Goal: Task Accomplishment & Management: Complete application form

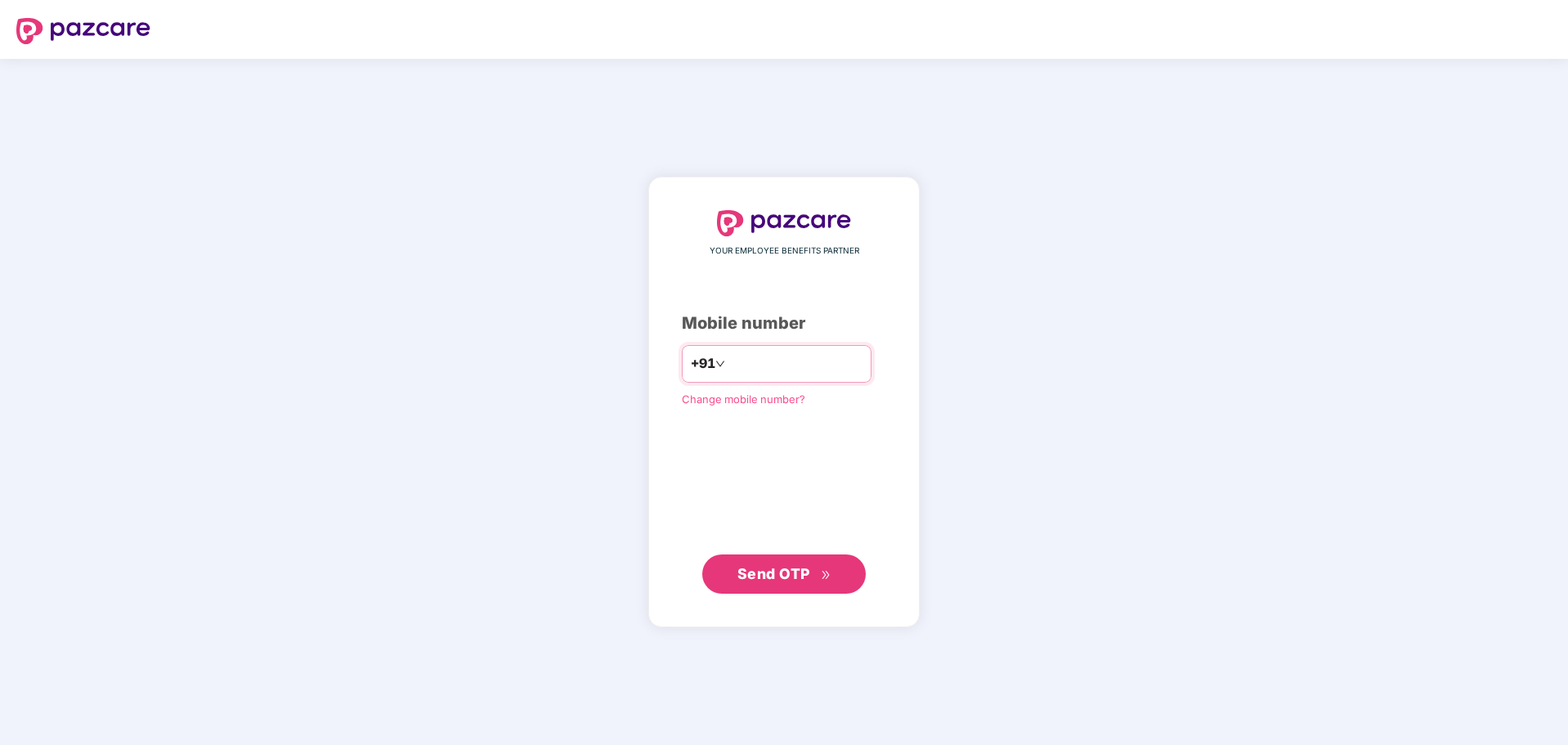
click at [761, 363] on input "number" at bounding box center [795, 364] width 134 height 26
type input "**********"
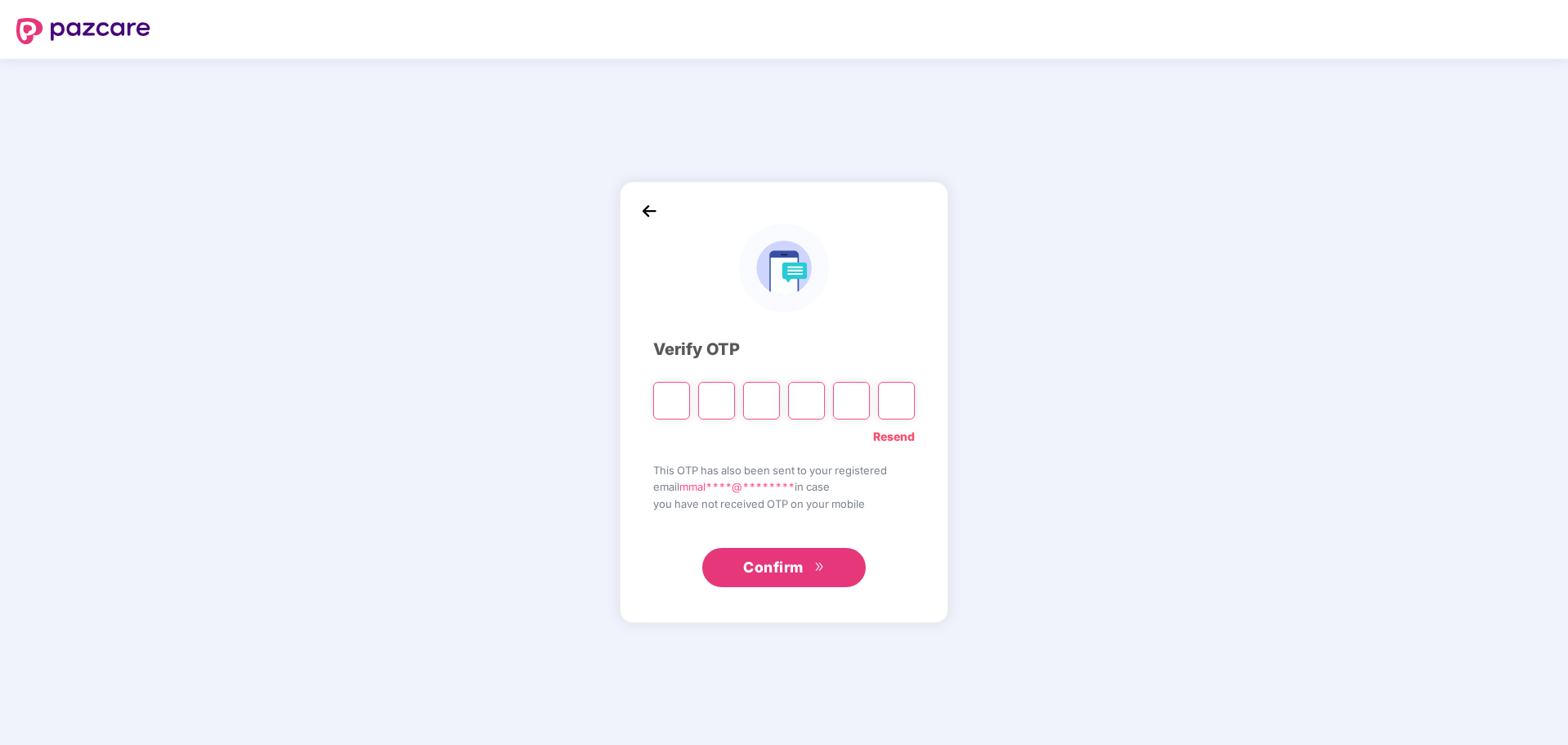
click at [678, 397] on input "Please enter verification code. Digit 1" at bounding box center [671, 400] width 37 height 38
type input "*"
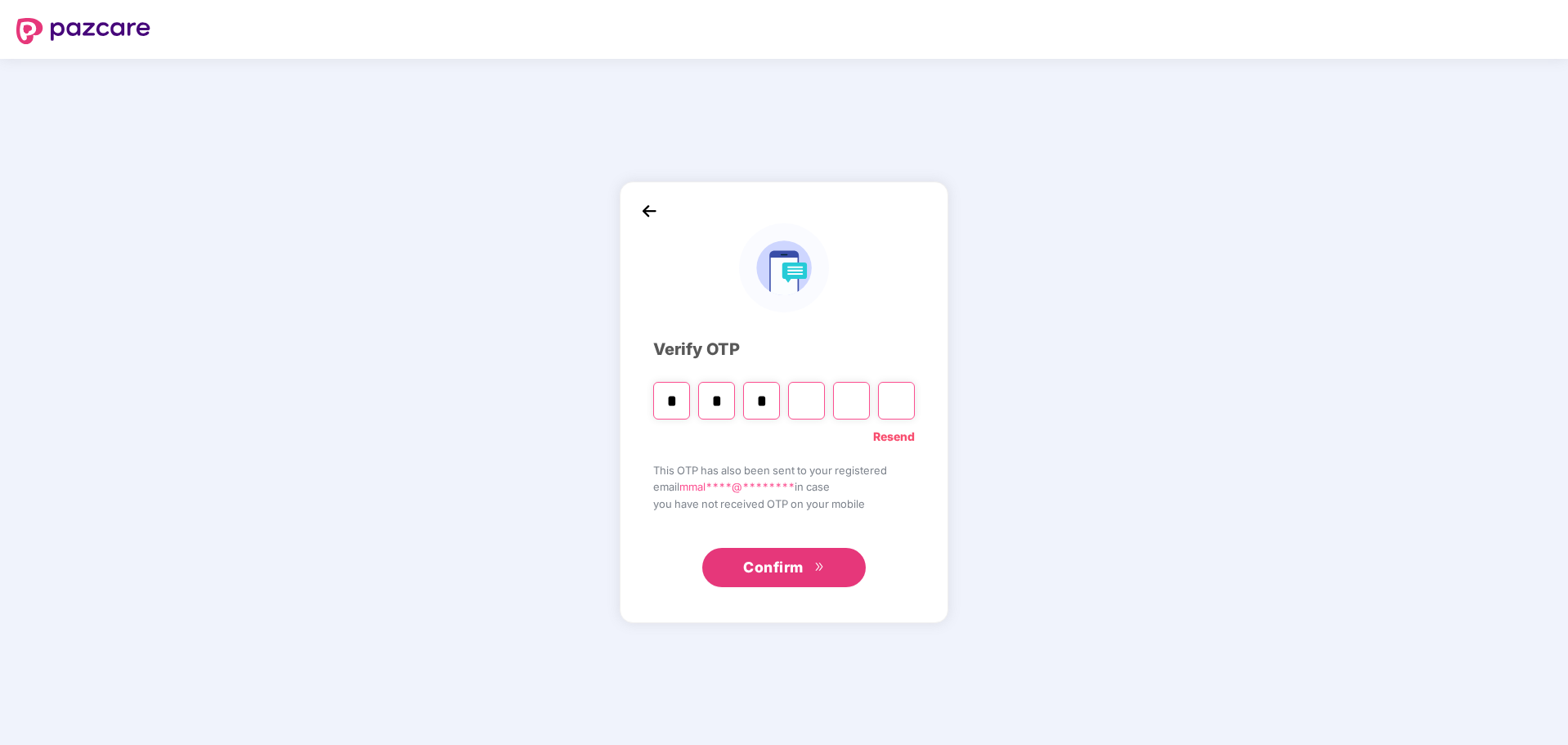
type input "*"
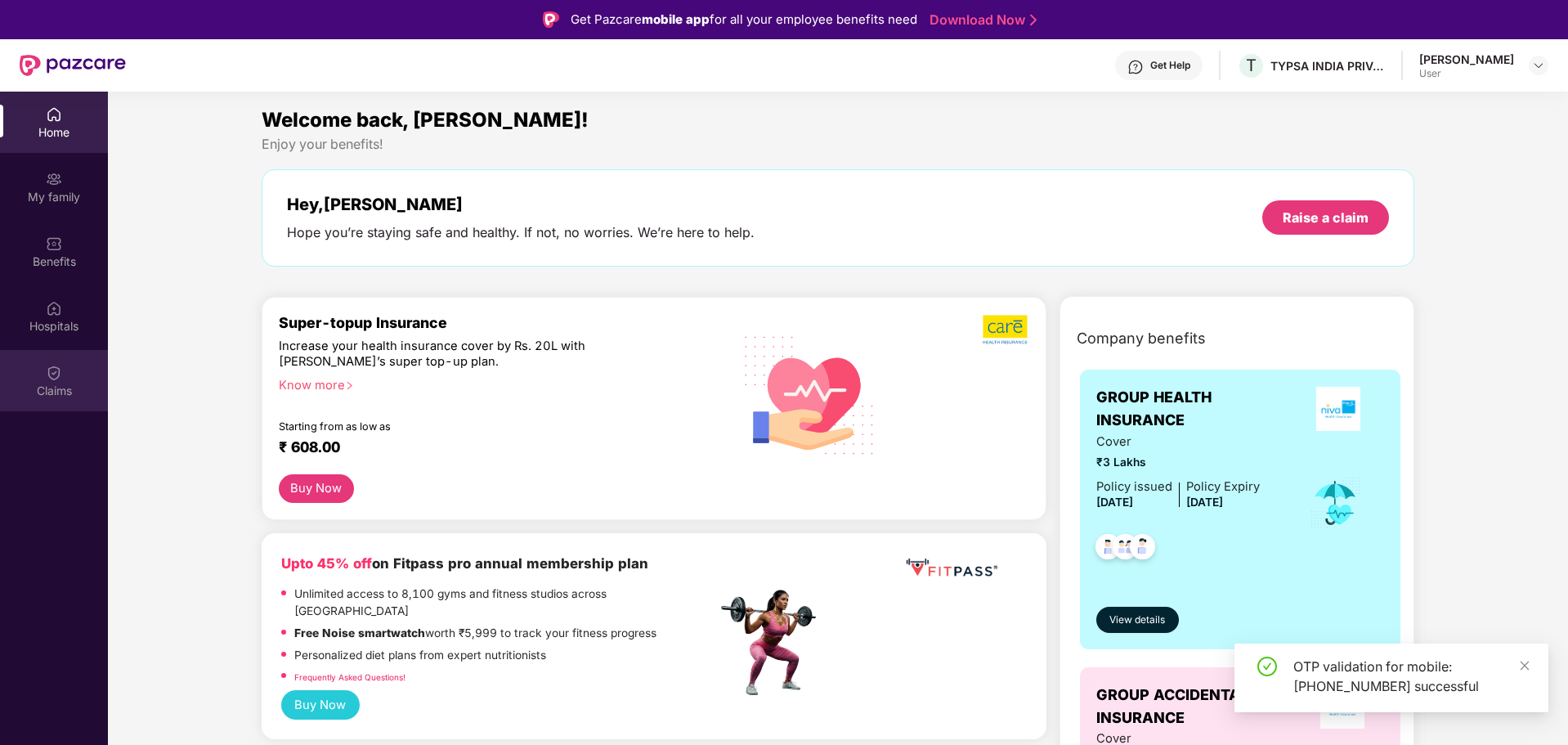
click at [47, 373] on img at bounding box center [54, 372] width 16 height 16
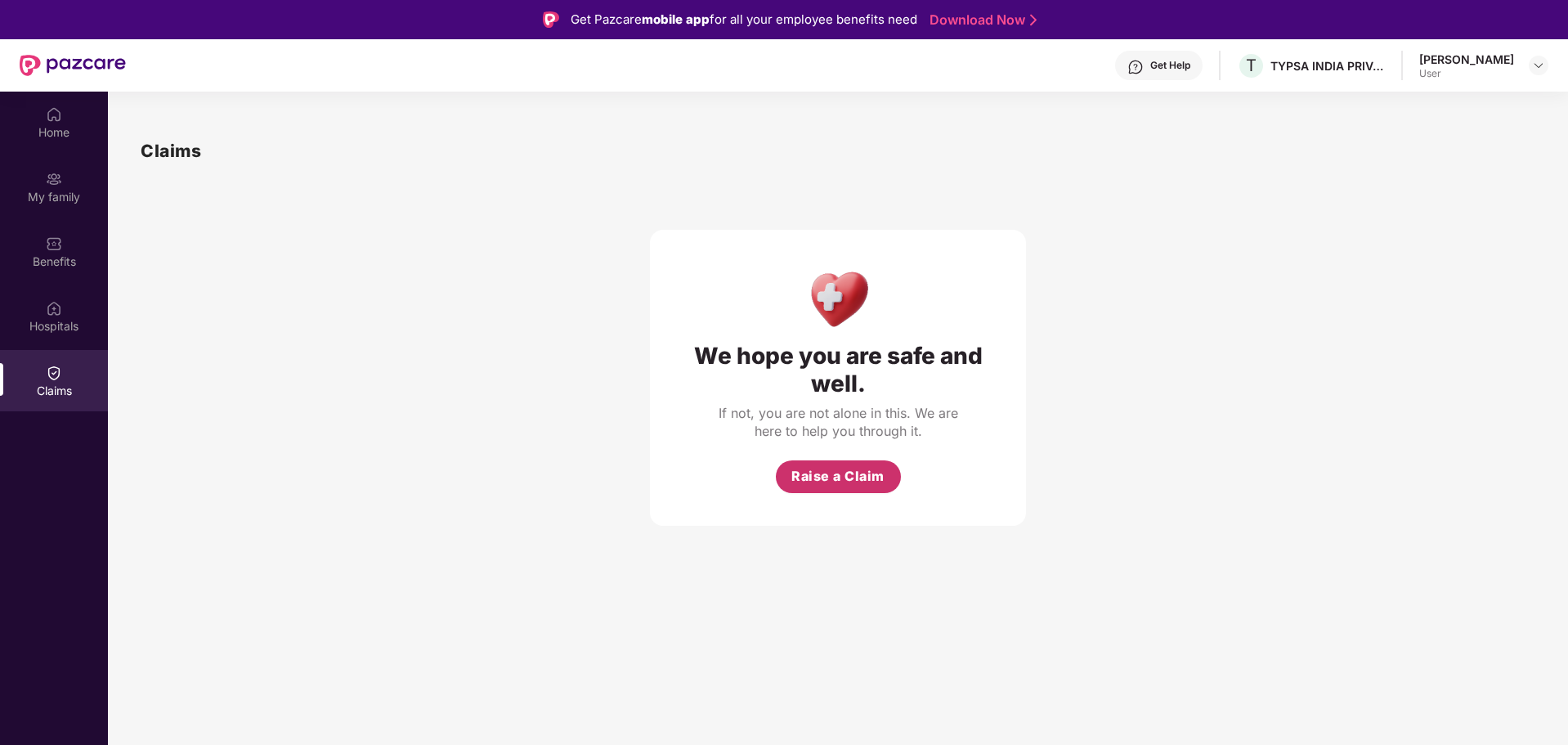
click at [851, 471] on span "Raise a Claim" at bounding box center [837, 476] width 93 height 21
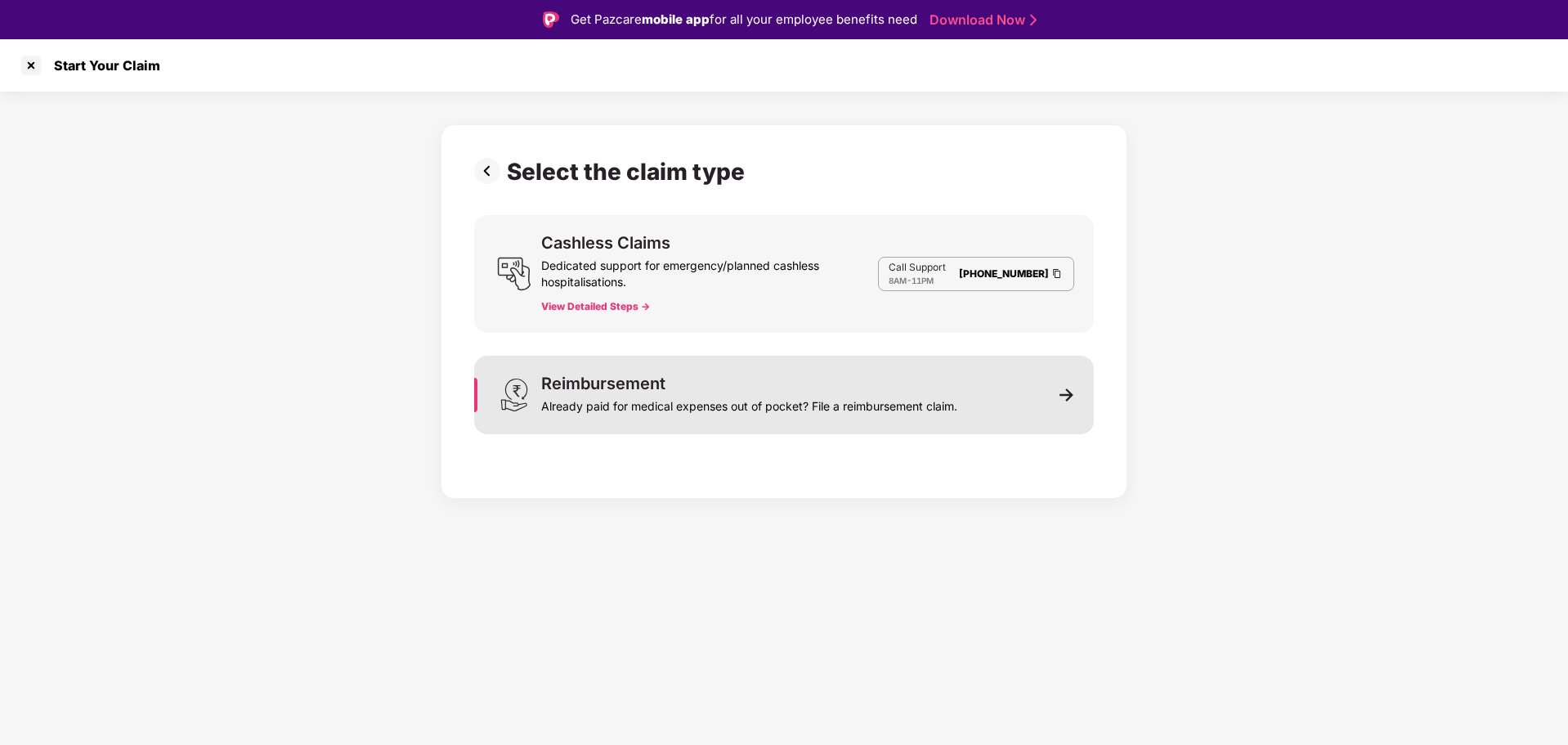
click at [1055, 398] on div "Reimbursement Already paid for medical expenses out of pocket? File a reimburse…" at bounding box center [784, 396] width 620 height 79
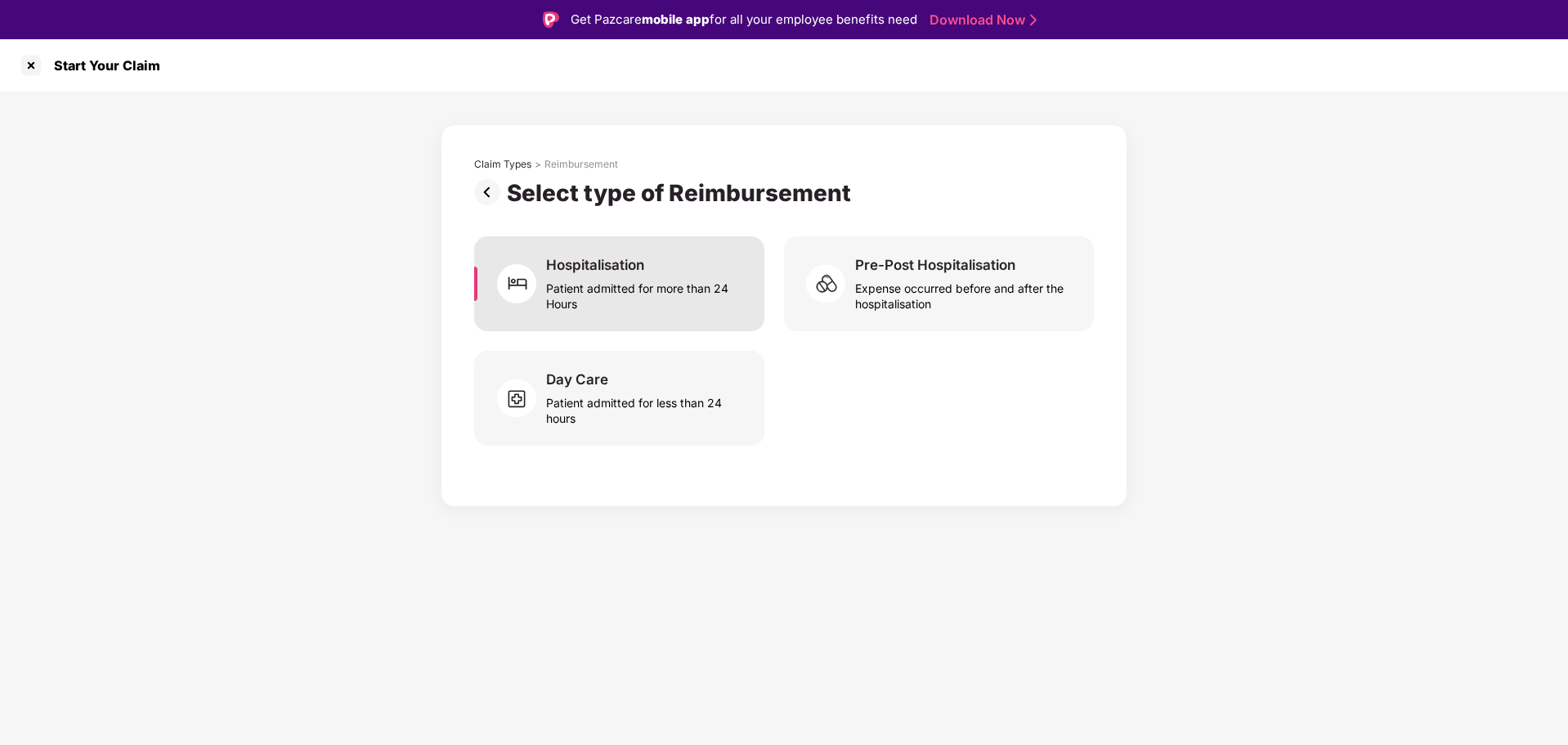
click at [616, 280] on div "Patient admitted for more than 24 Hours" at bounding box center [644, 293] width 198 height 38
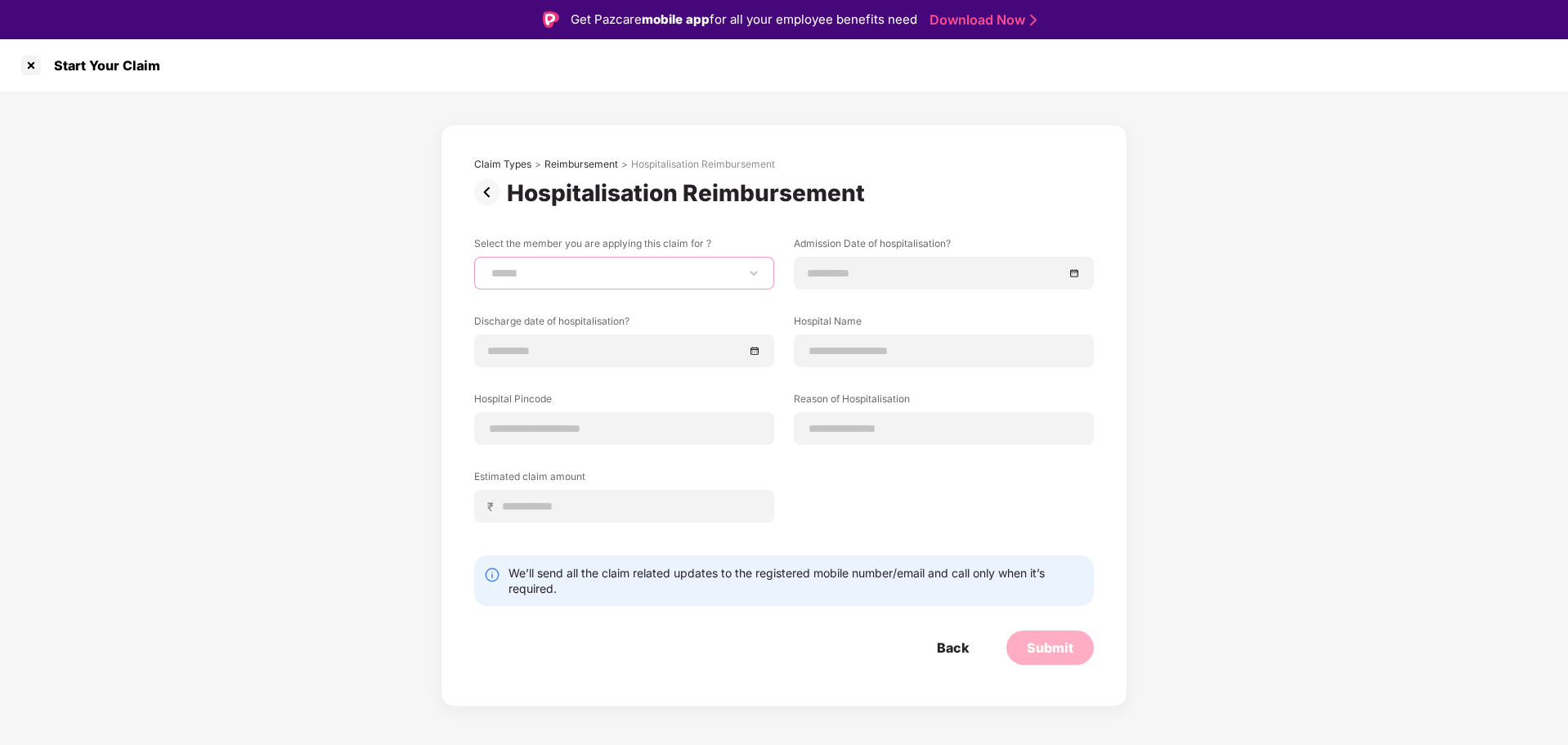
click at [747, 268] on select "**********" at bounding box center [625, 273] width 272 height 13
select select "**********"
click at [489, 267] on select "**********" at bounding box center [625, 273] width 272 height 13
click at [924, 270] on input at bounding box center [936, 272] width 256 height 18
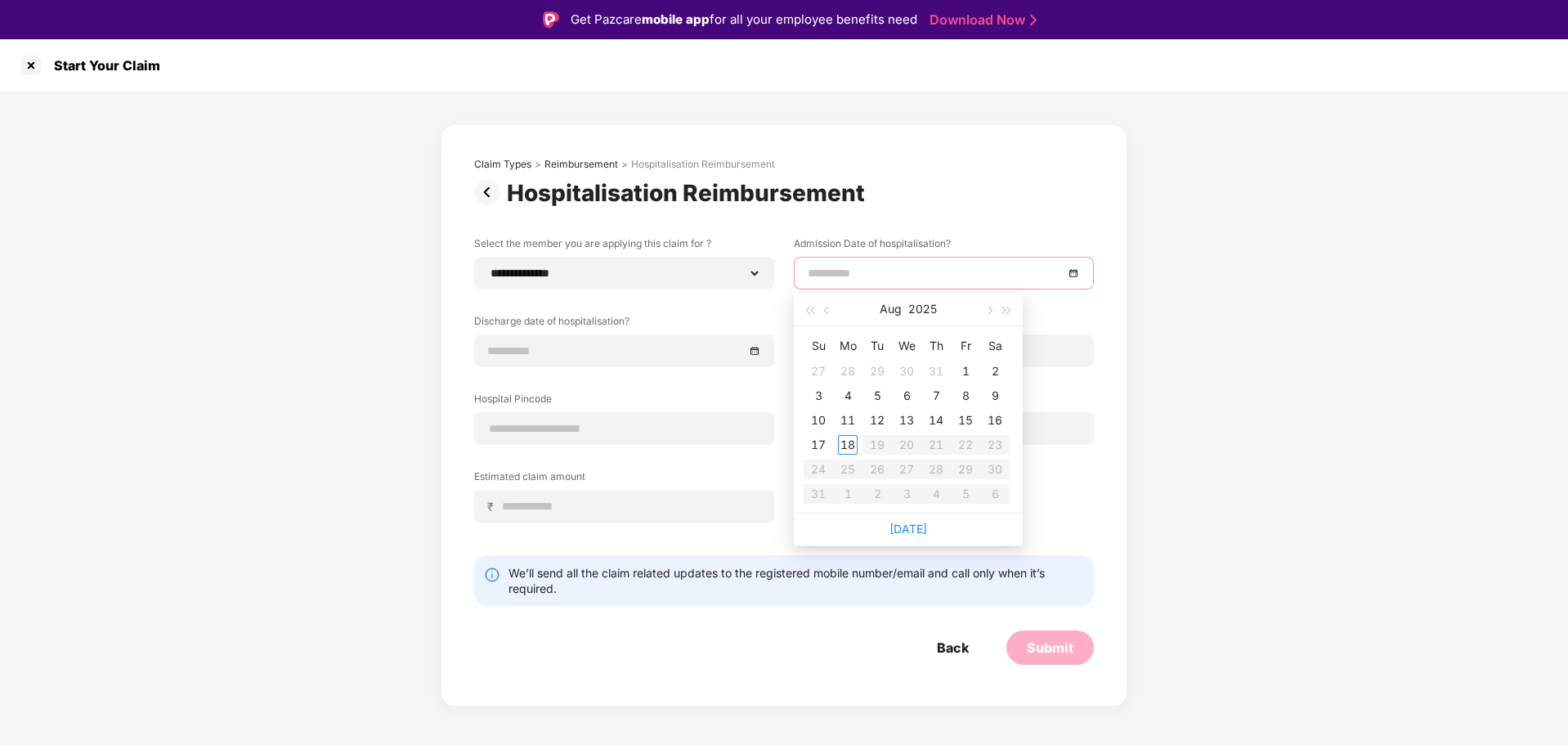
type input "**********"
click at [850, 414] on div "11" at bounding box center [847, 420] width 20 height 20
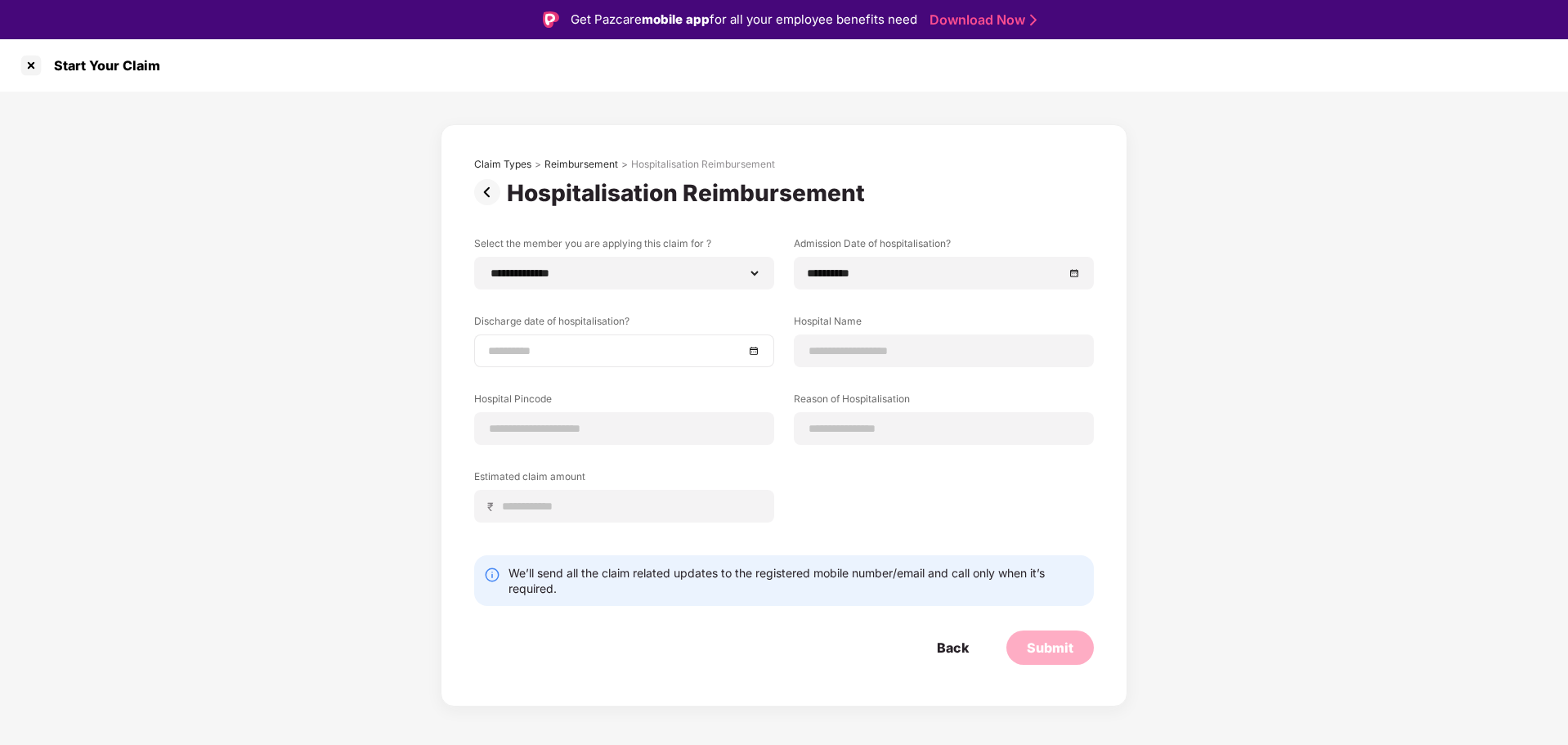
click at [760, 349] on div at bounding box center [624, 350] width 300 height 33
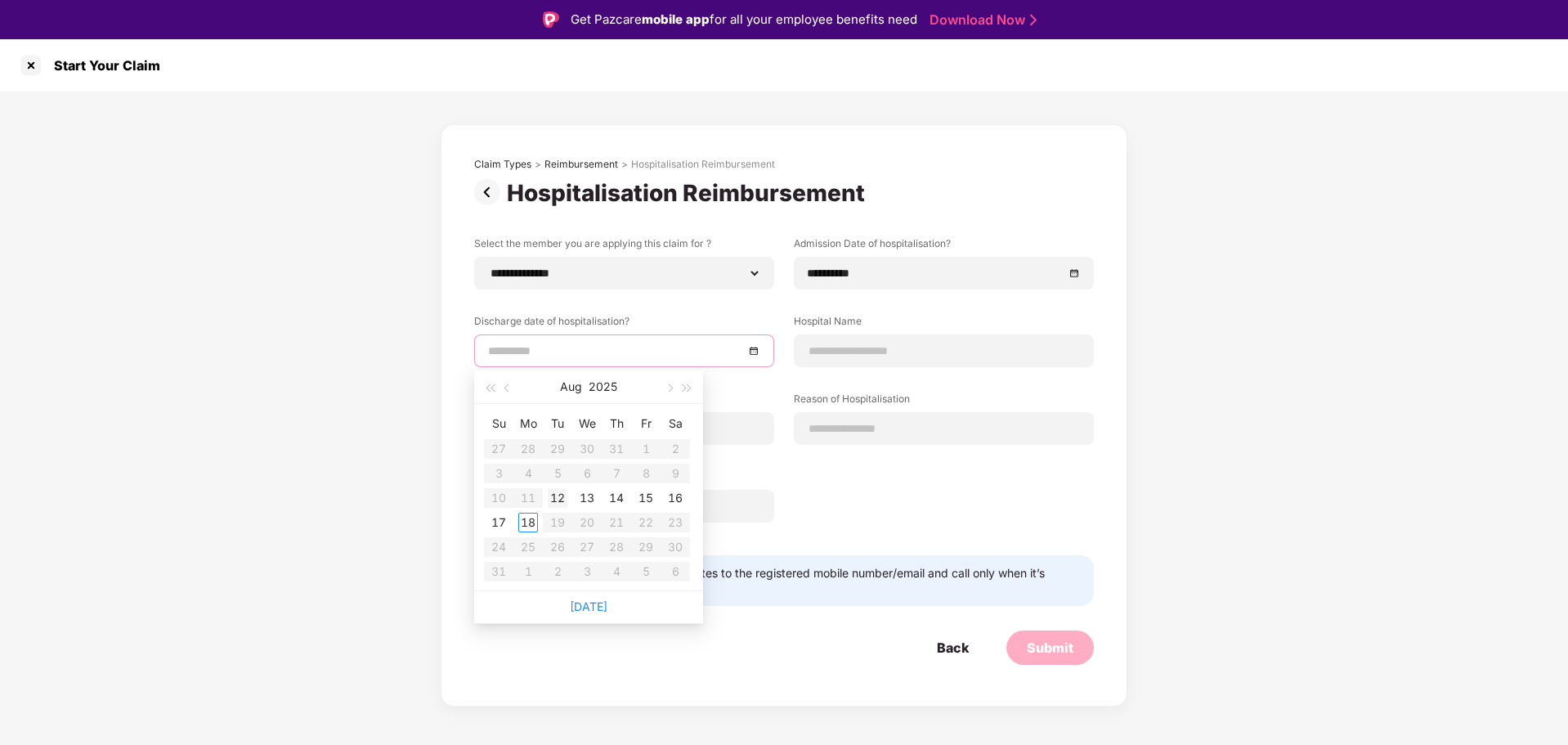
type input "**********"
click at [559, 497] on div "12" at bounding box center [557, 498] width 20 height 20
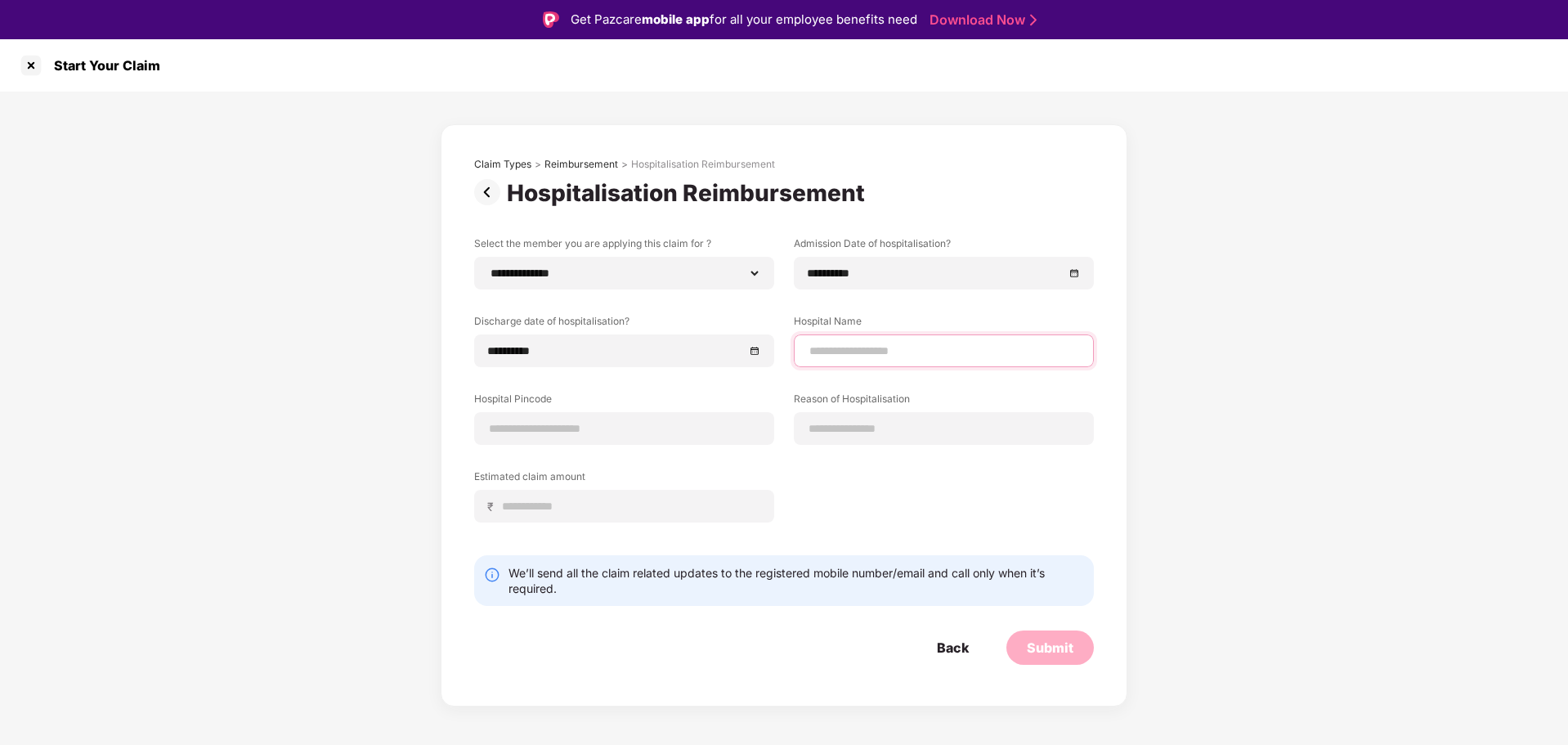
click at [862, 349] on input at bounding box center [944, 351] width 272 height 17
type input "**********"
click at [565, 428] on input at bounding box center [625, 428] width 272 height 17
click at [616, 431] on input at bounding box center [625, 428] width 272 height 17
type input "******"
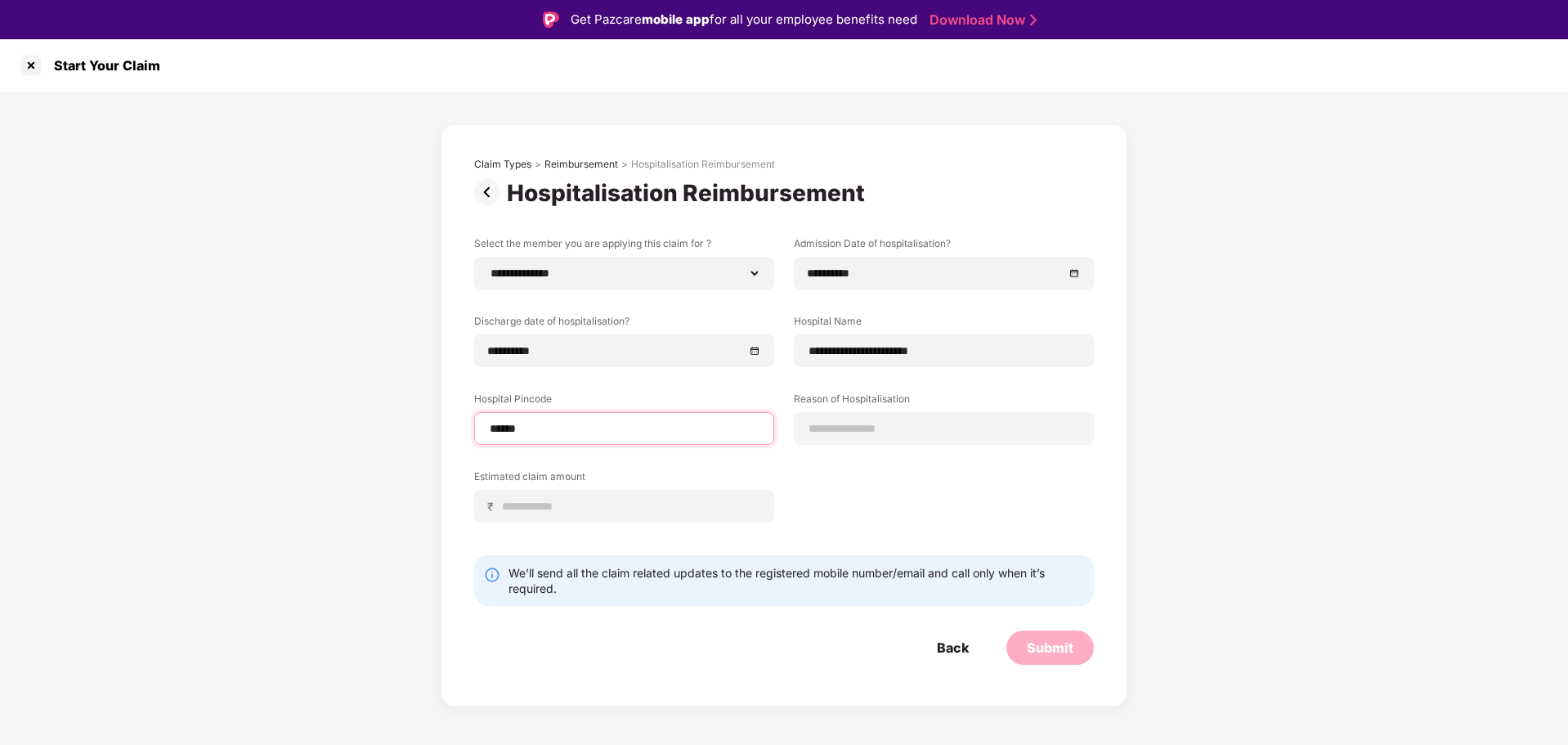
select select "*********"
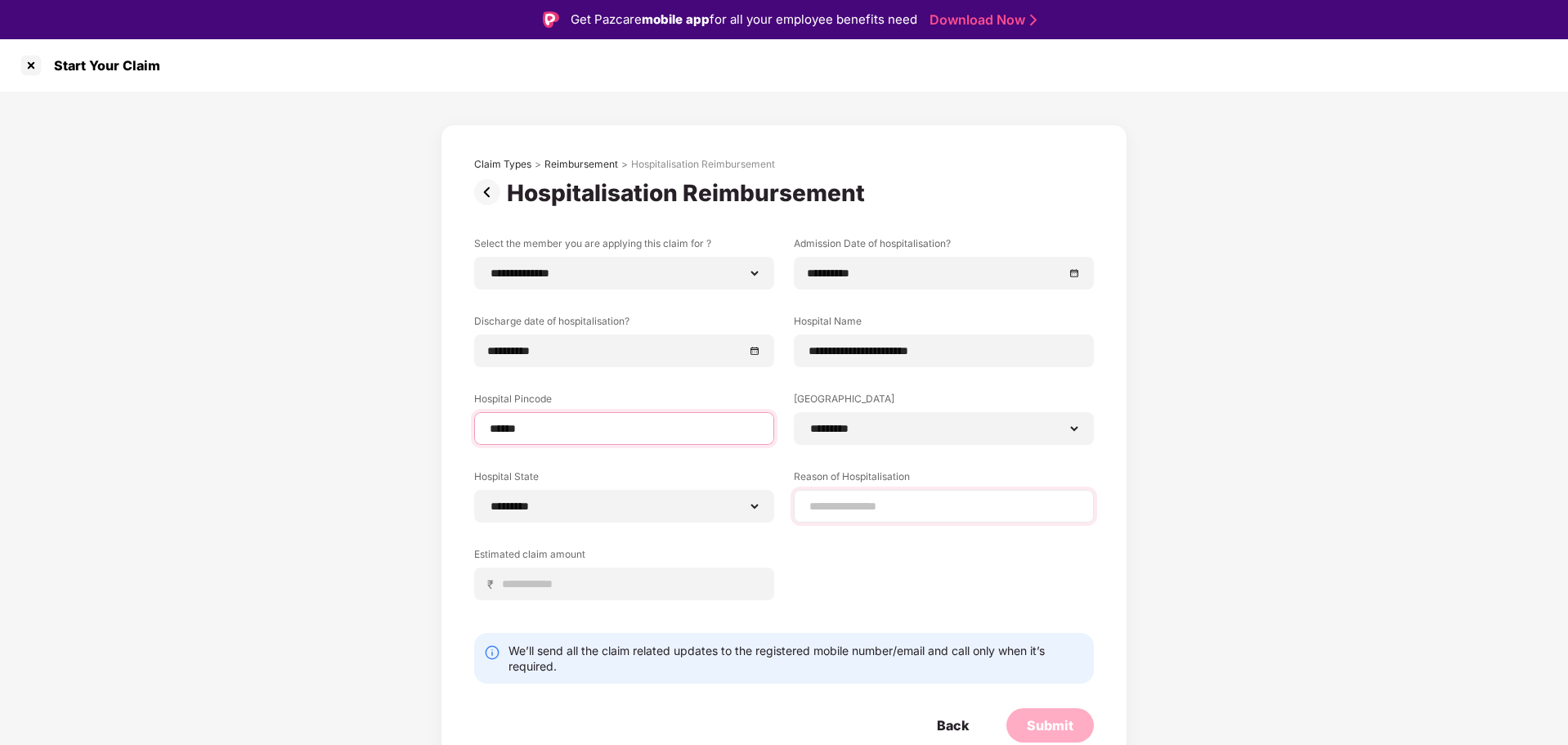
type input "******"
click at [885, 503] on input at bounding box center [944, 506] width 272 height 17
type input "*"
type input "**********"
click at [570, 581] on input at bounding box center [630, 584] width 259 height 17
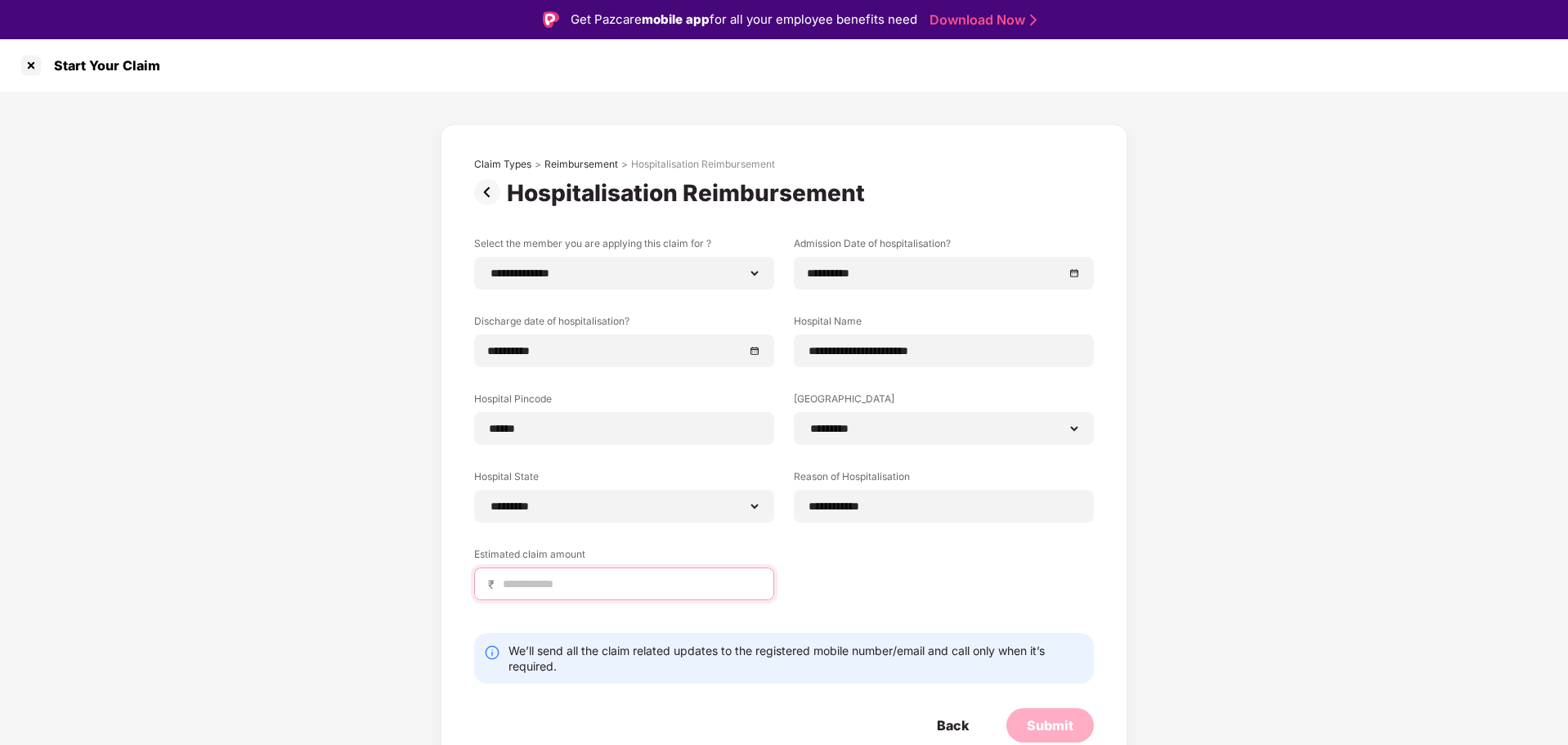
click at [577, 588] on input at bounding box center [630, 584] width 259 height 17
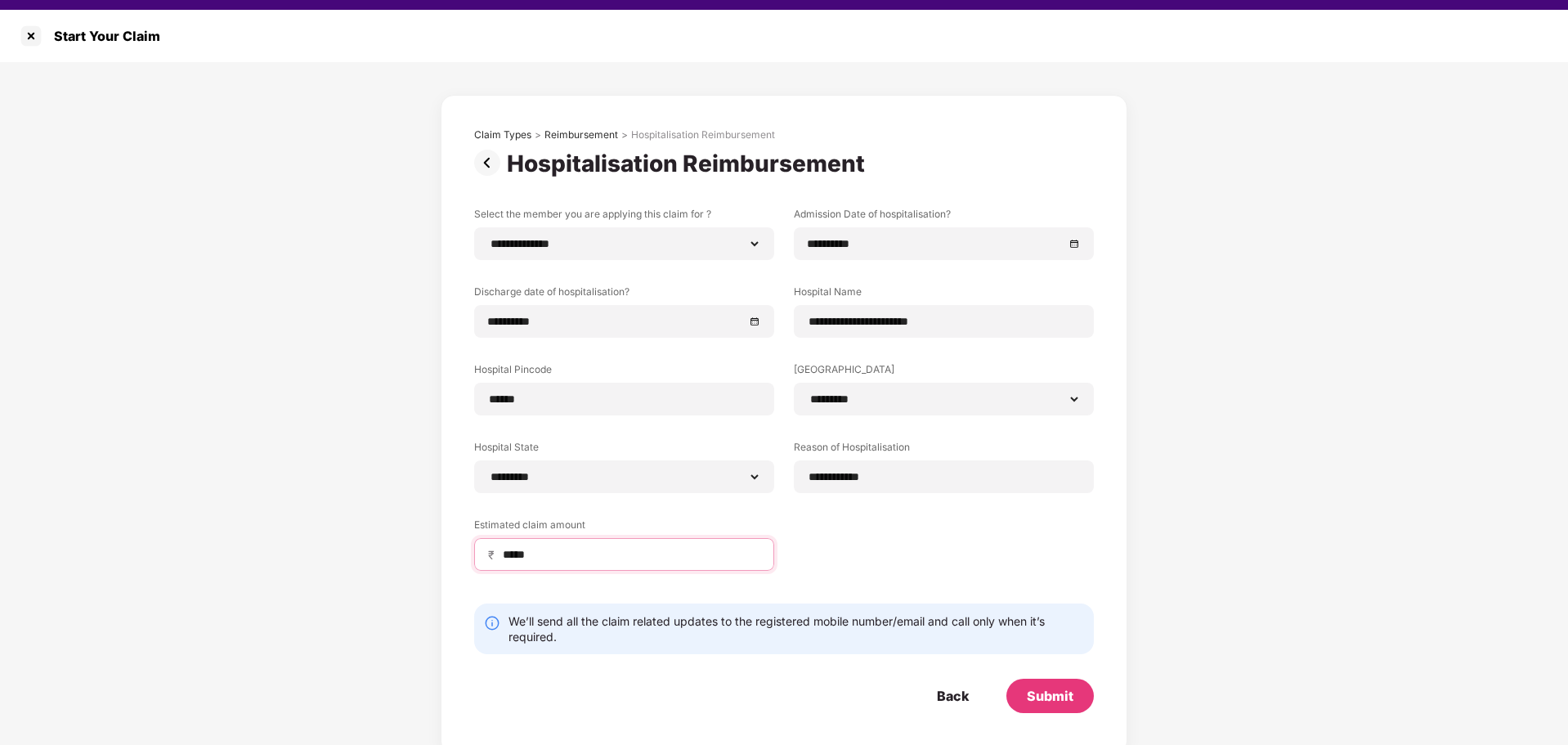
scroll to position [39, 0]
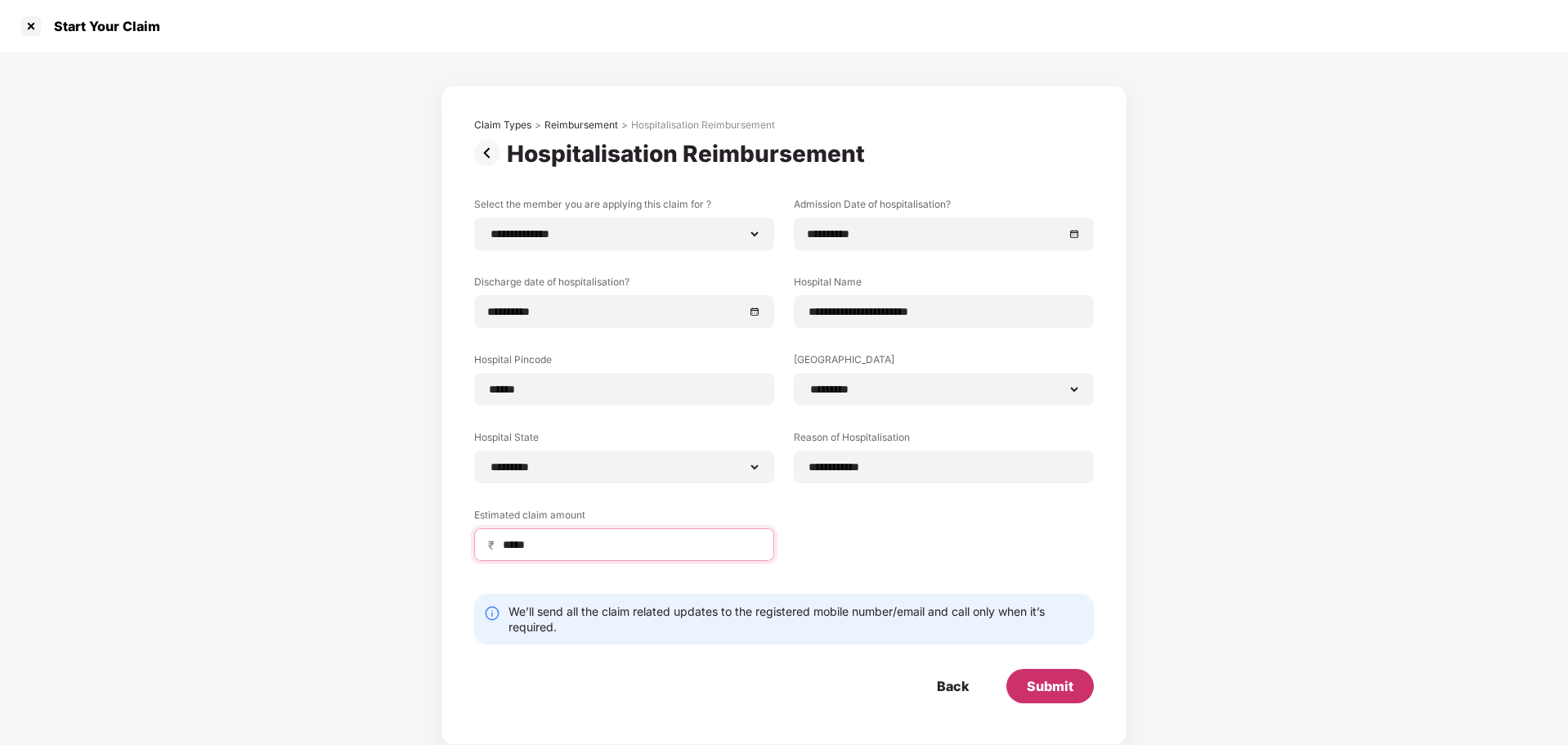
type input "*****"
click at [1074, 684] on div "Submit" at bounding box center [1049, 686] width 87 height 35
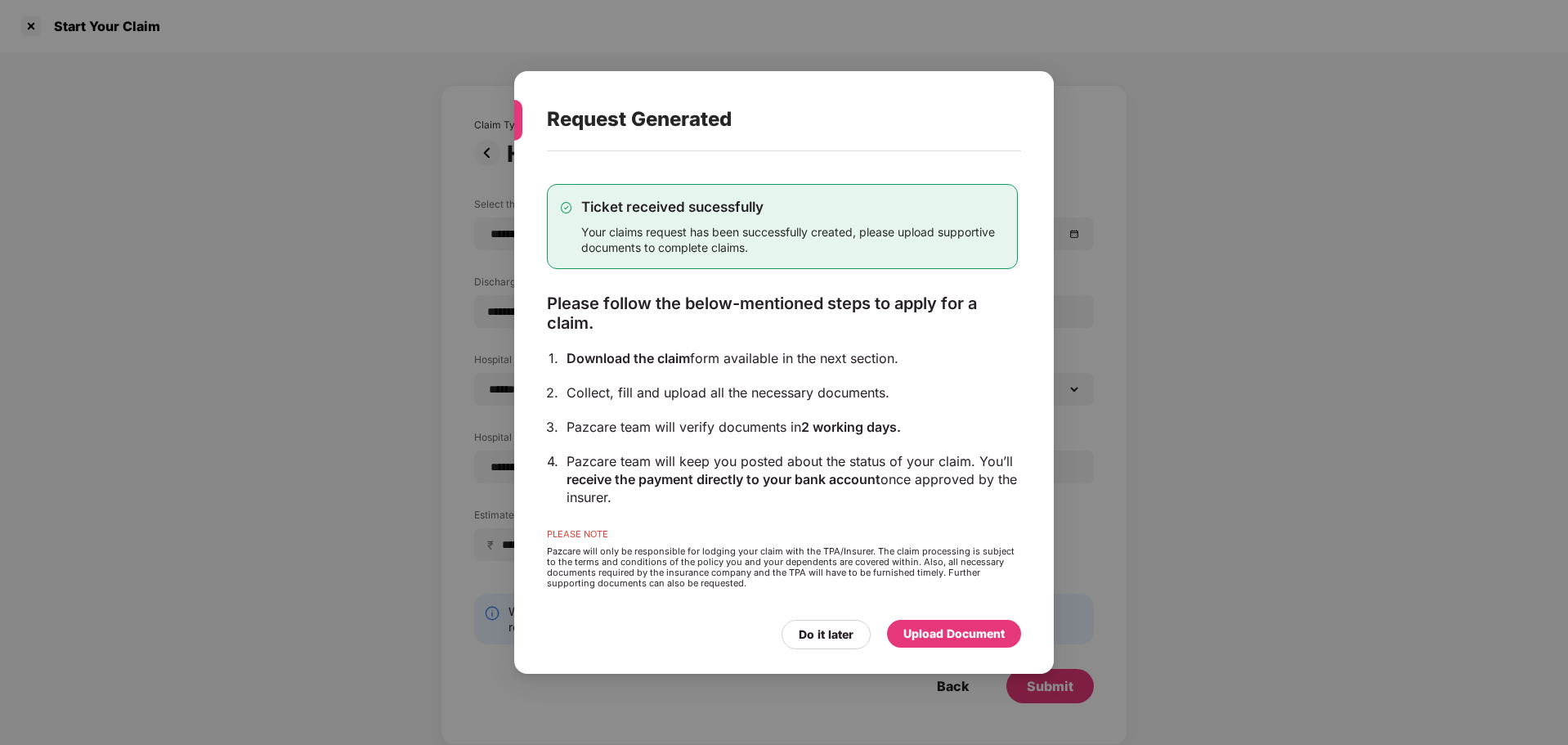
click at [955, 633] on div "Upload Document" at bounding box center [955, 633] width 101 height 18
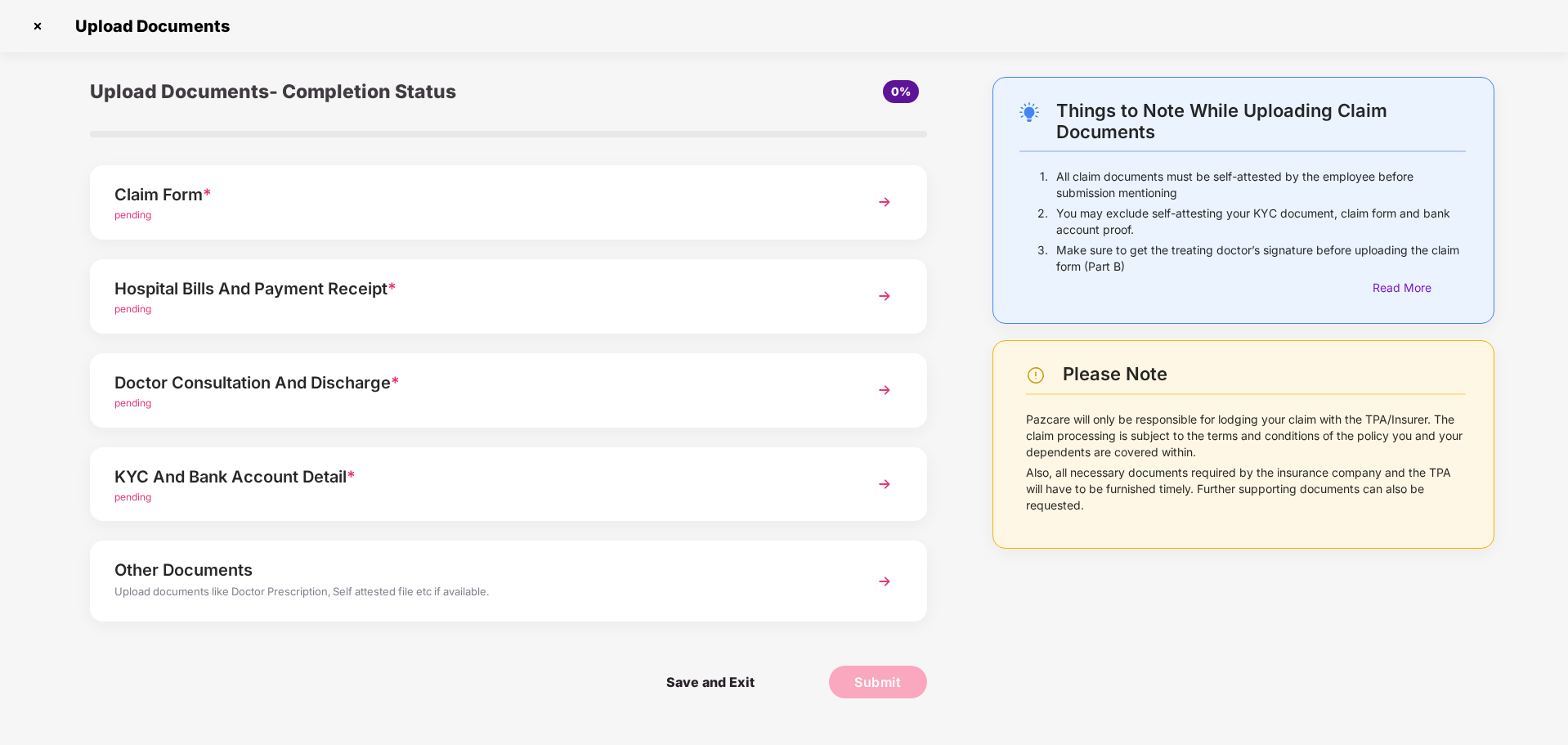
click at [886, 298] on img at bounding box center [884, 295] width 29 height 29
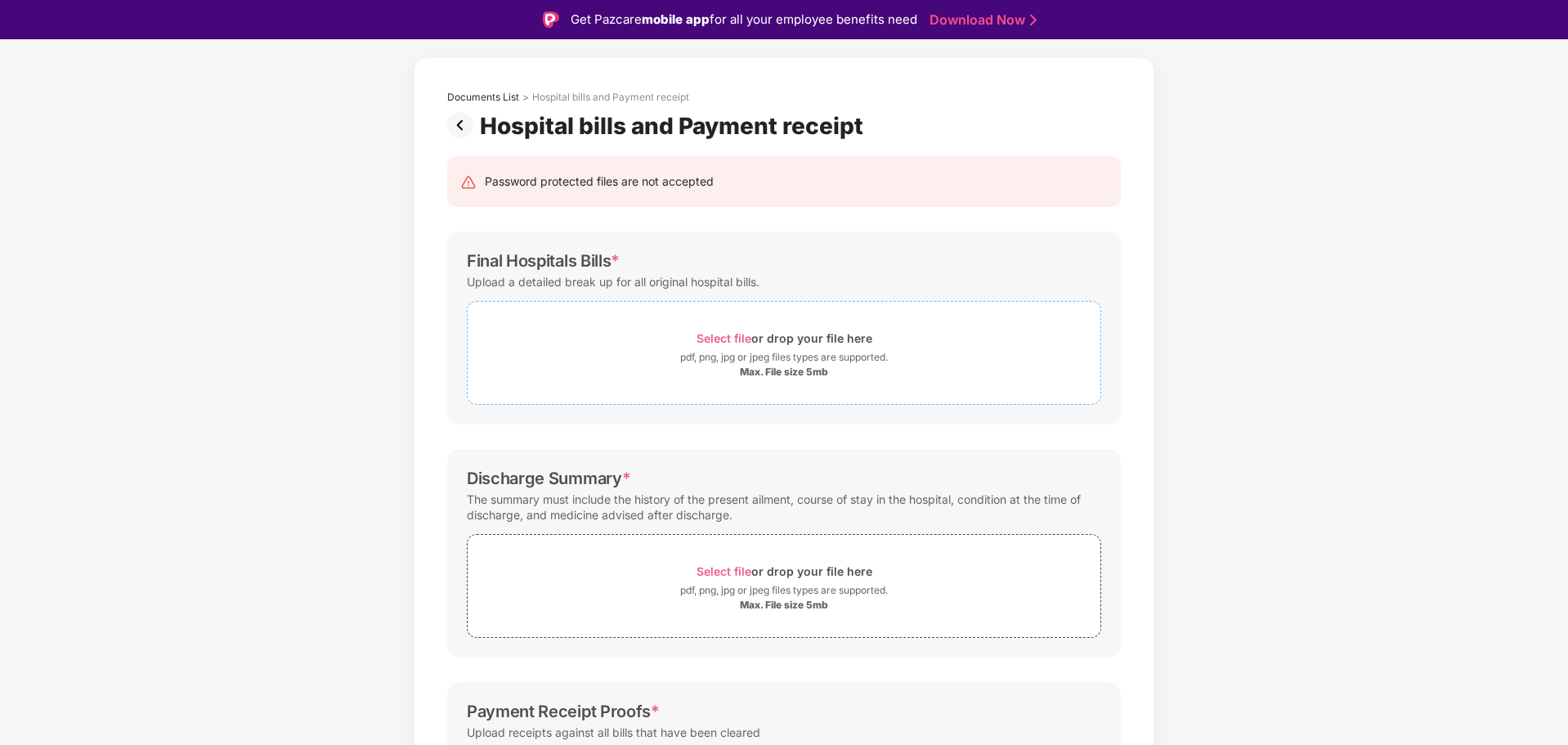
scroll to position [82, 0]
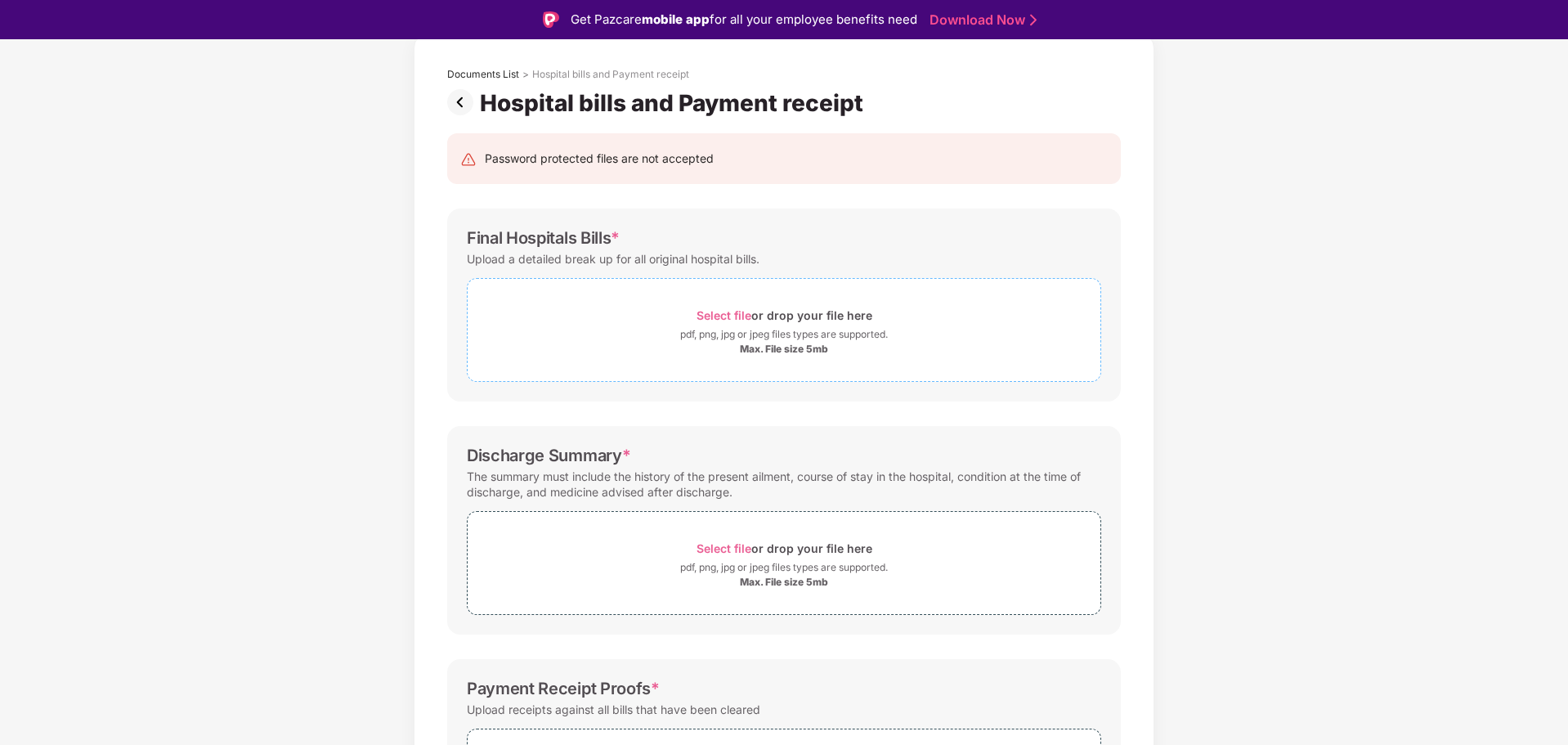
click at [729, 312] on span "Select file" at bounding box center [723, 315] width 54 height 14
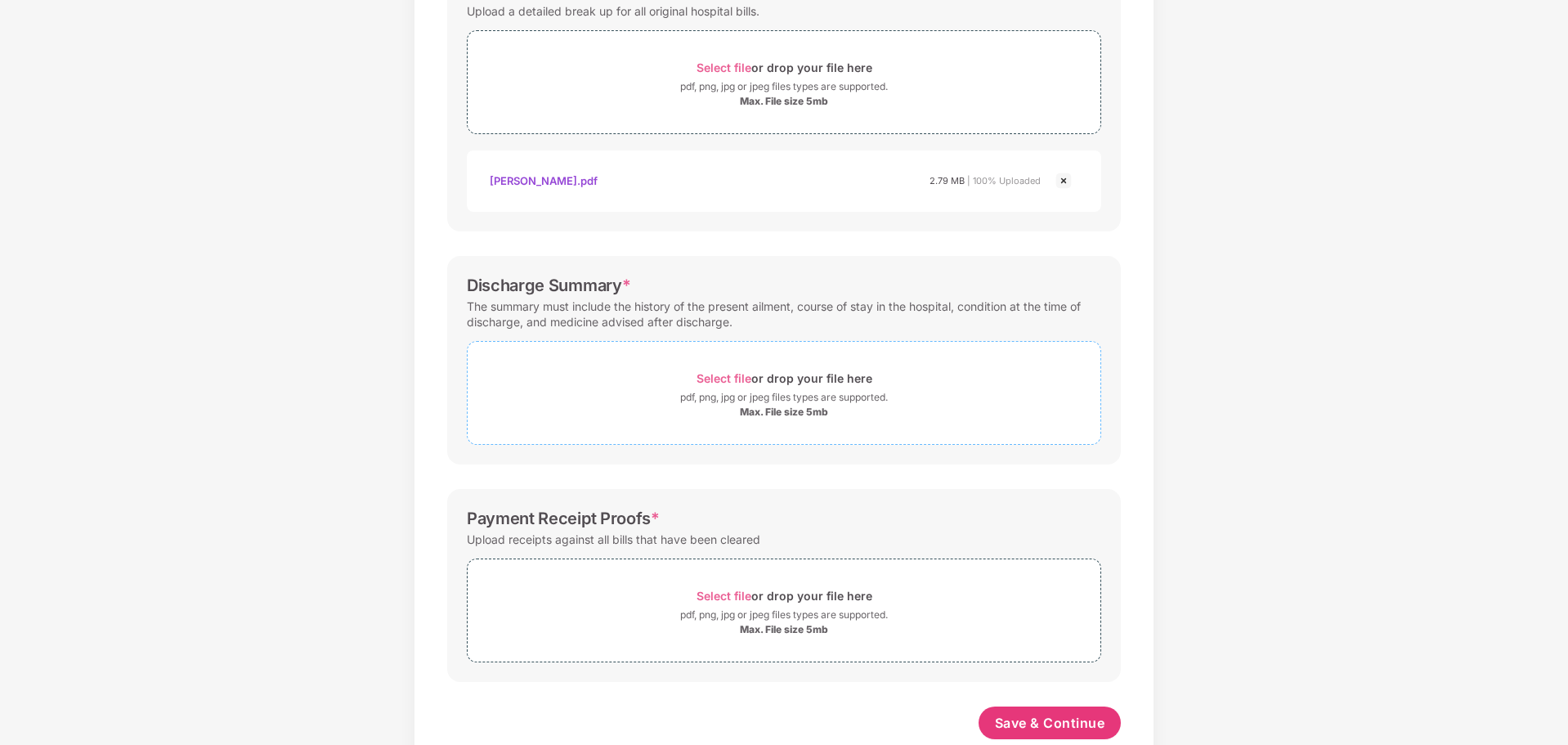
scroll to position [326, 0]
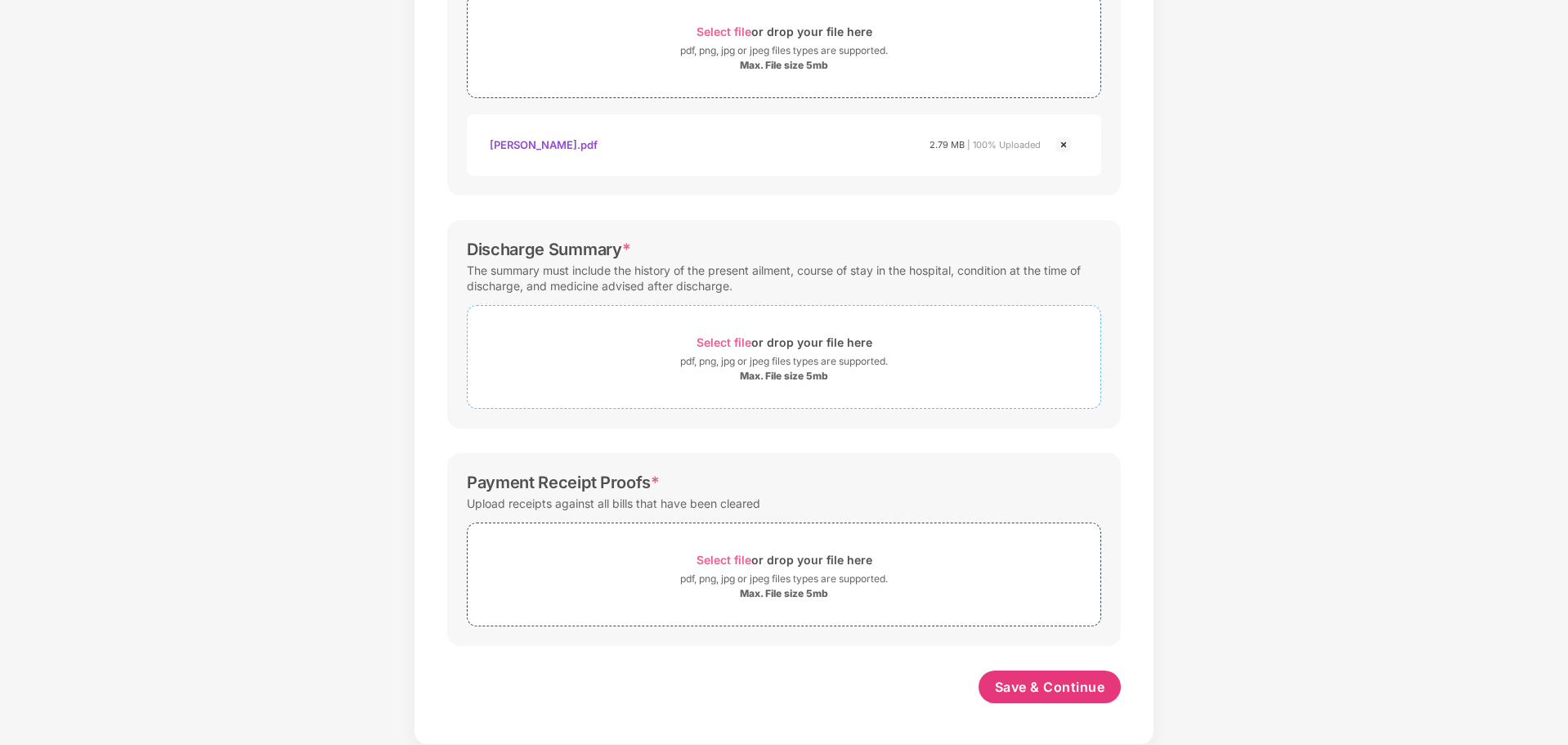
click at [726, 343] on span "Select file" at bounding box center [723, 342] width 54 height 14
click at [722, 340] on span "Select file" at bounding box center [723, 342] width 54 height 14
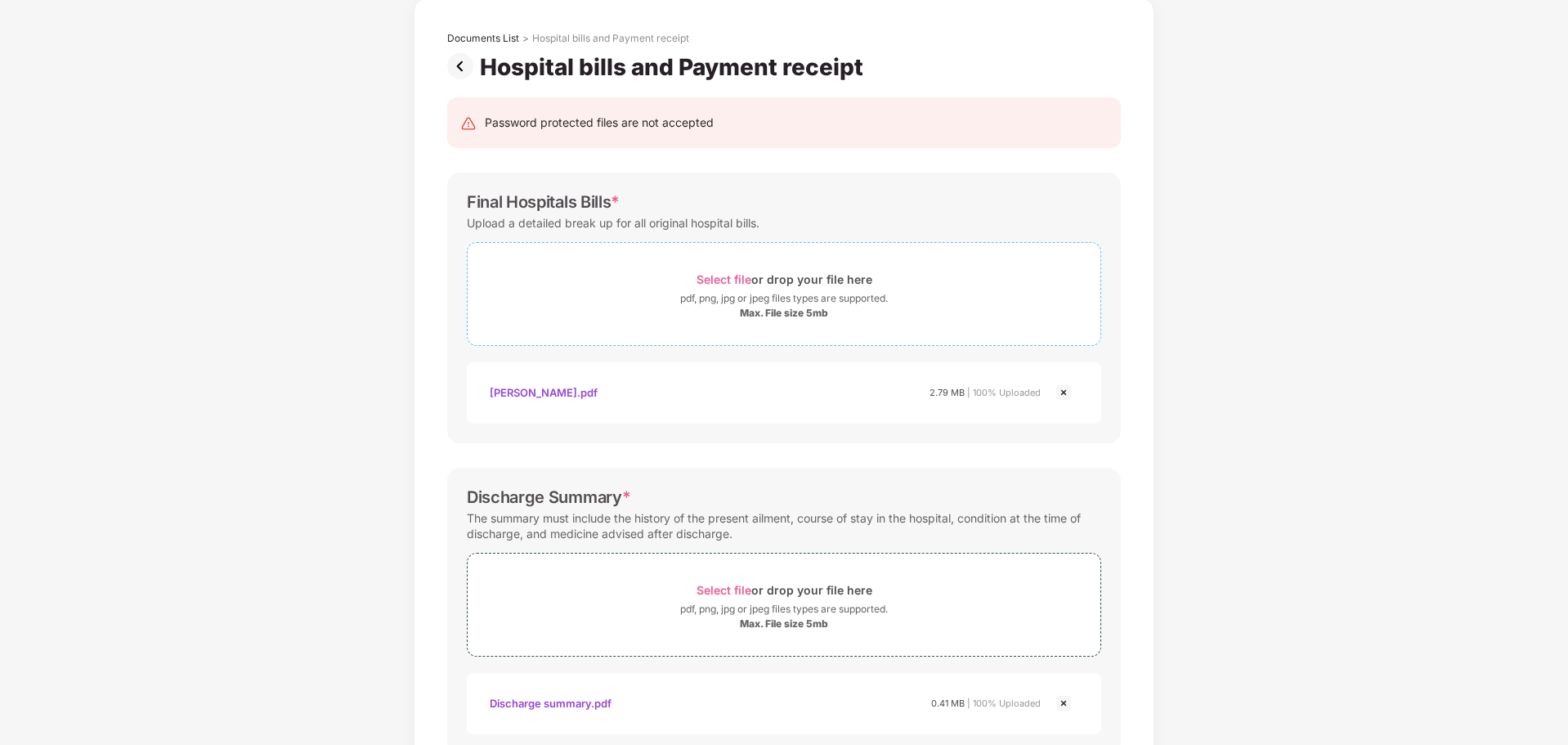
scroll to position [77, 0]
click at [726, 592] on span "Select file" at bounding box center [723, 591] width 54 height 14
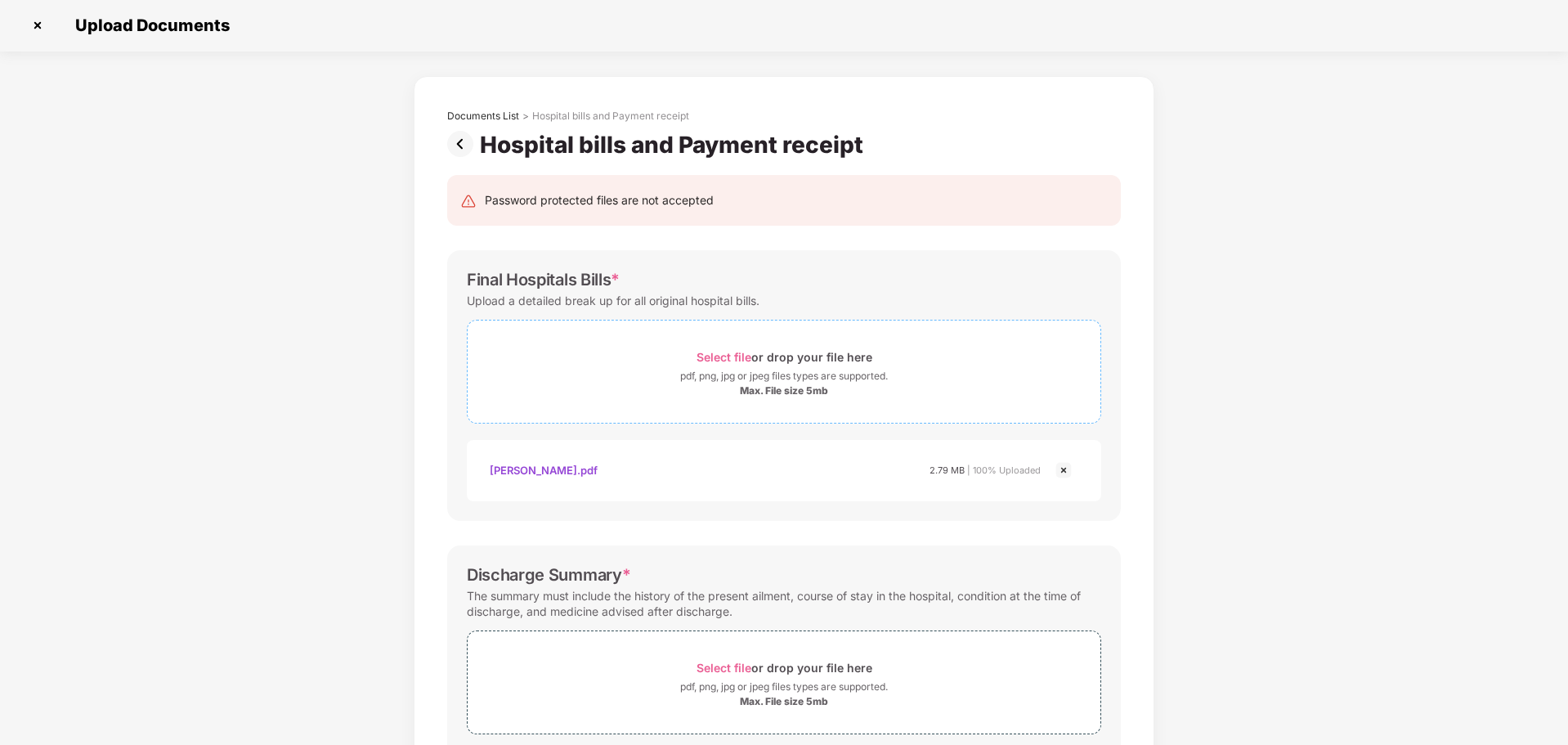
scroll to position [0, 0]
click at [723, 355] on span "Select file" at bounding box center [723, 357] width 54 height 14
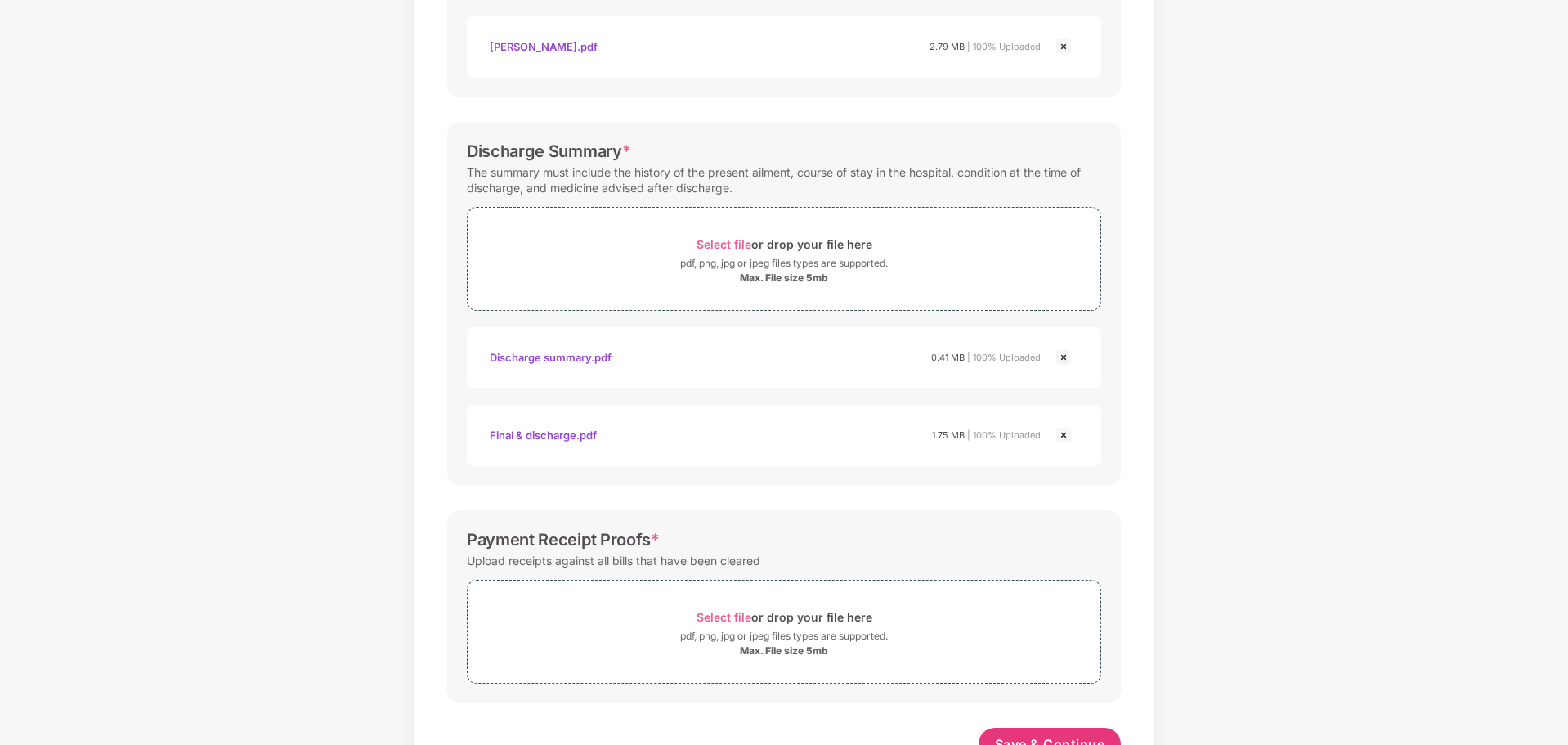
scroll to position [477, 0]
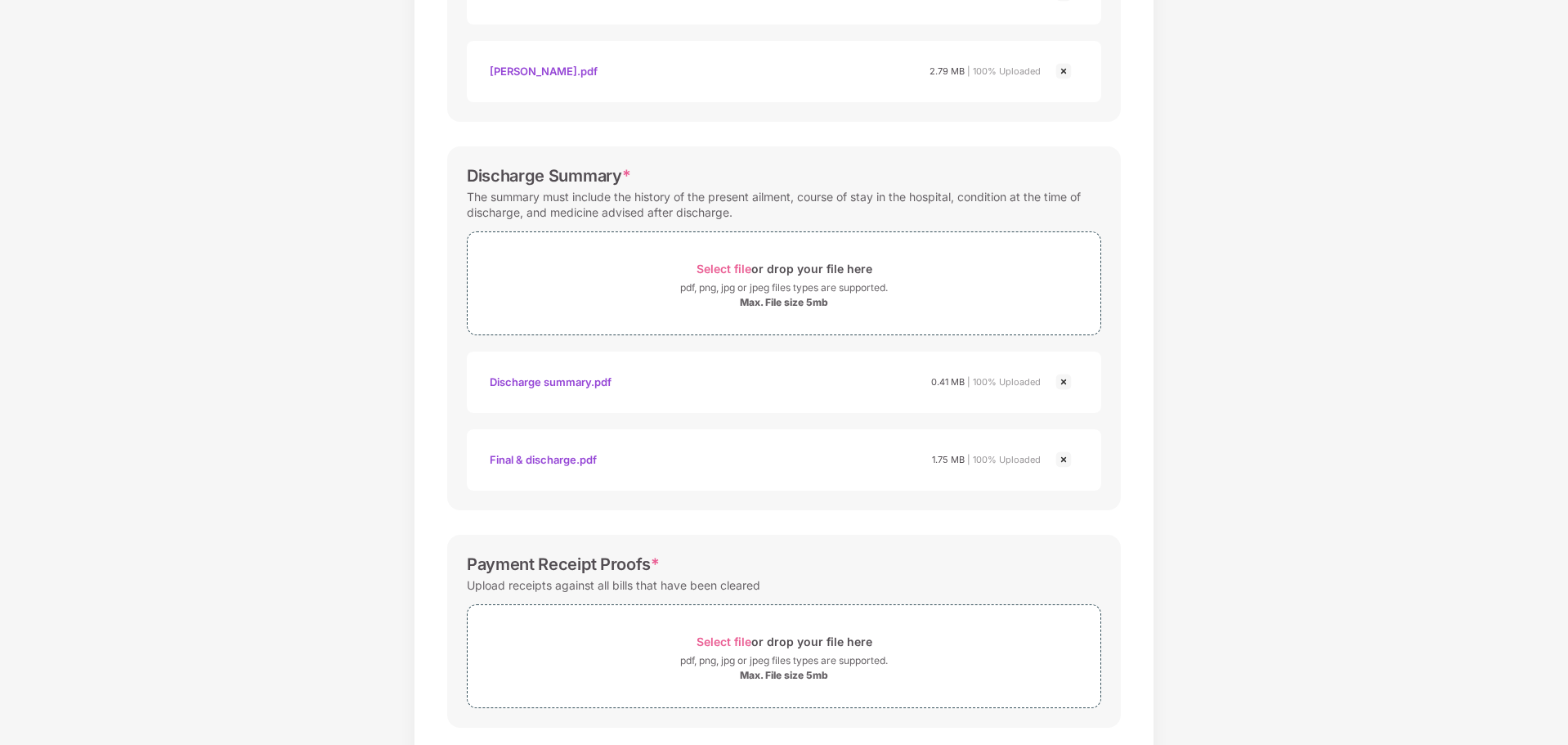
click at [1062, 380] on img at bounding box center [1063, 381] width 20 height 20
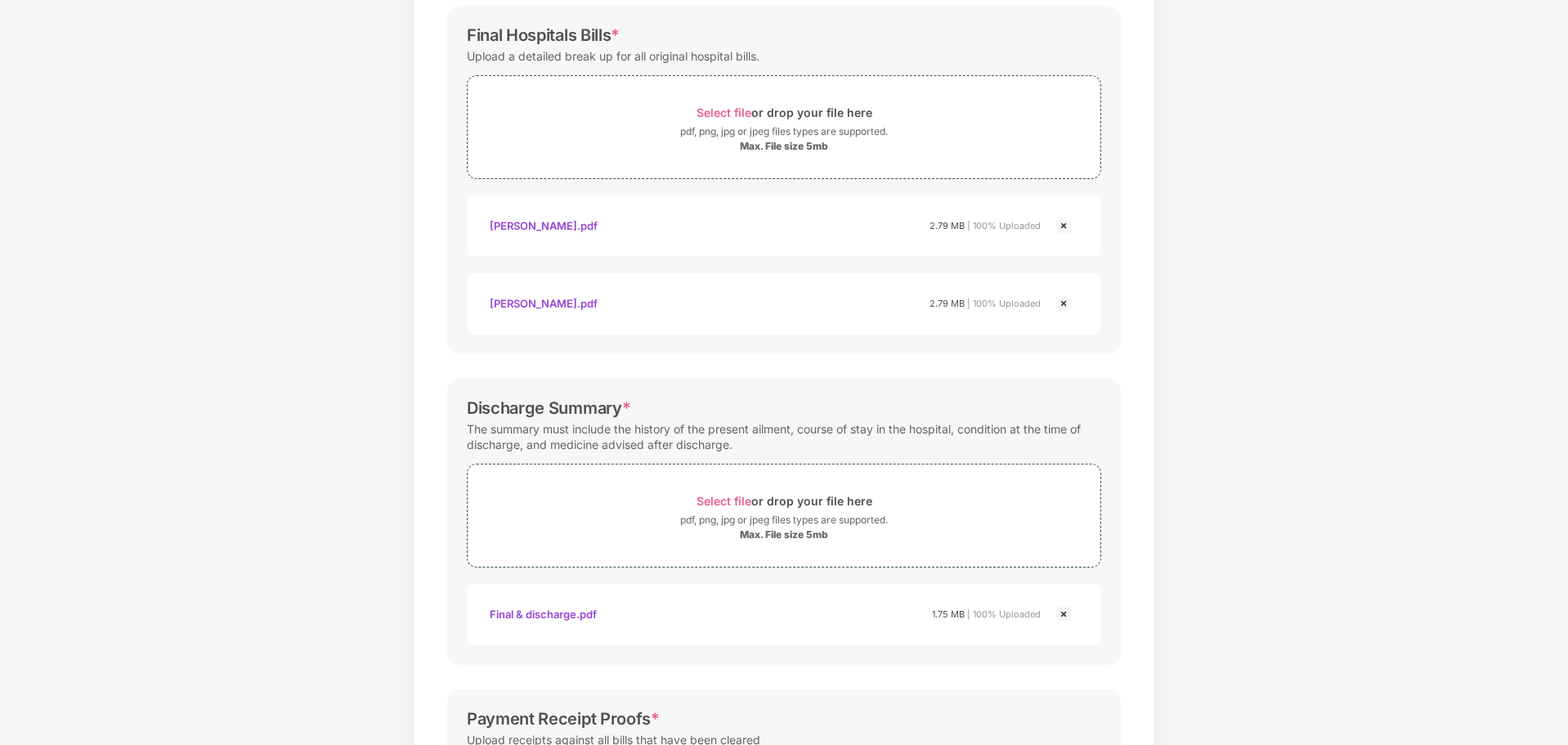
scroll to position [163, 0]
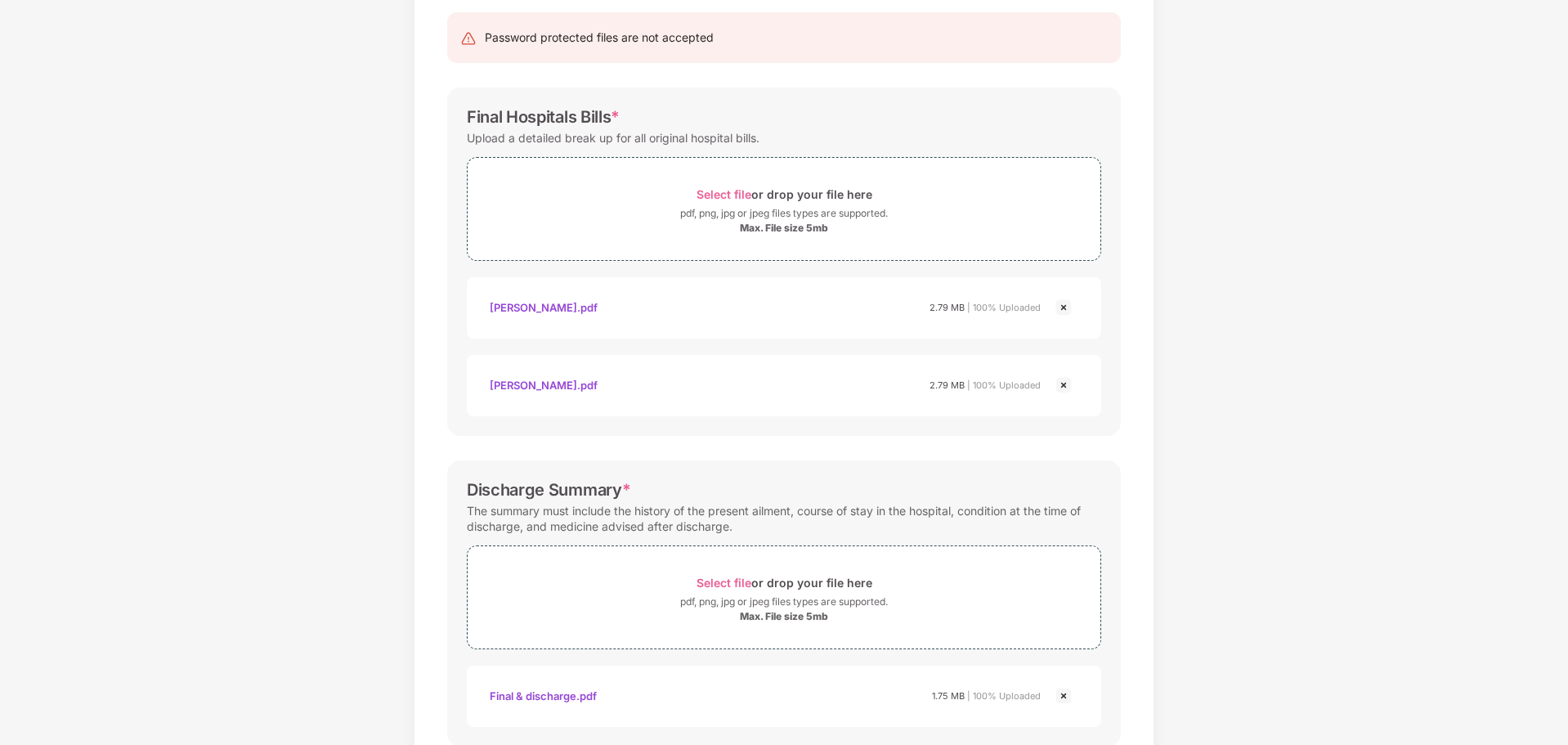
click at [1063, 380] on img at bounding box center [1063, 384] width 20 height 20
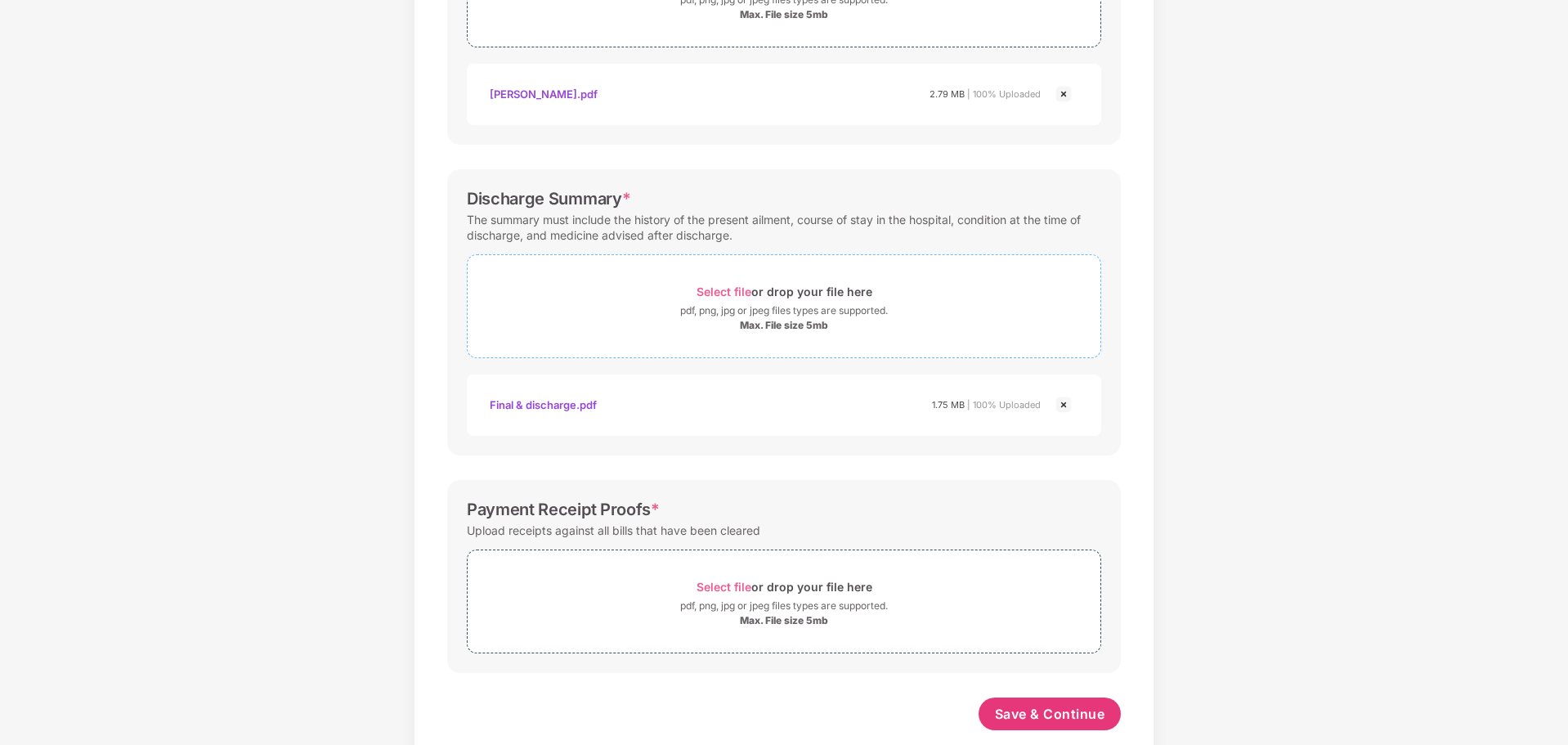
scroll to position [404, 0]
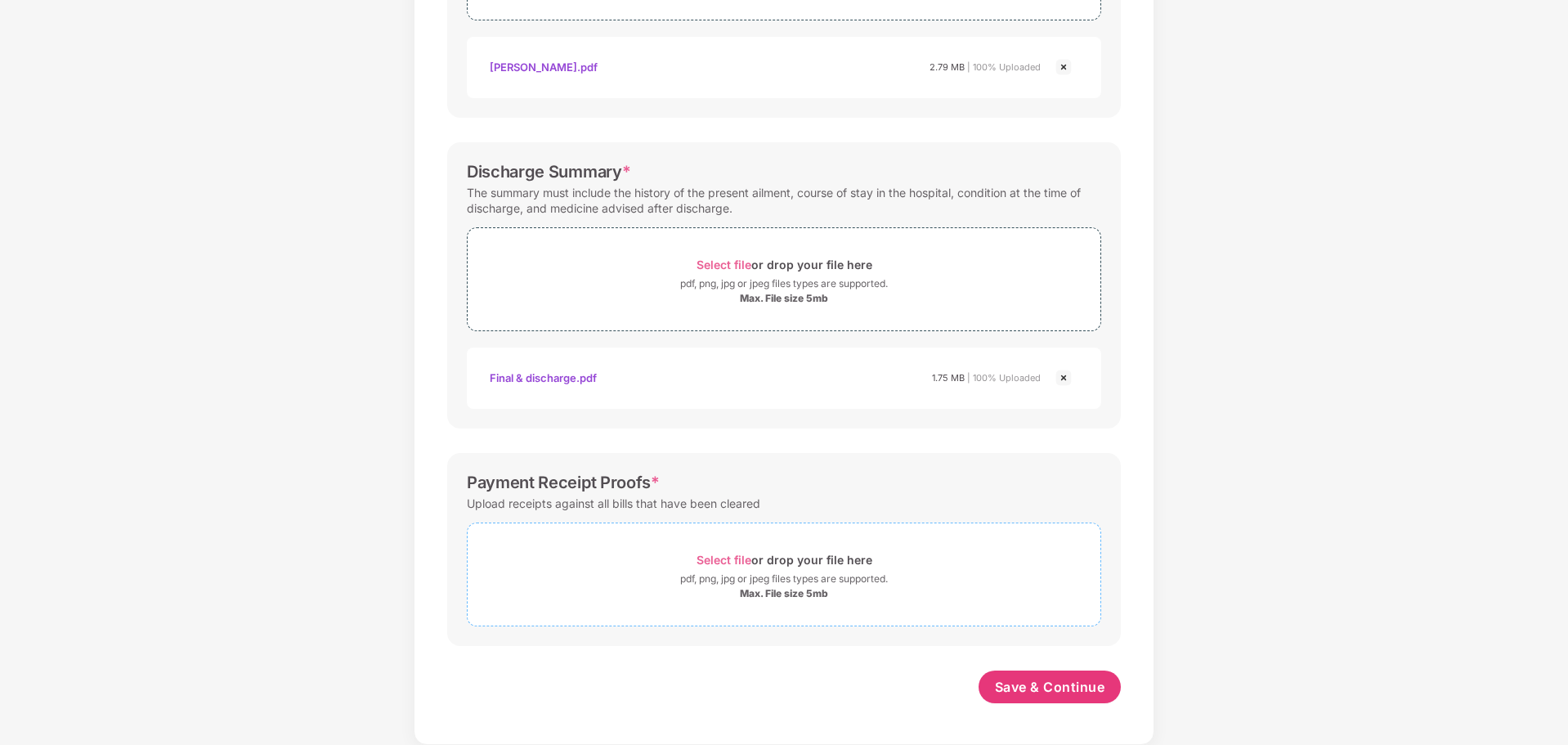
click at [723, 560] on span "Select file" at bounding box center [723, 559] width 54 height 14
click at [706, 565] on span "Select file" at bounding box center [723, 559] width 54 height 14
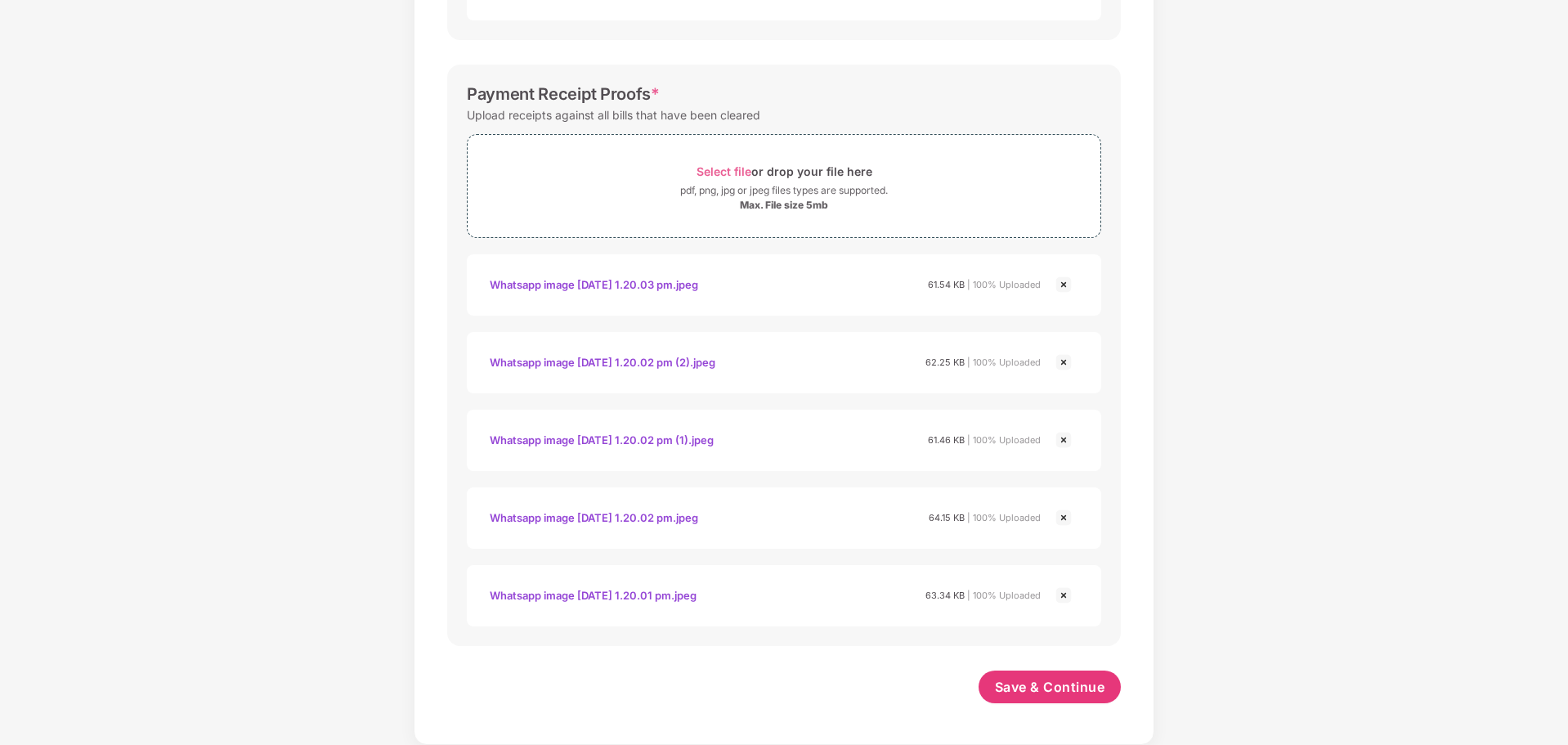
scroll to position [792, 0]
click at [1065, 686] on span "Save & Continue" at bounding box center [1049, 686] width 110 height 18
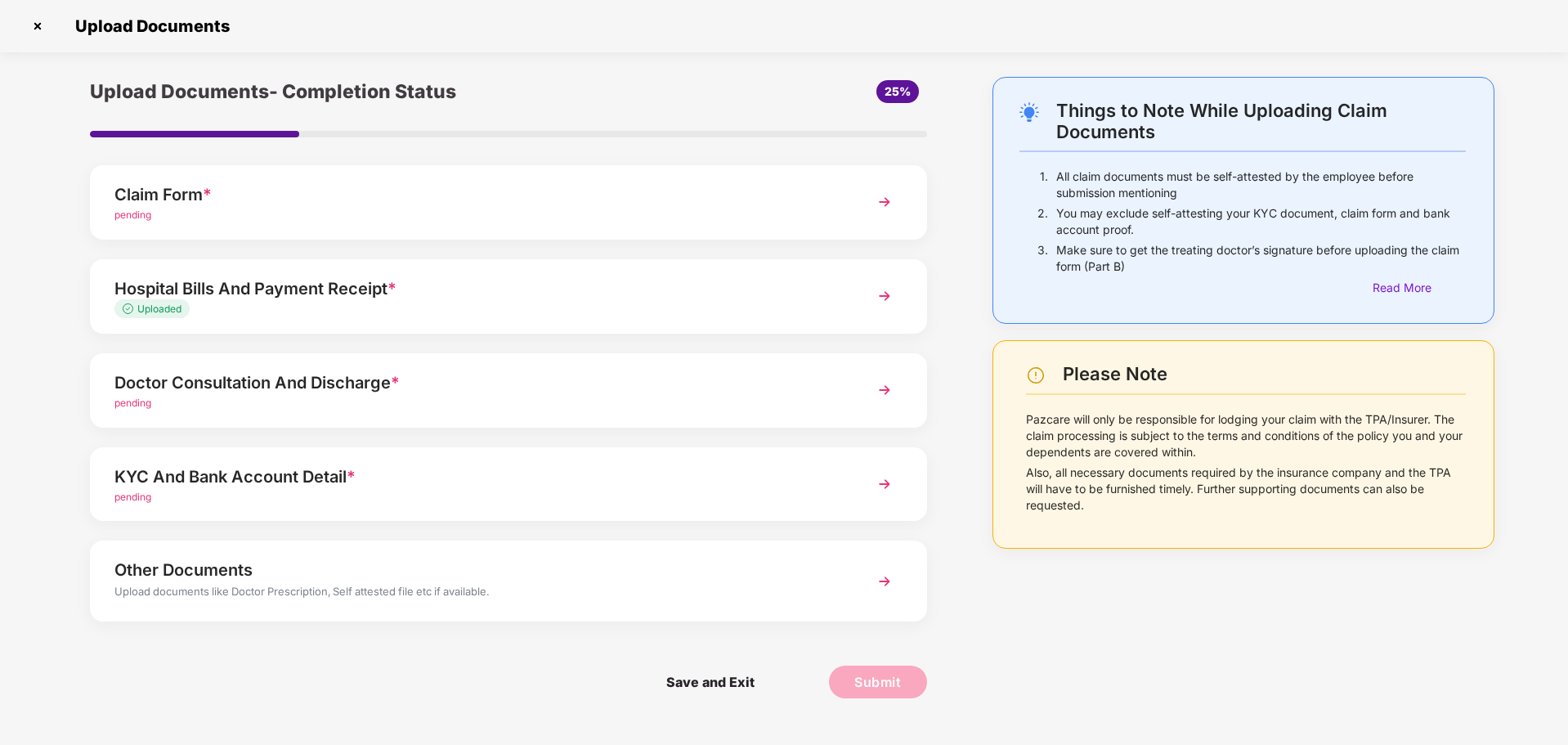
click at [668, 396] on div "pending" at bounding box center [475, 403] width 722 height 16
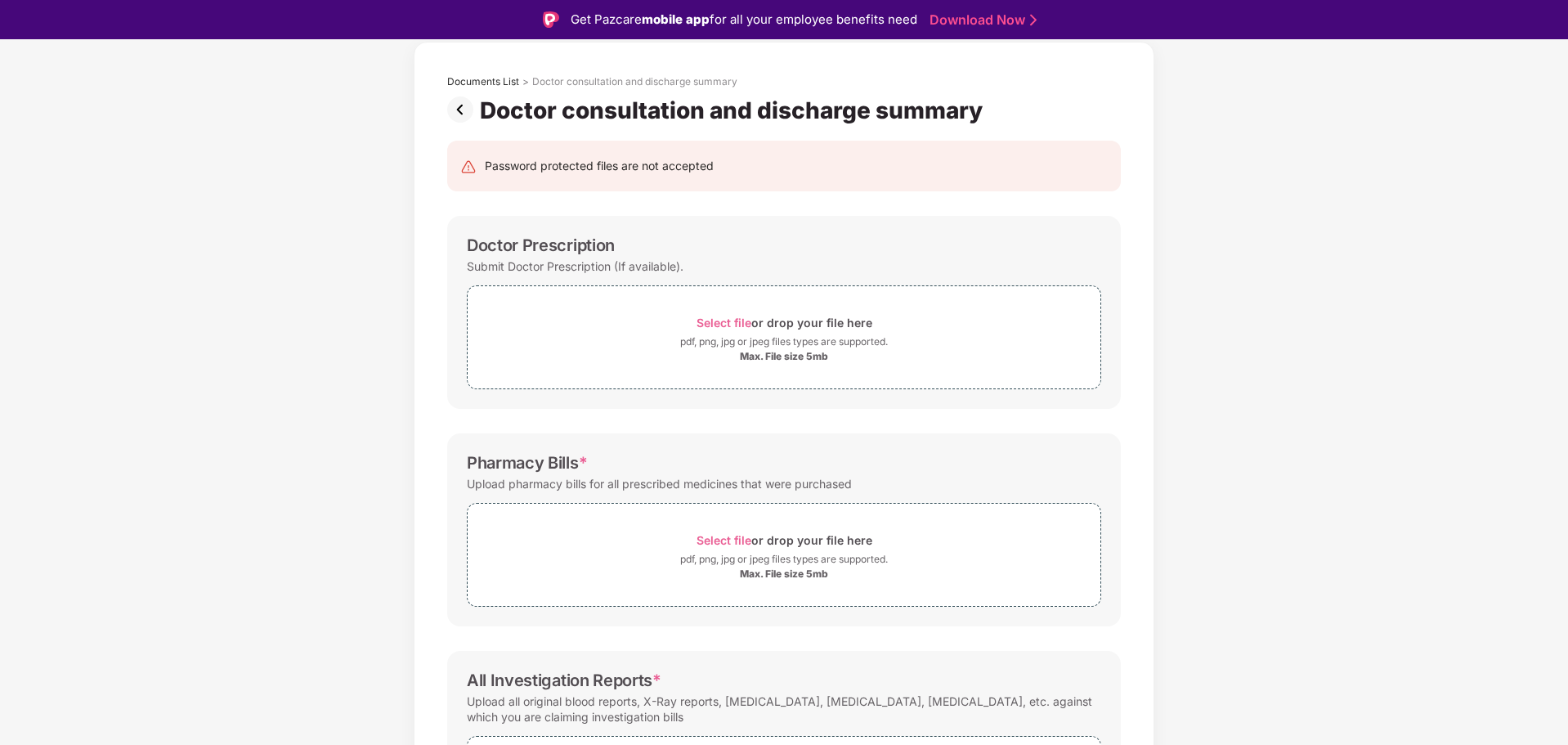
scroll to position [163, 0]
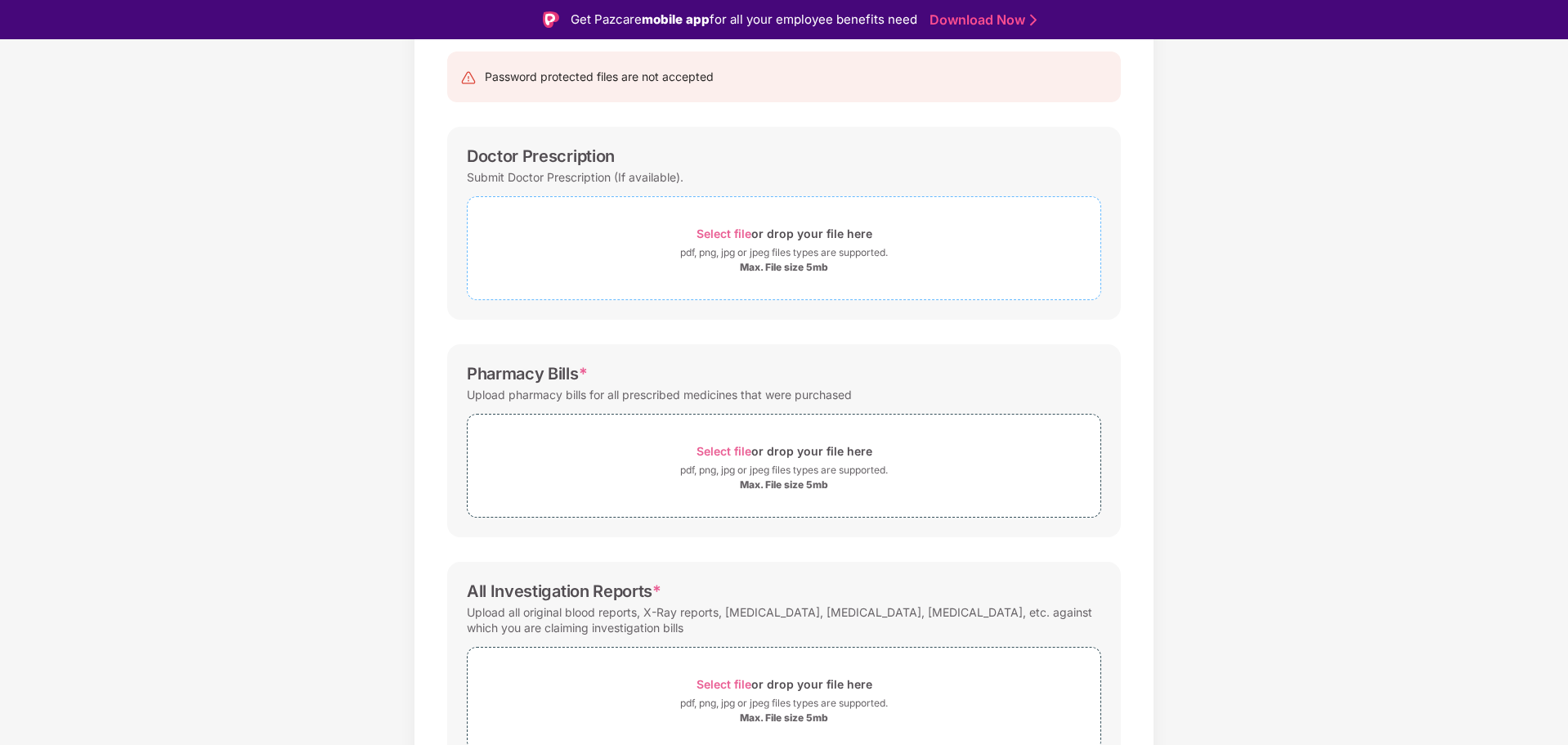
click at [727, 233] on span "Select file" at bounding box center [723, 233] width 54 height 14
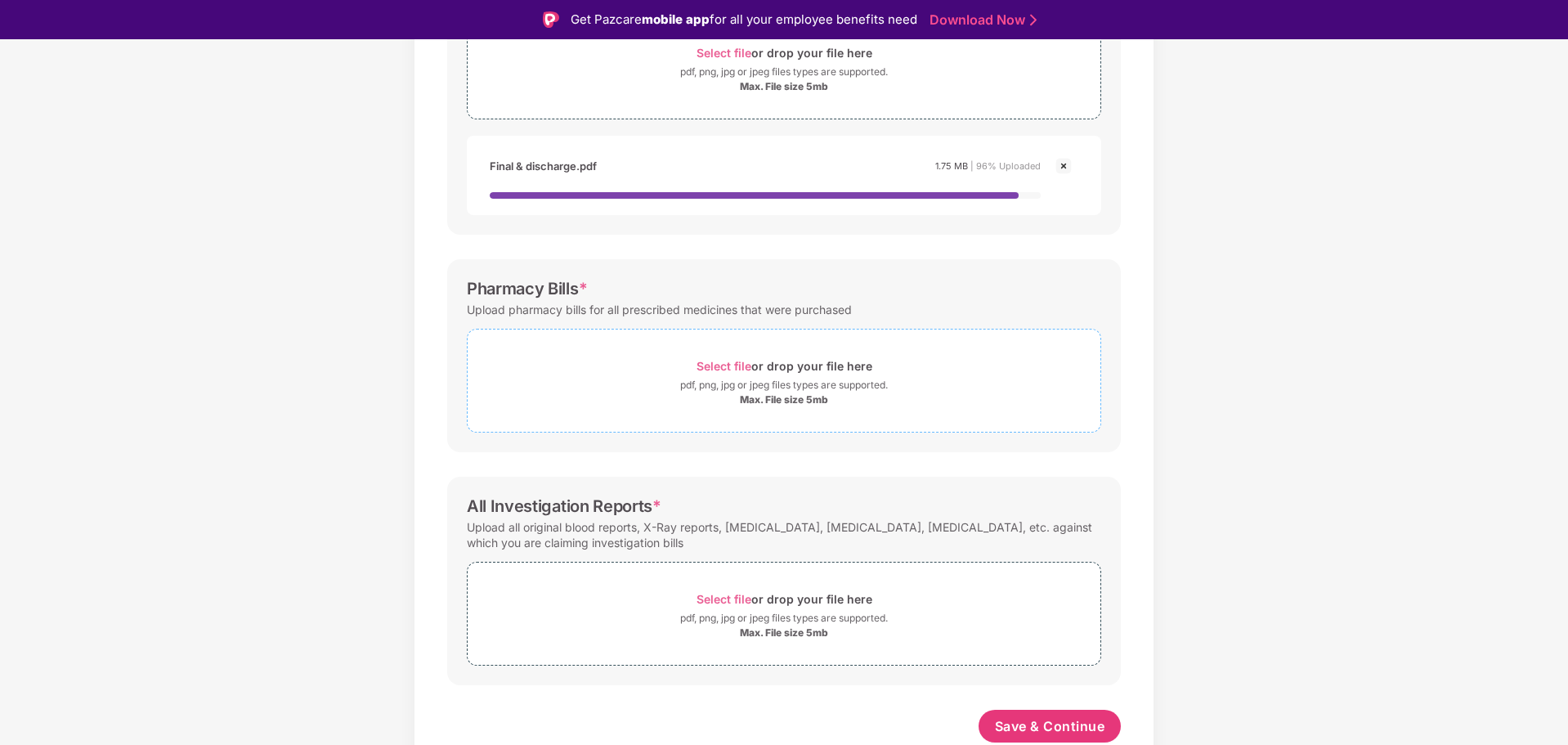
click at [724, 357] on div "Select file or drop your file here" at bounding box center [784, 365] width 176 height 22
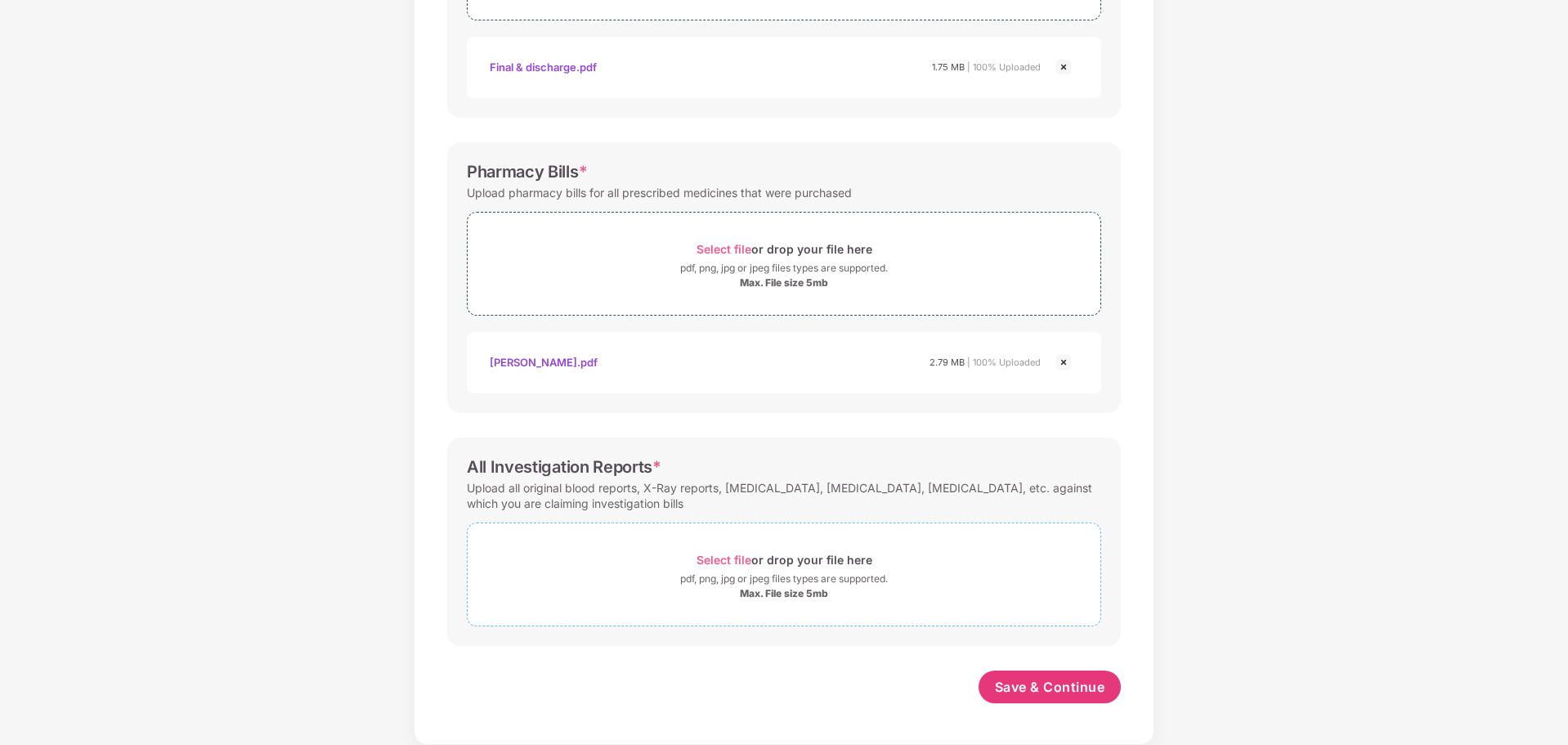
scroll to position [404, 0]
click at [1036, 684] on span "Save & Continue" at bounding box center [1049, 686] width 110 height 18
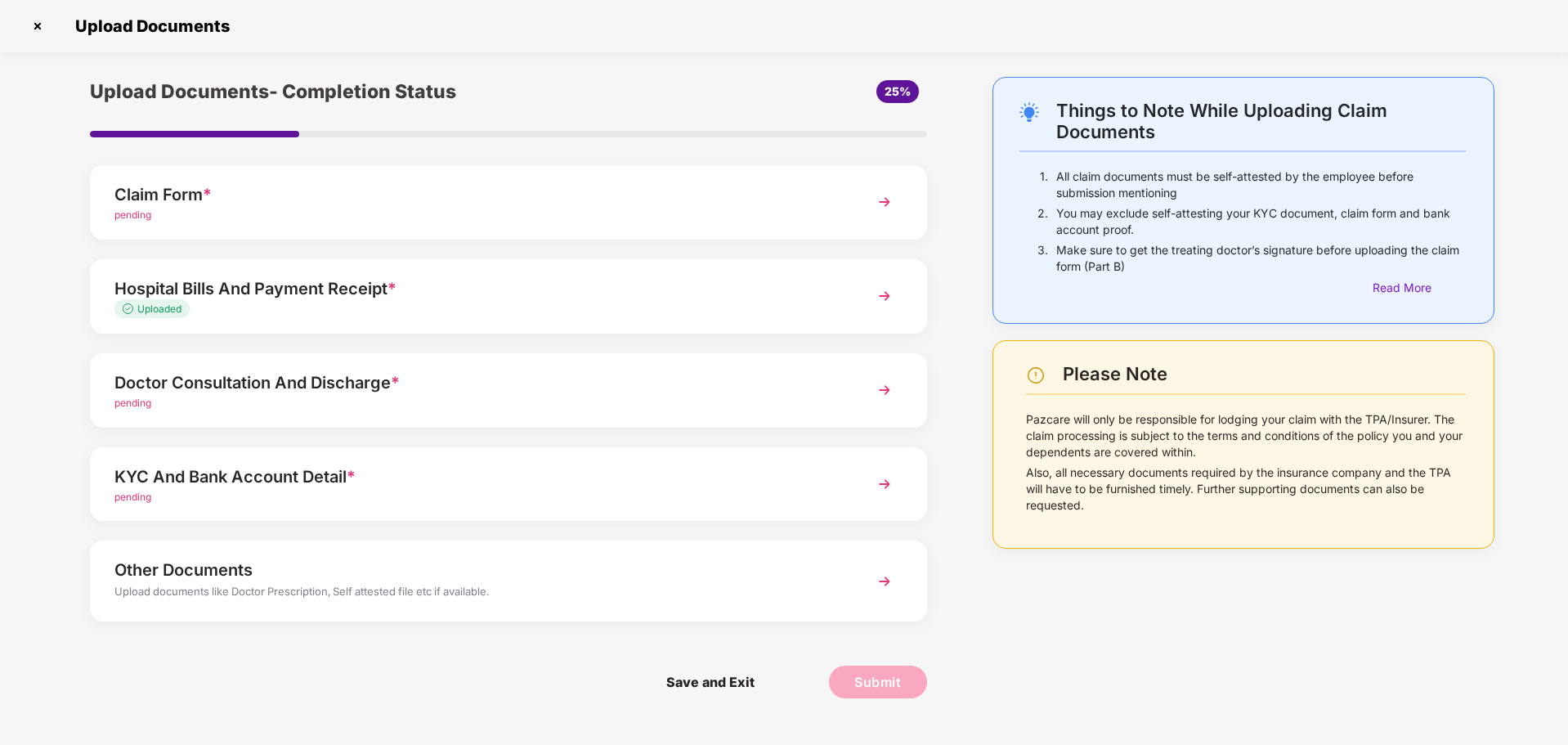
click at [545, 396] on div "pending" at bounding box center [475, 403] width 722 height 16
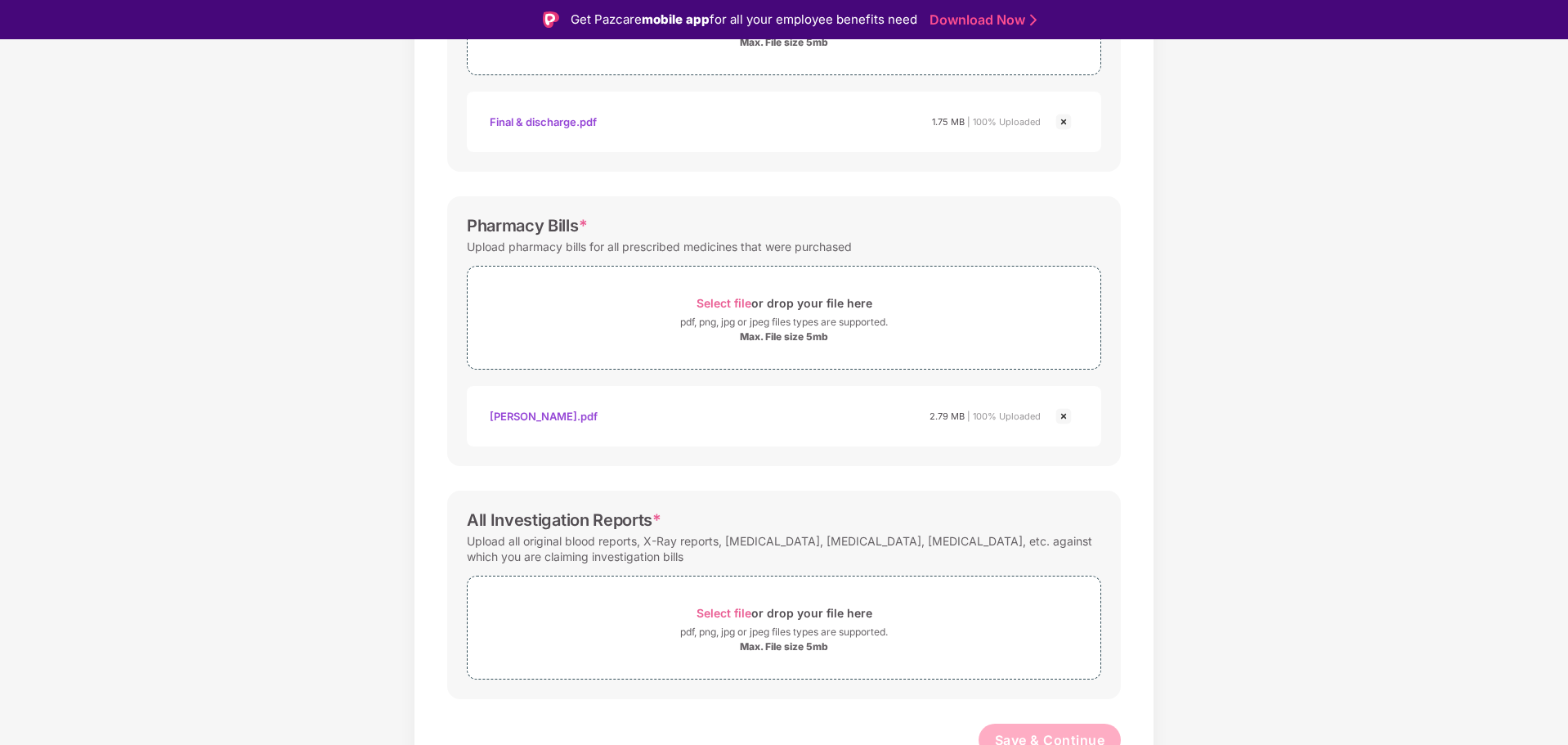
scroll to position [402, 0]
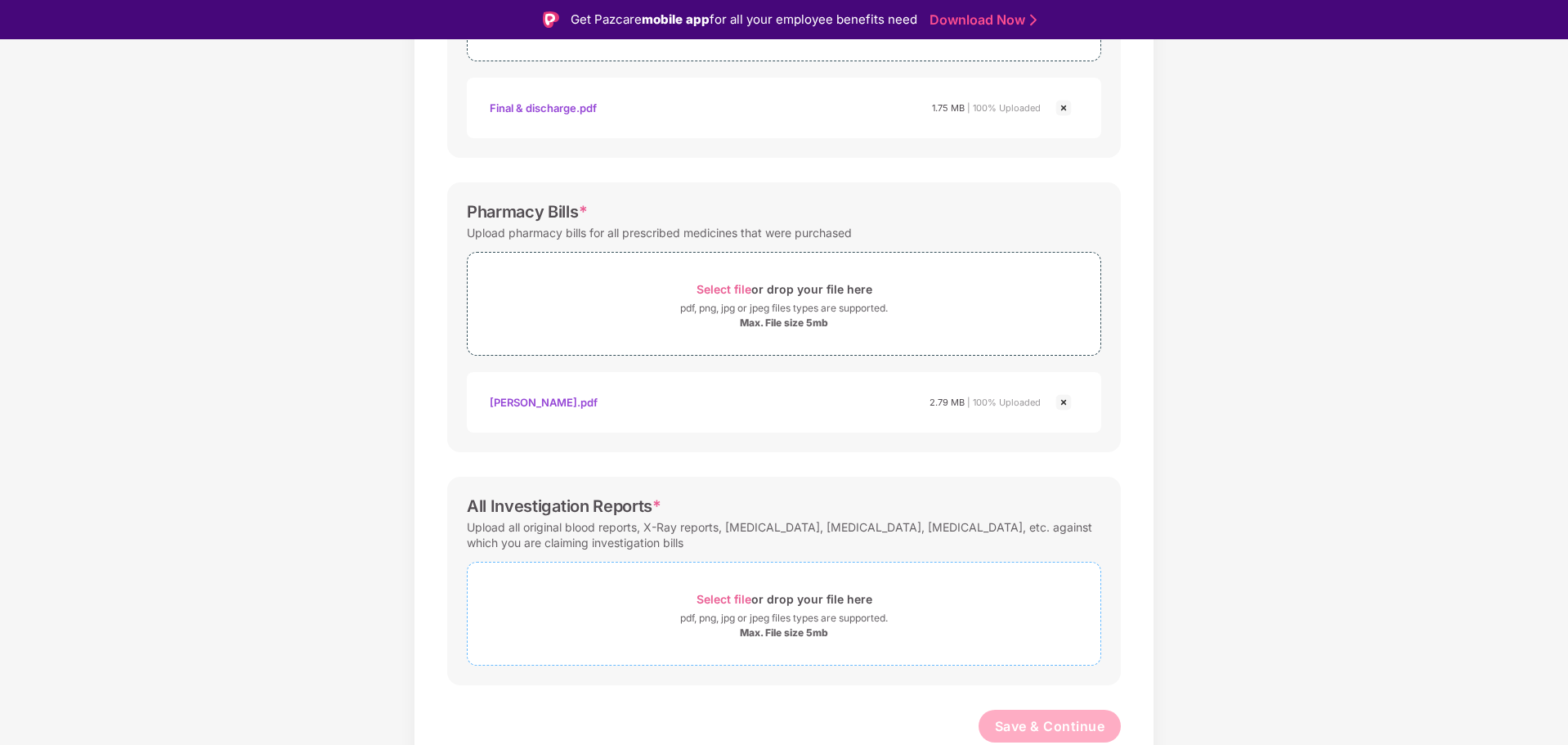
click at [738, 596] on span "Select file" at bounding box center [723, 598] width 54 height 14
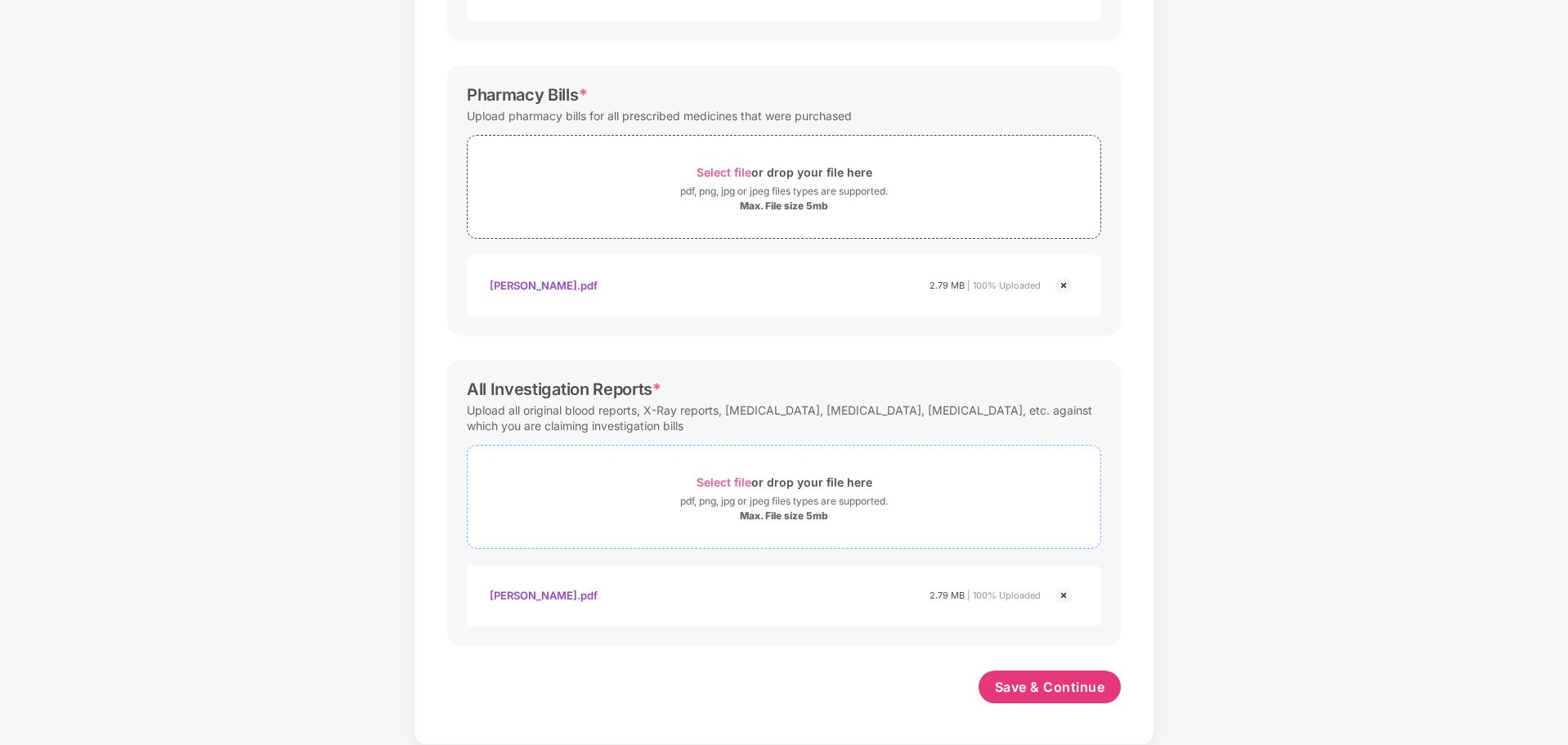
scroll to position [480, 0]
click at [728, 479] on span "Select file" at bounding box center [723, 482] width 54 height 14
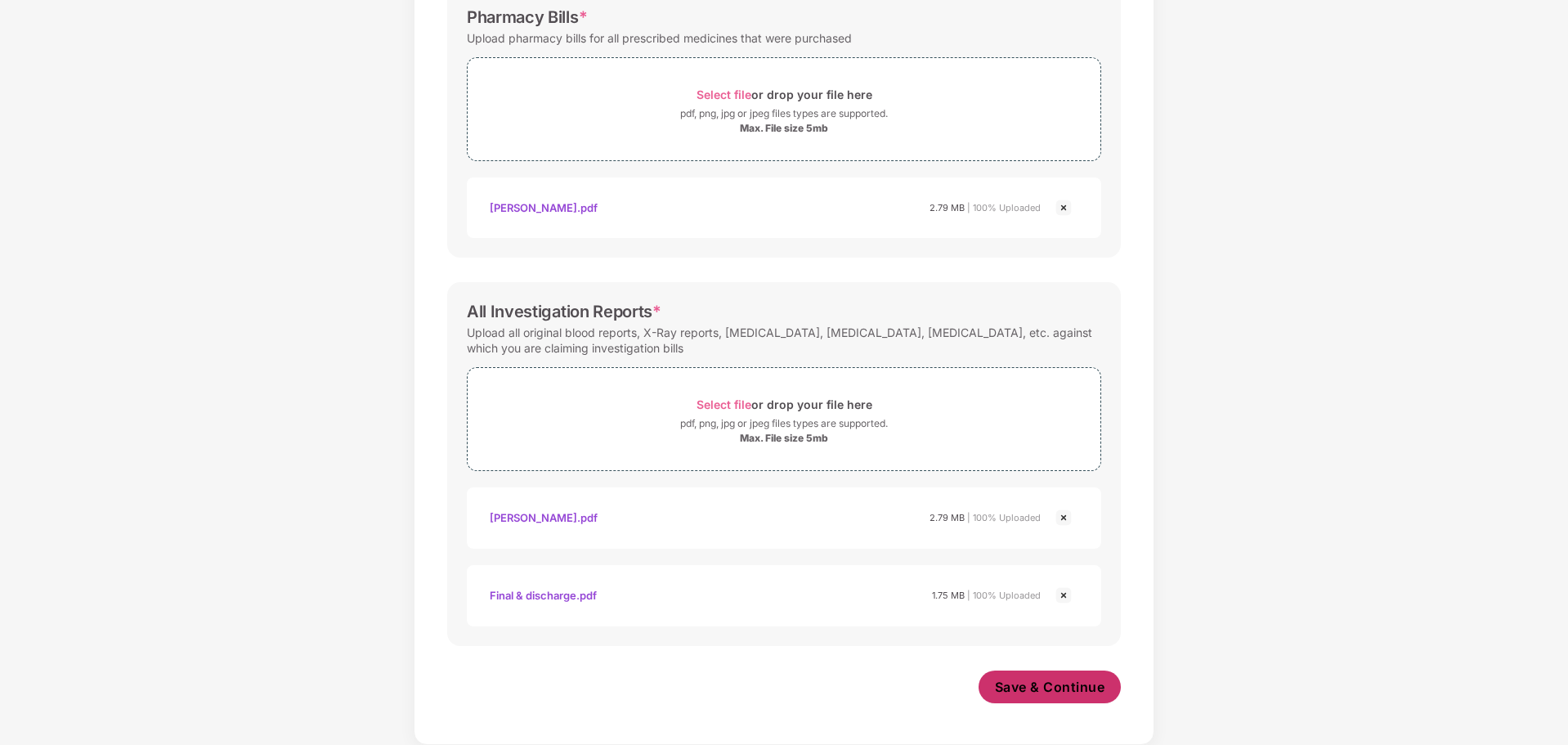
scroll to position [557, 0]
click at [1048, 687] on span "Save & Continue" at bounding box center [1049, 686] width 110 height 18
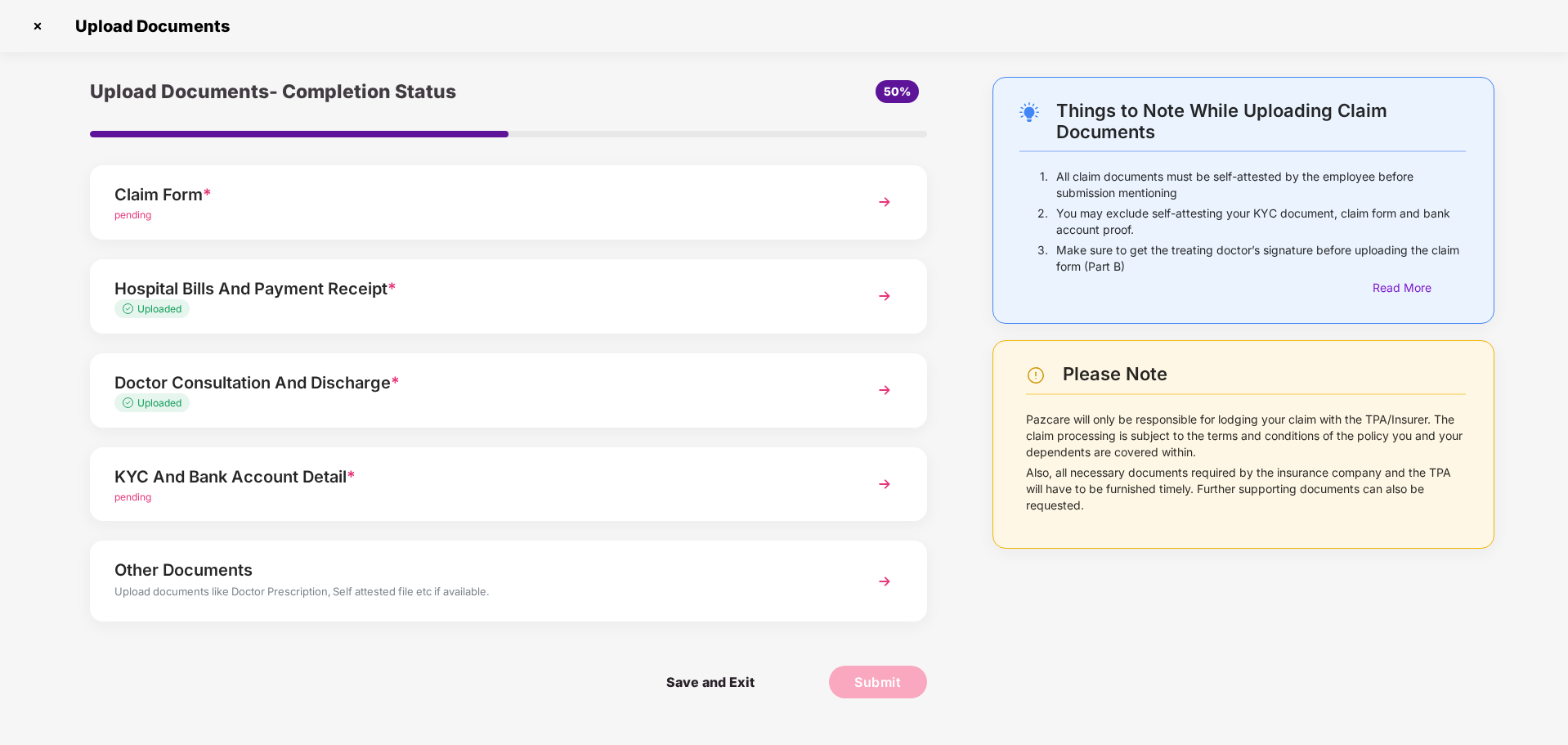
click at [419, 493] on div "pending" at bounding box center [475, 497] width 722 height 16
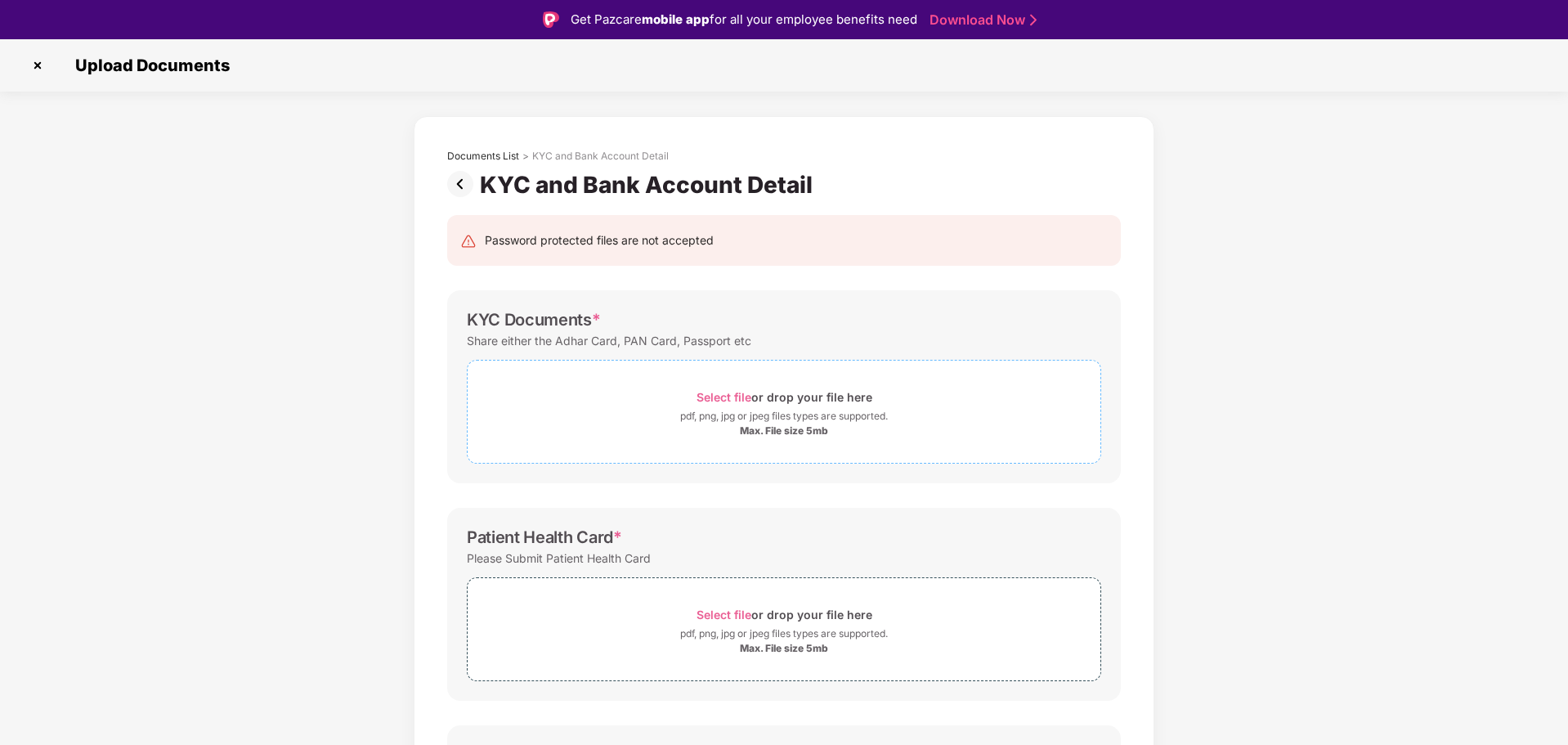
click at [729, 398] on span "Select file" at bounding box center [723, 396] width 54 height 14
click at [741, 394] on span "Select file" at bounding box center [723, 396] width 54 height 14
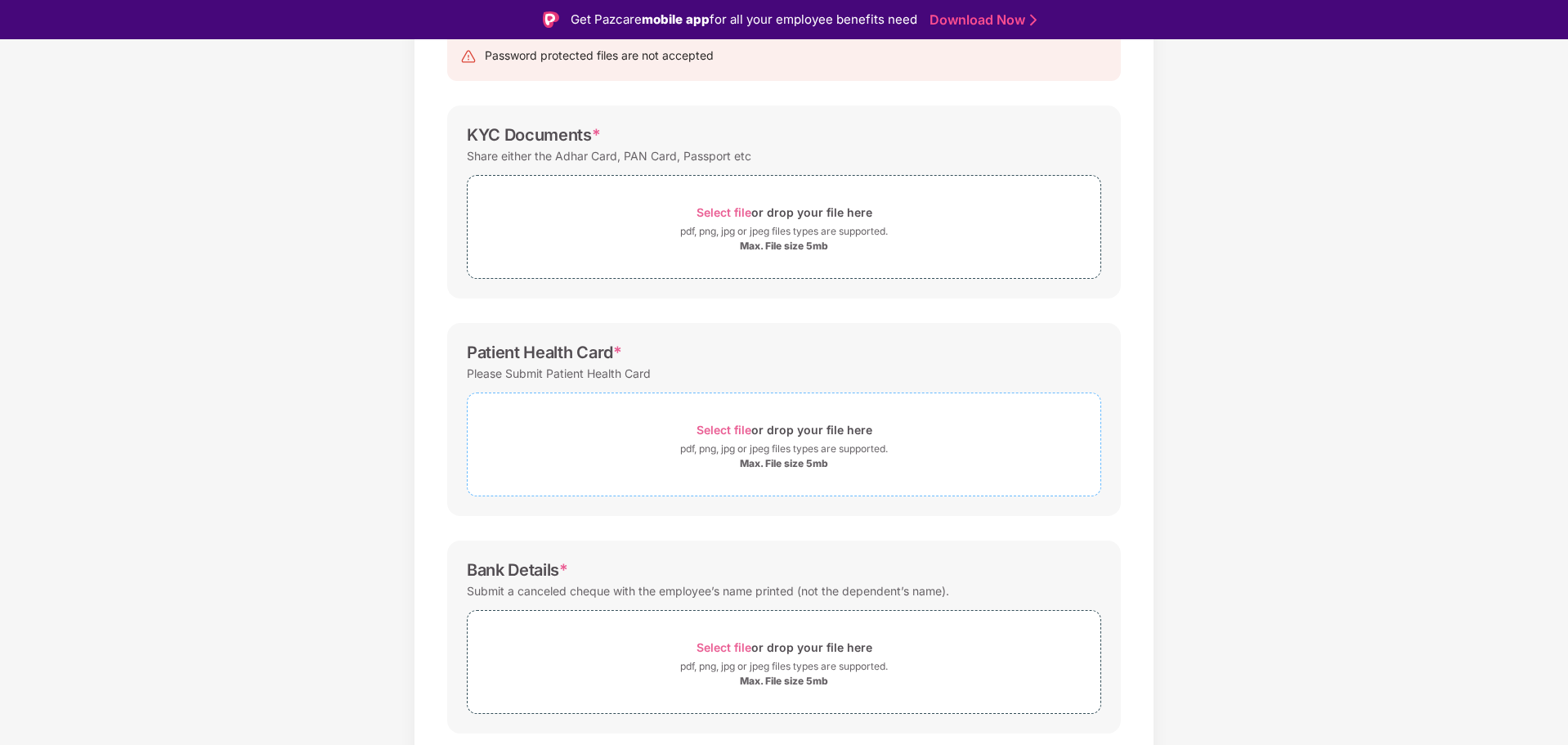
scroll to position [233, 0]
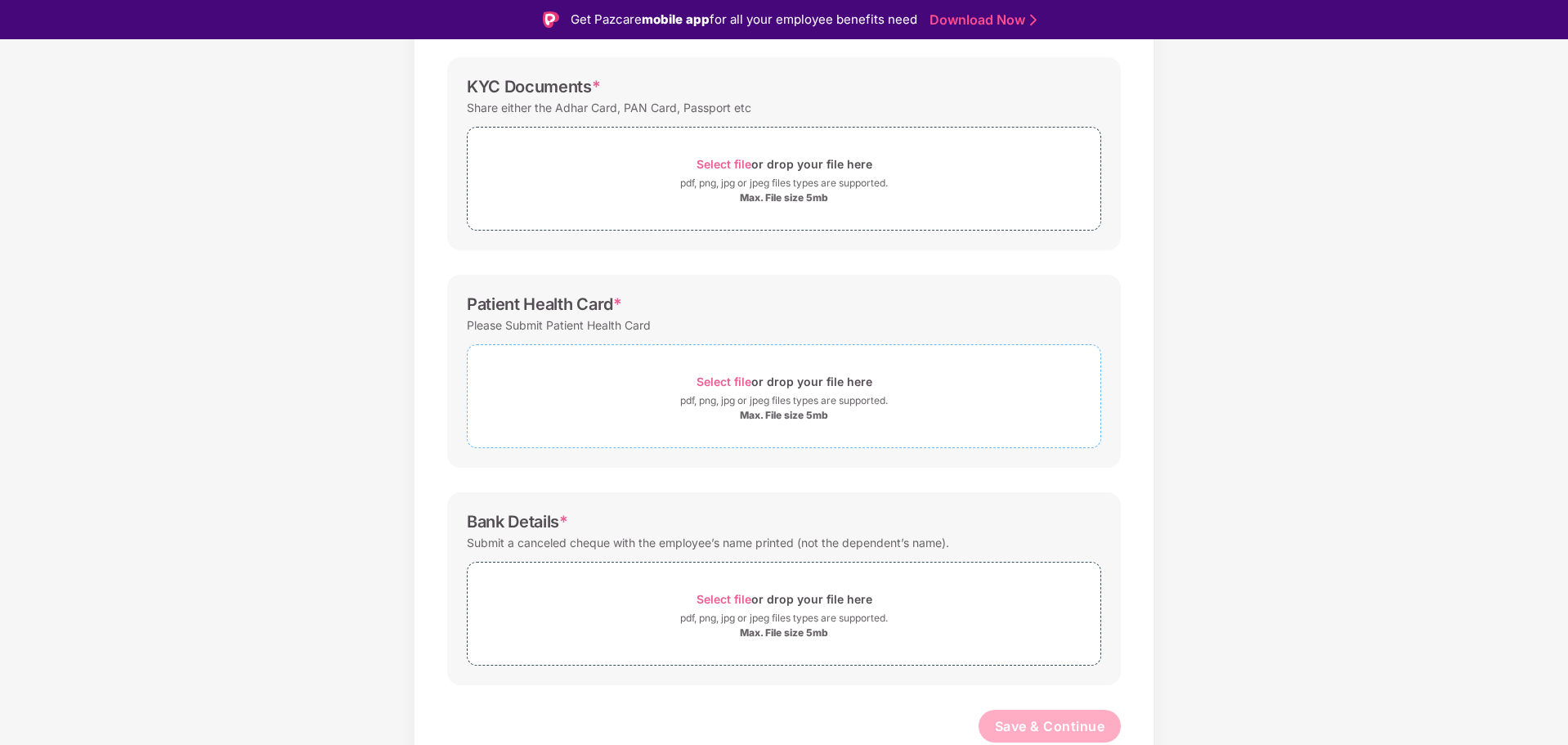
click at [719, 377] on span "Select file" at bounding box center [723, 381] width 54 height 14
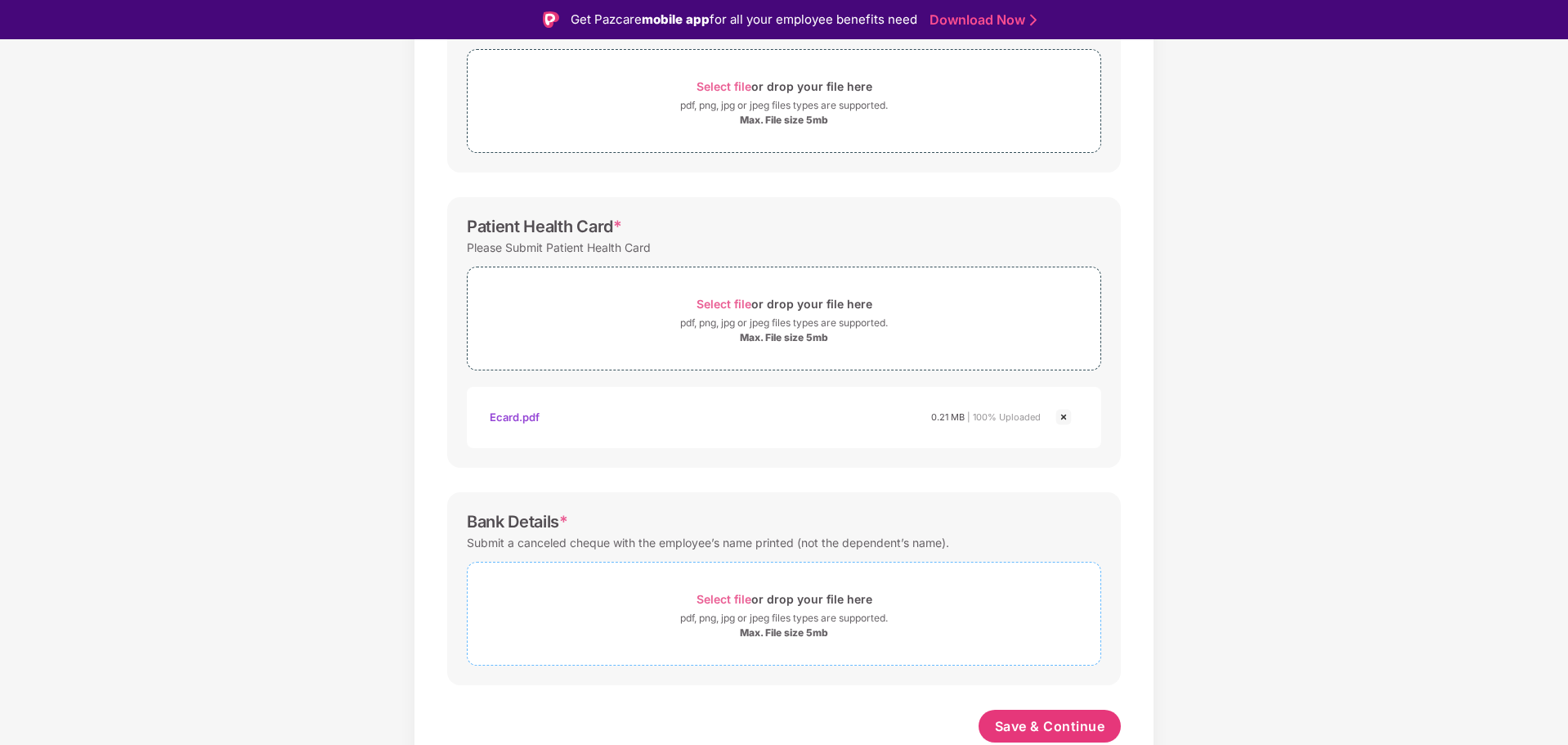
click at [717, 593] on span "Select file" at bounding box center [723, 598] width 54 height 14
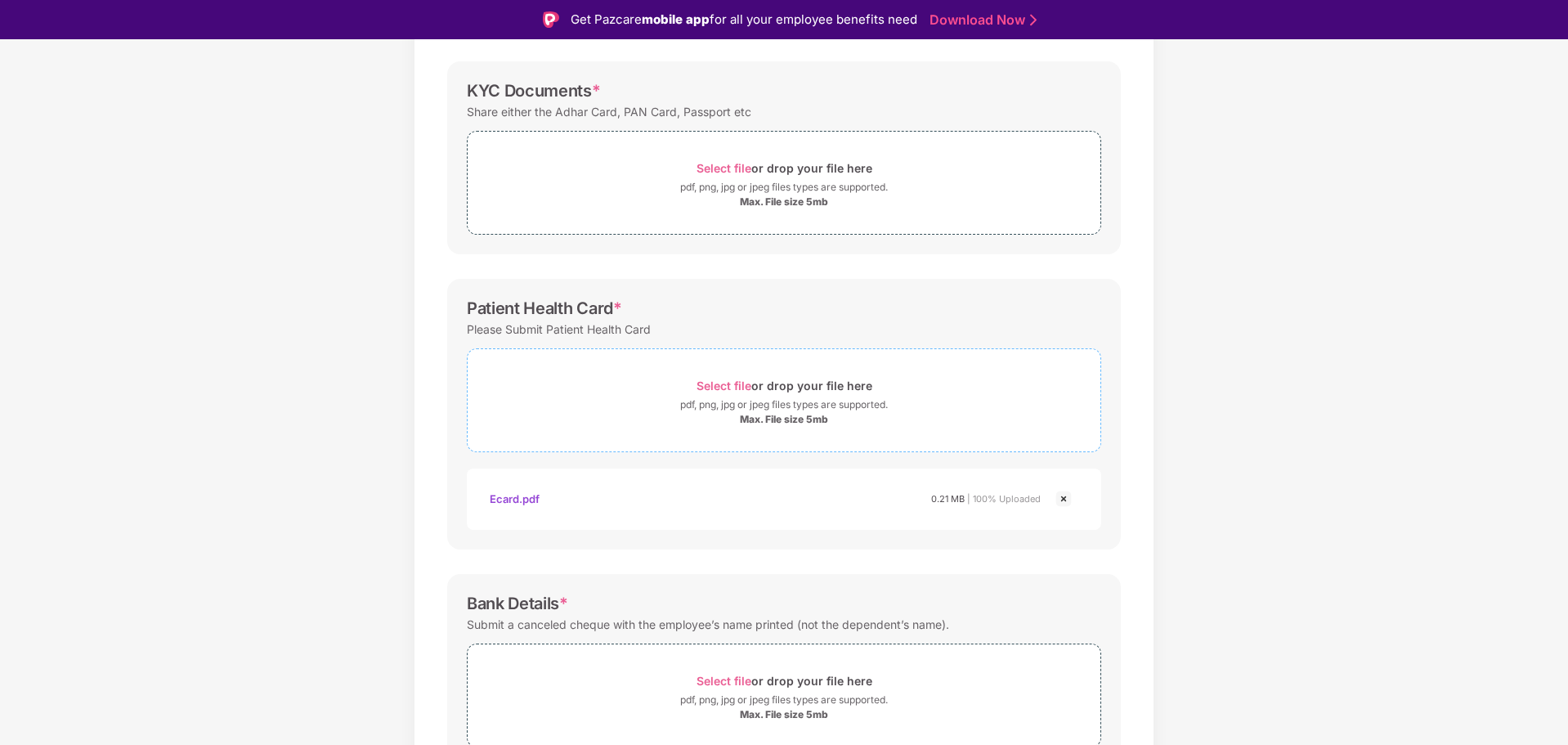
scroll to position [147, 0]
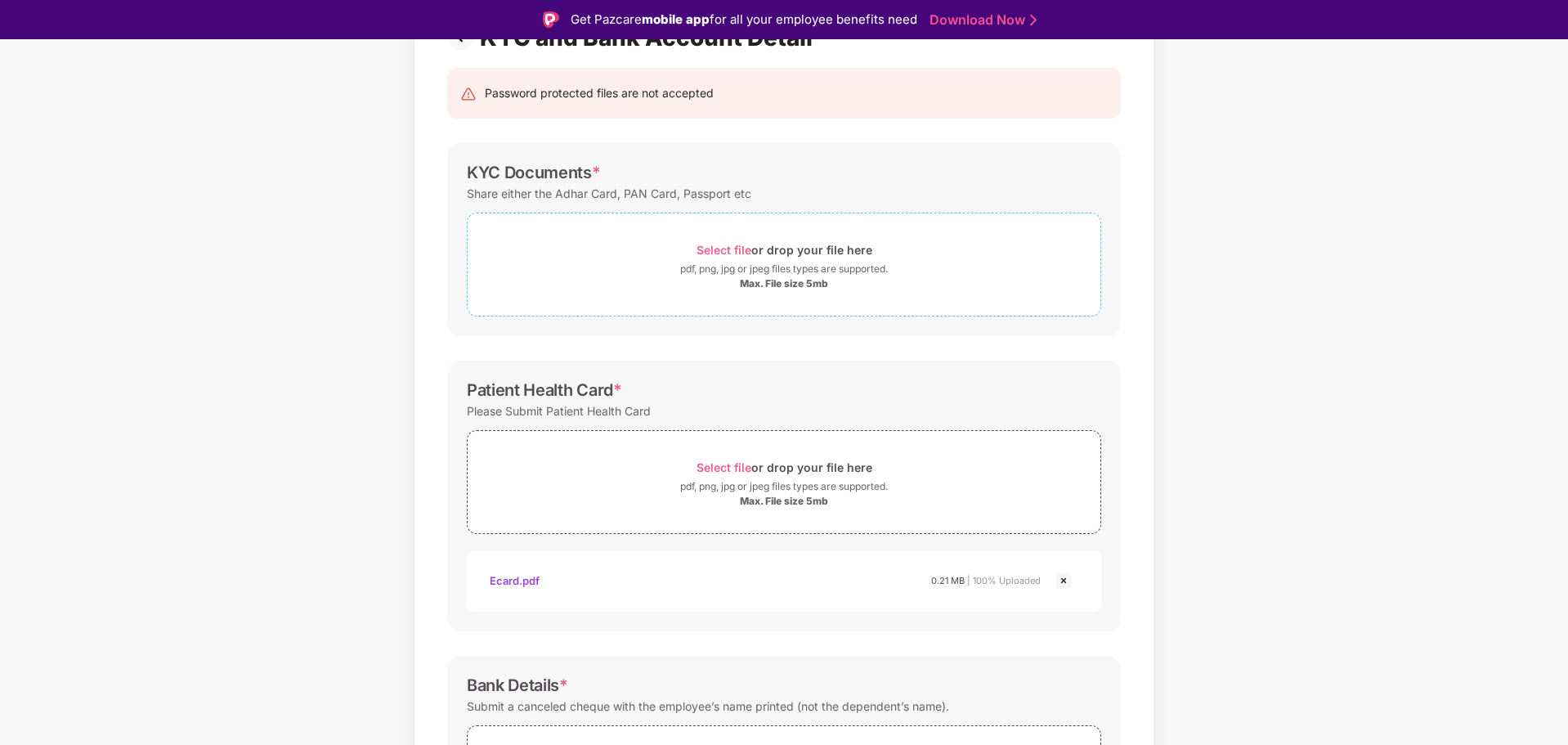
click at [731, 252] on span "Select file" at bounding box center [723, 249] width 54 height 14
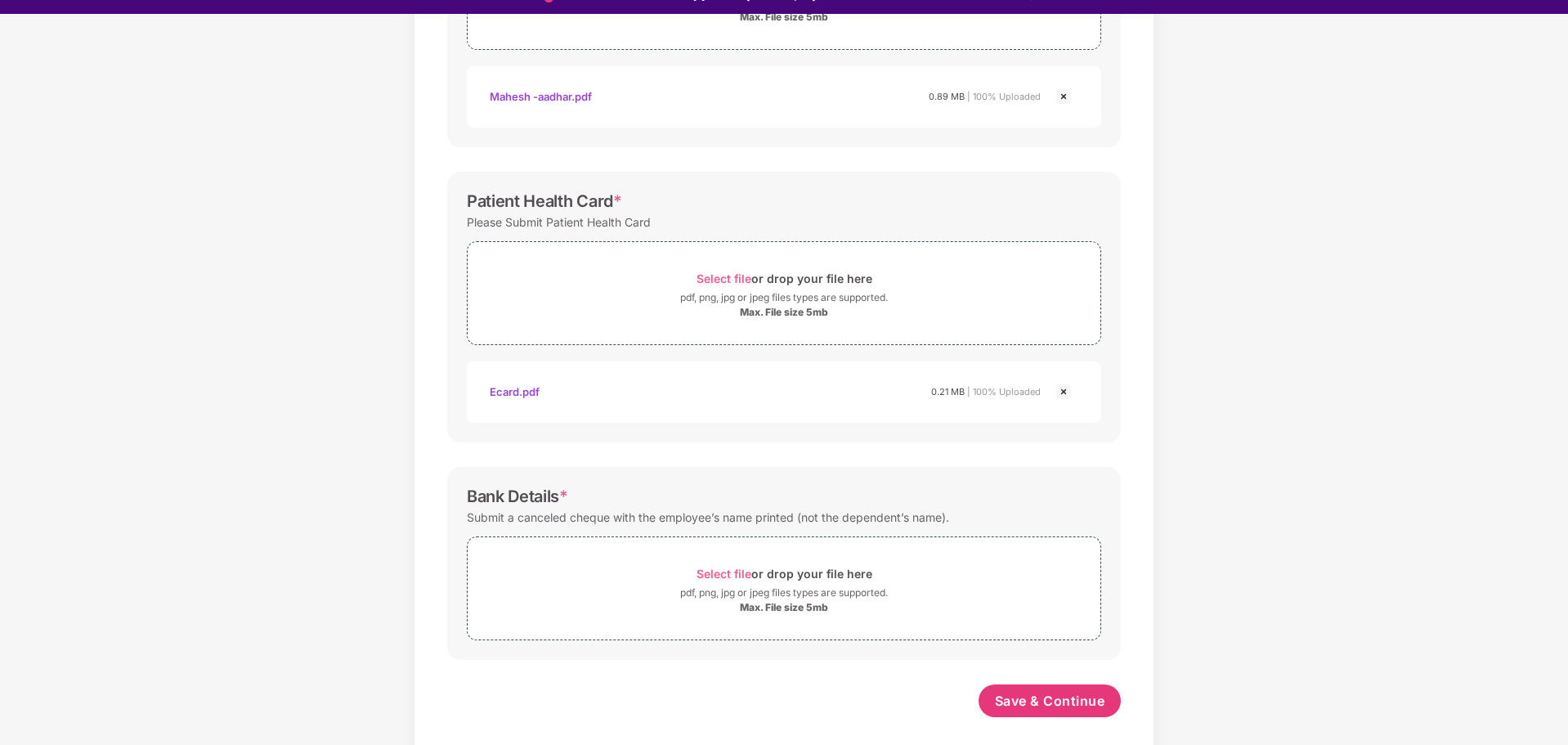
scroll to position [39, 0]
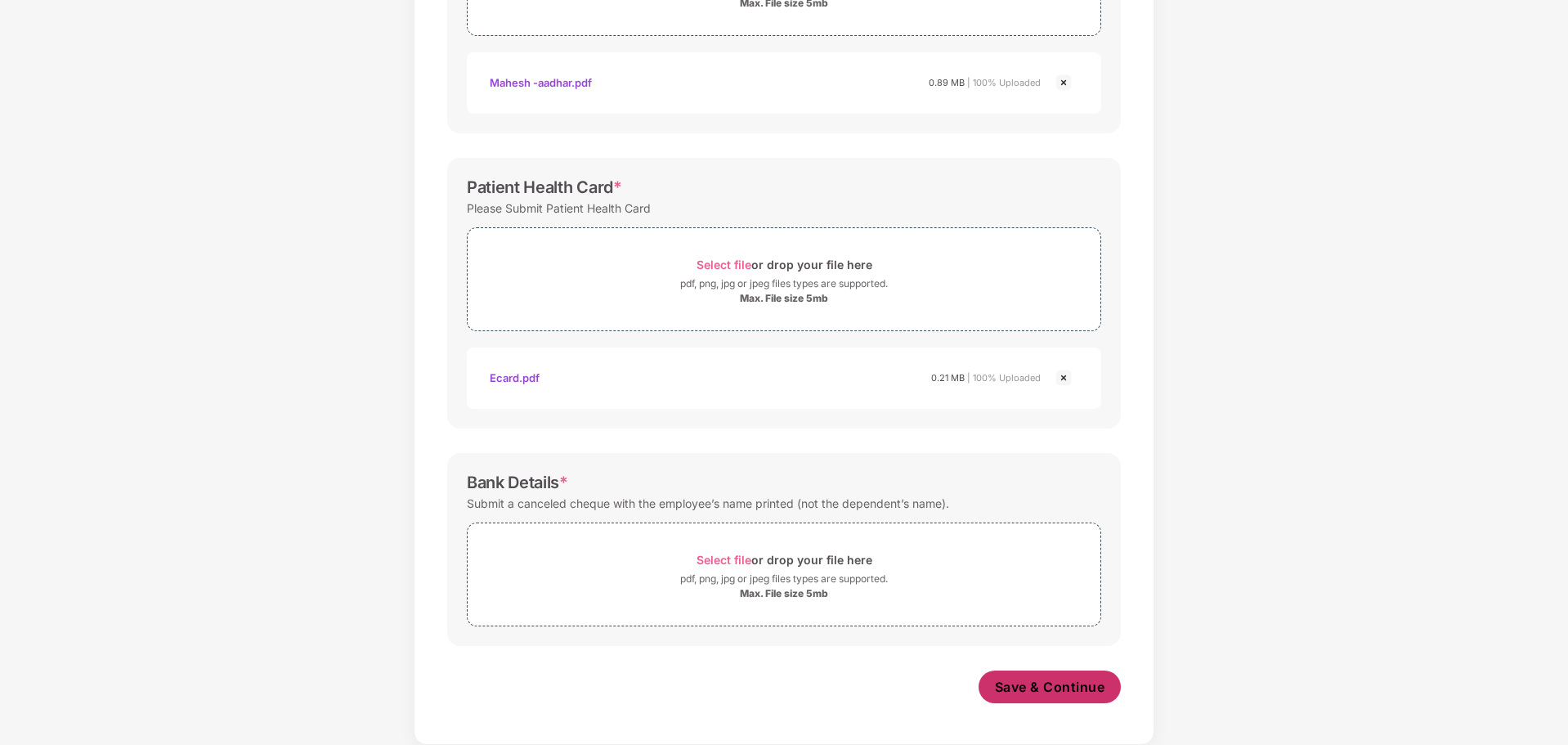
click at [1045, 675] on button "Save & Continue" at bounding box center [1050, 687] width 143 height 33
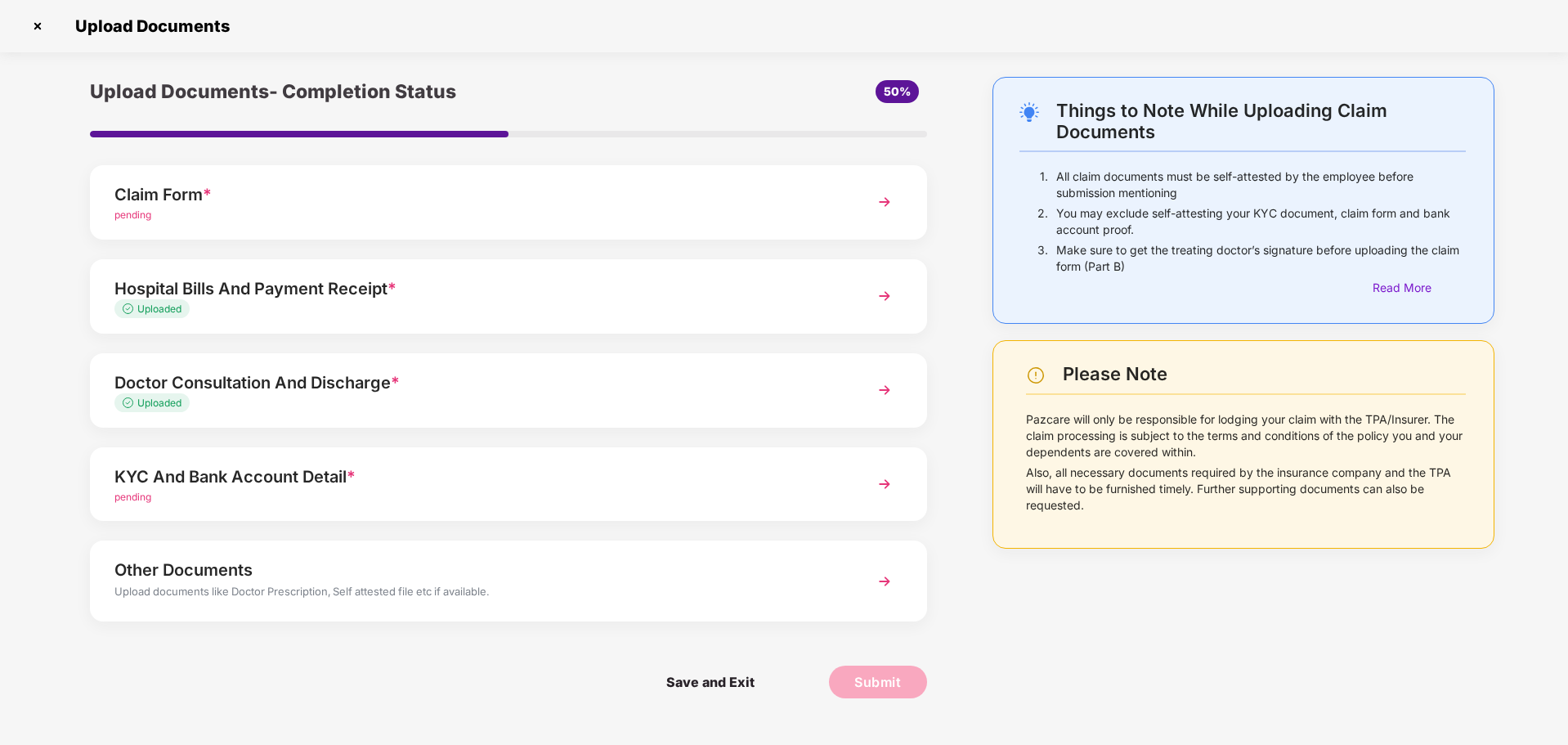
click at [704, 491] on div "pending" at bounding box center [475, 497] width 722 height 16
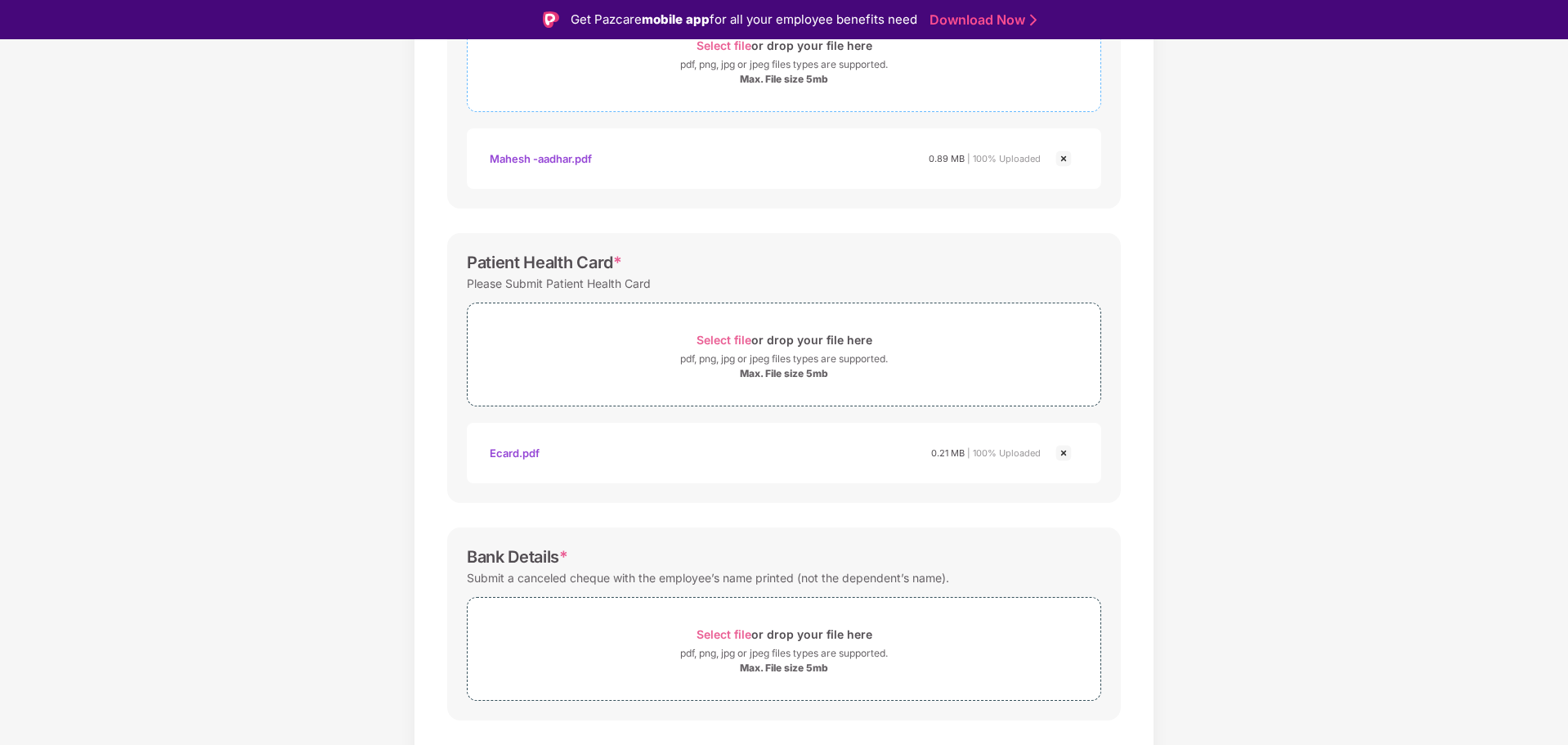
scroll to position [387, 0]
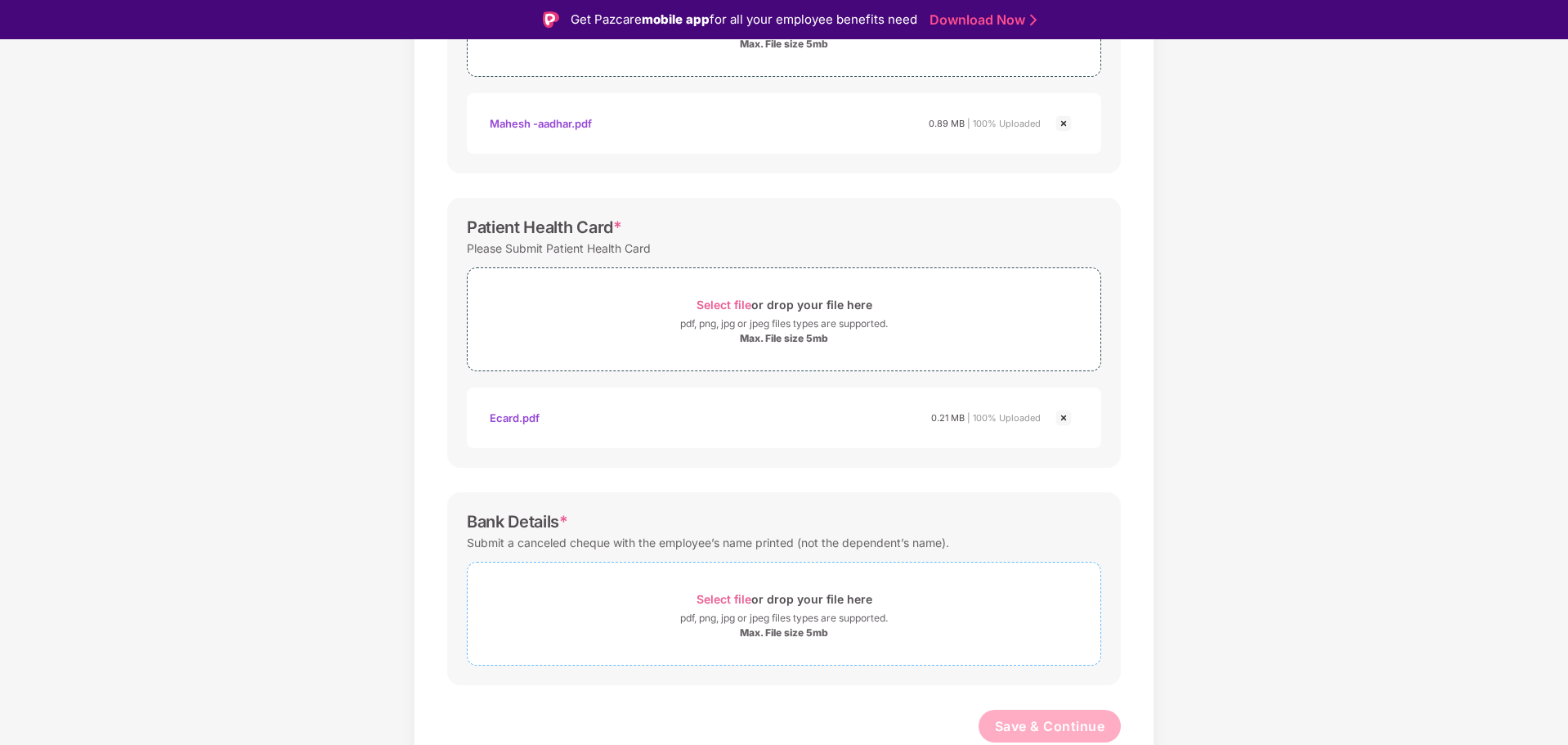
click at [722, 598] on span "Select file" at bounding box center [723, 598] width 54 height 14
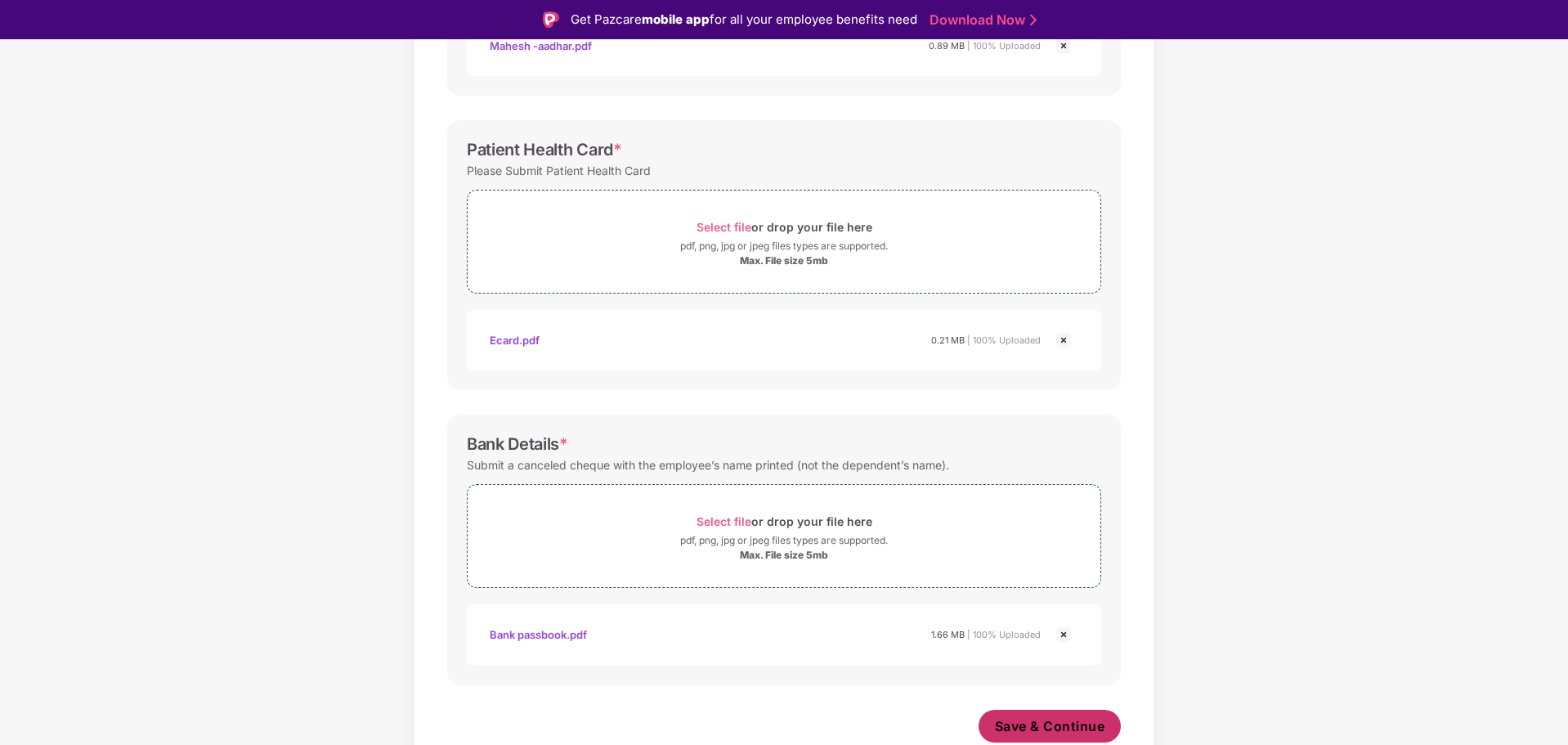
scroll to position [464, 0]
click at [1031, 720] on span "Save & Continue" at bounding box center [1049, 725] width 110 height 18
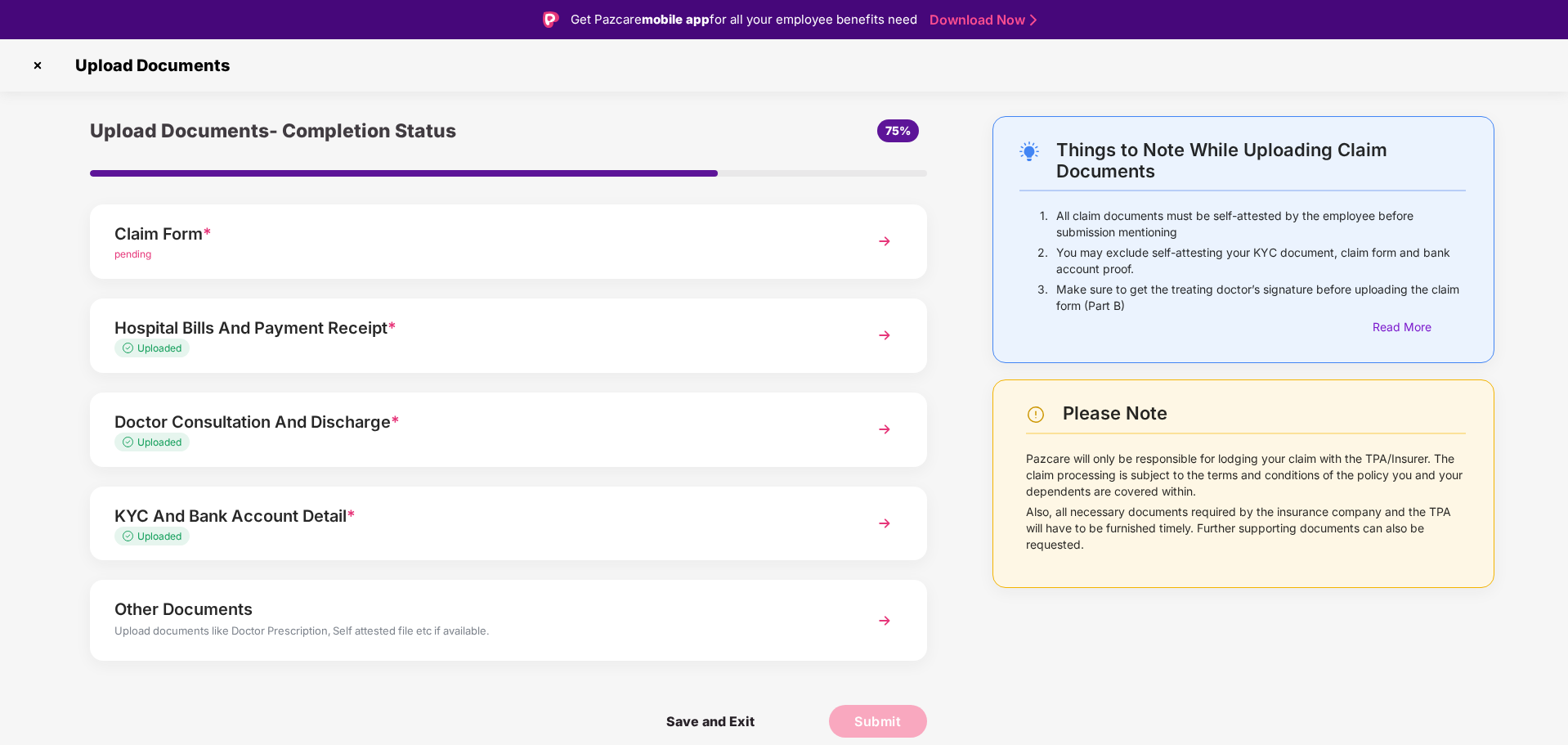
click at [443, 252] on div "pending" at bounding box center [475, 255] width 722 height 16
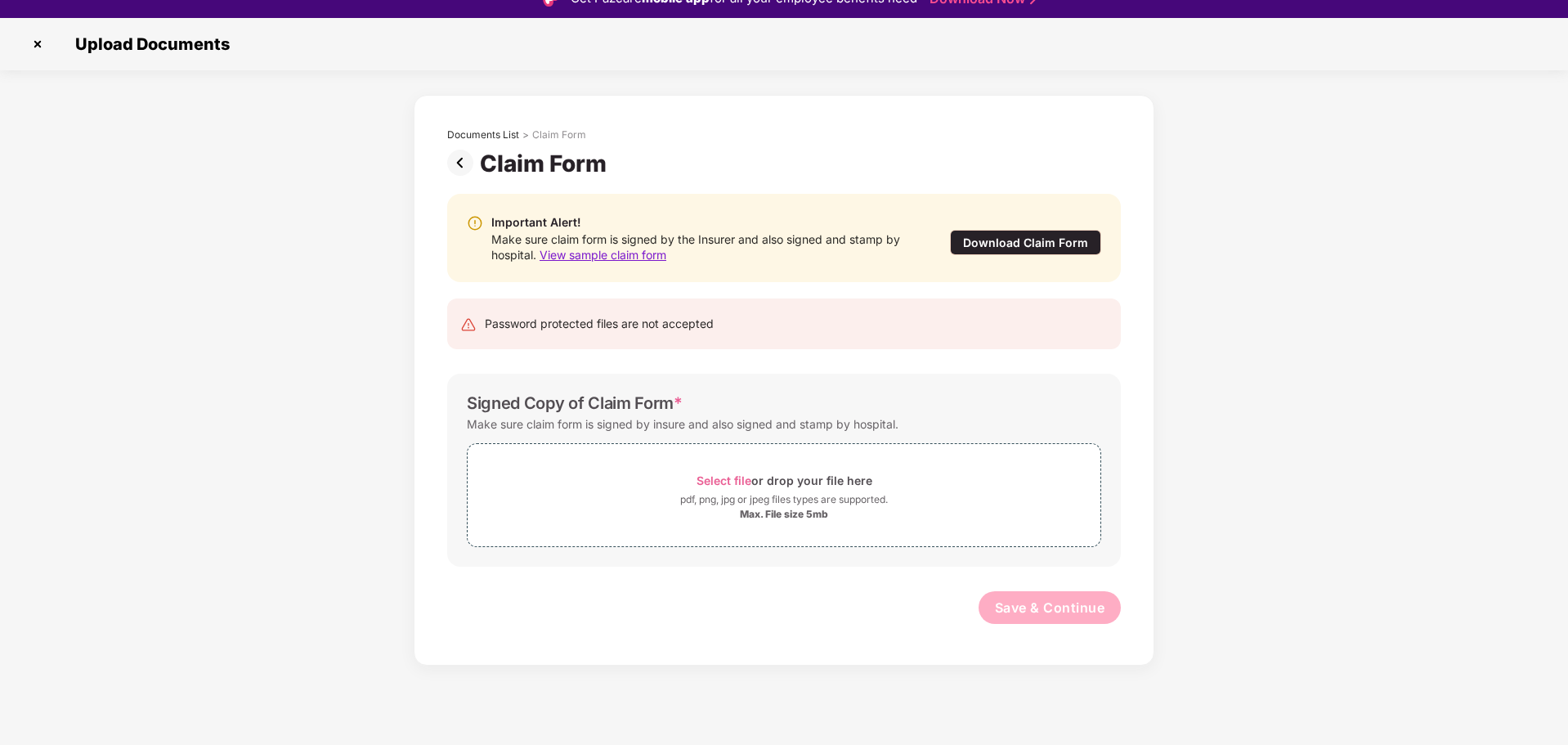
scroll to position [39, 0]
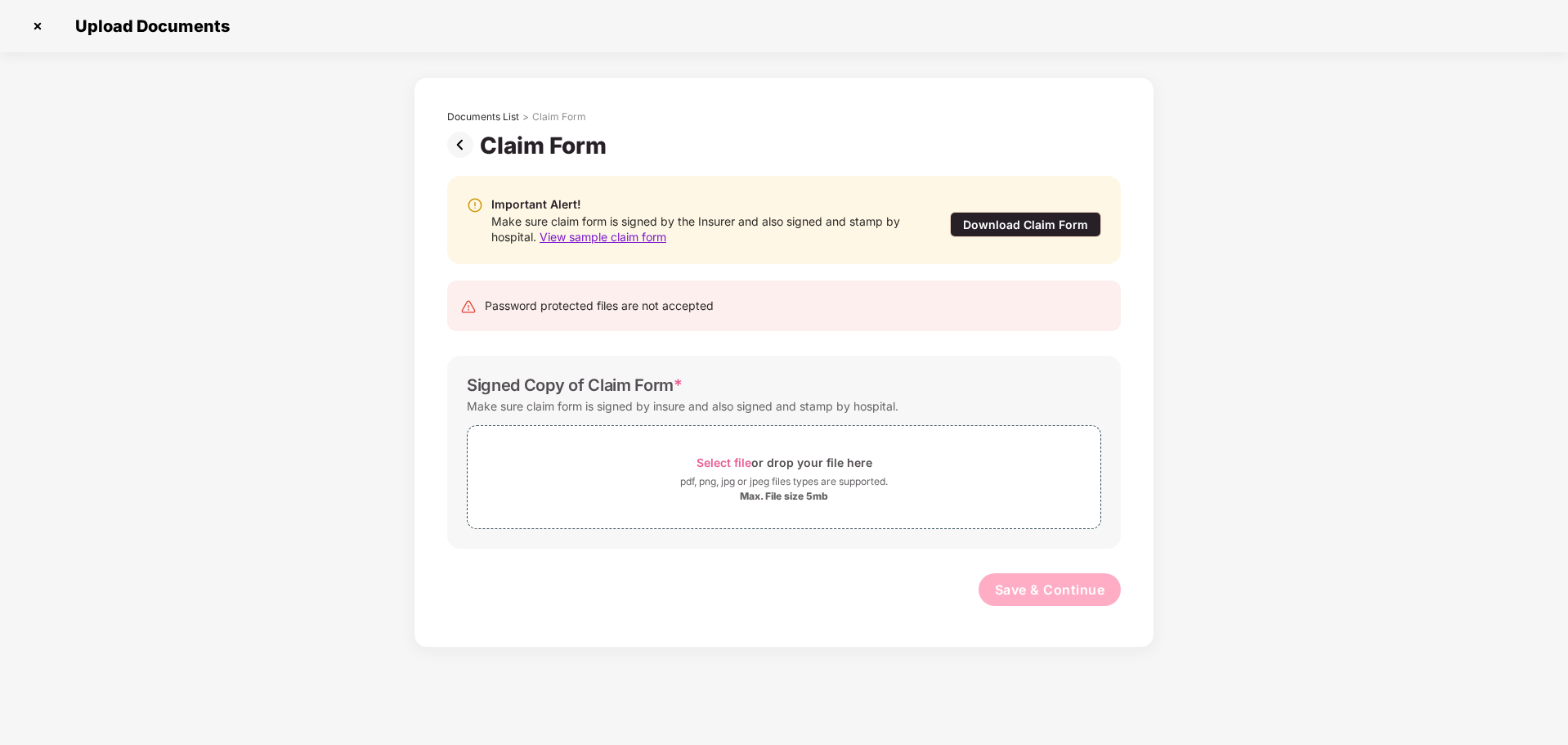
click at [35, 27] on img at bounding box center [38, 26] width 26 height 26
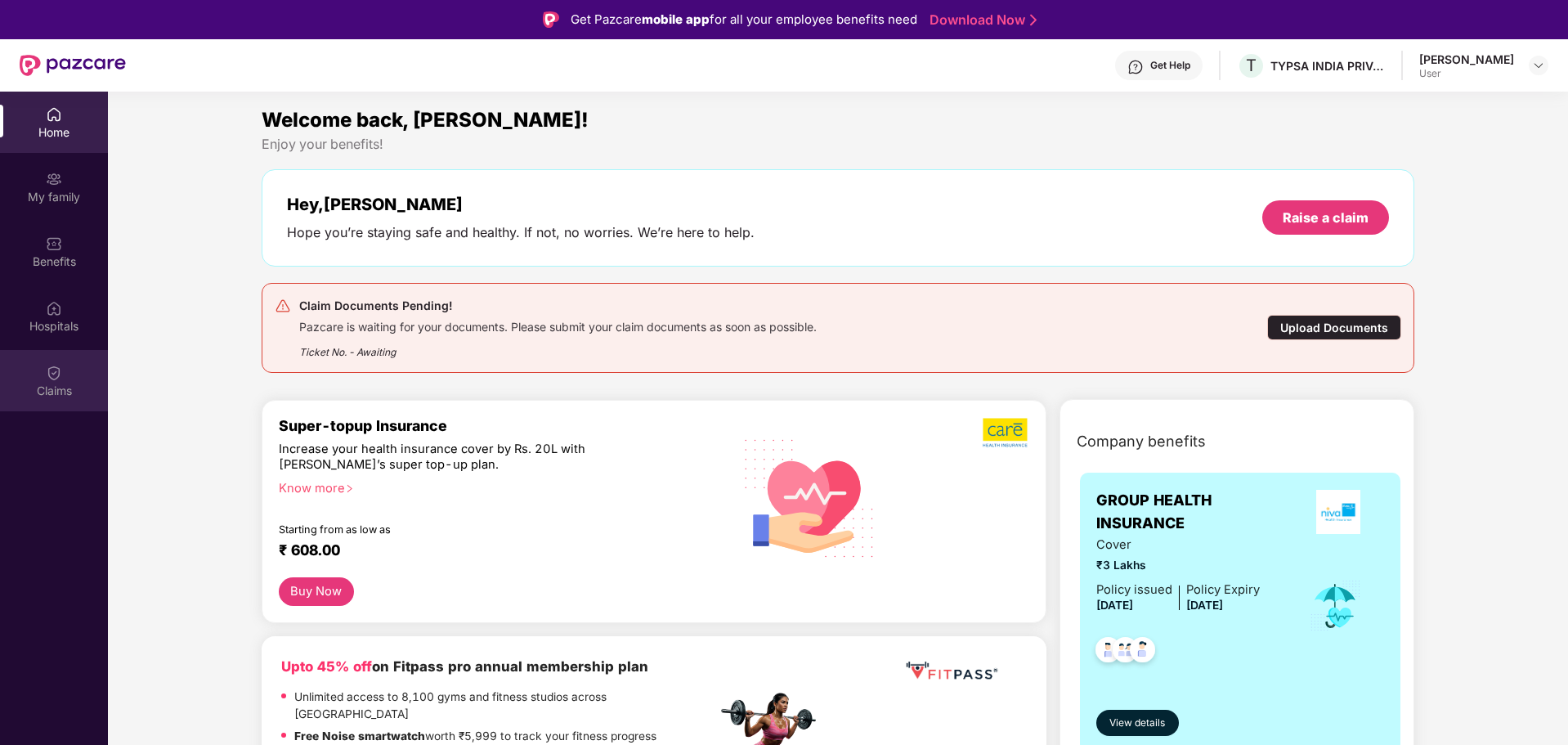
click at [52, 380] on img at bounding box center [54, 372] width 16 height 16
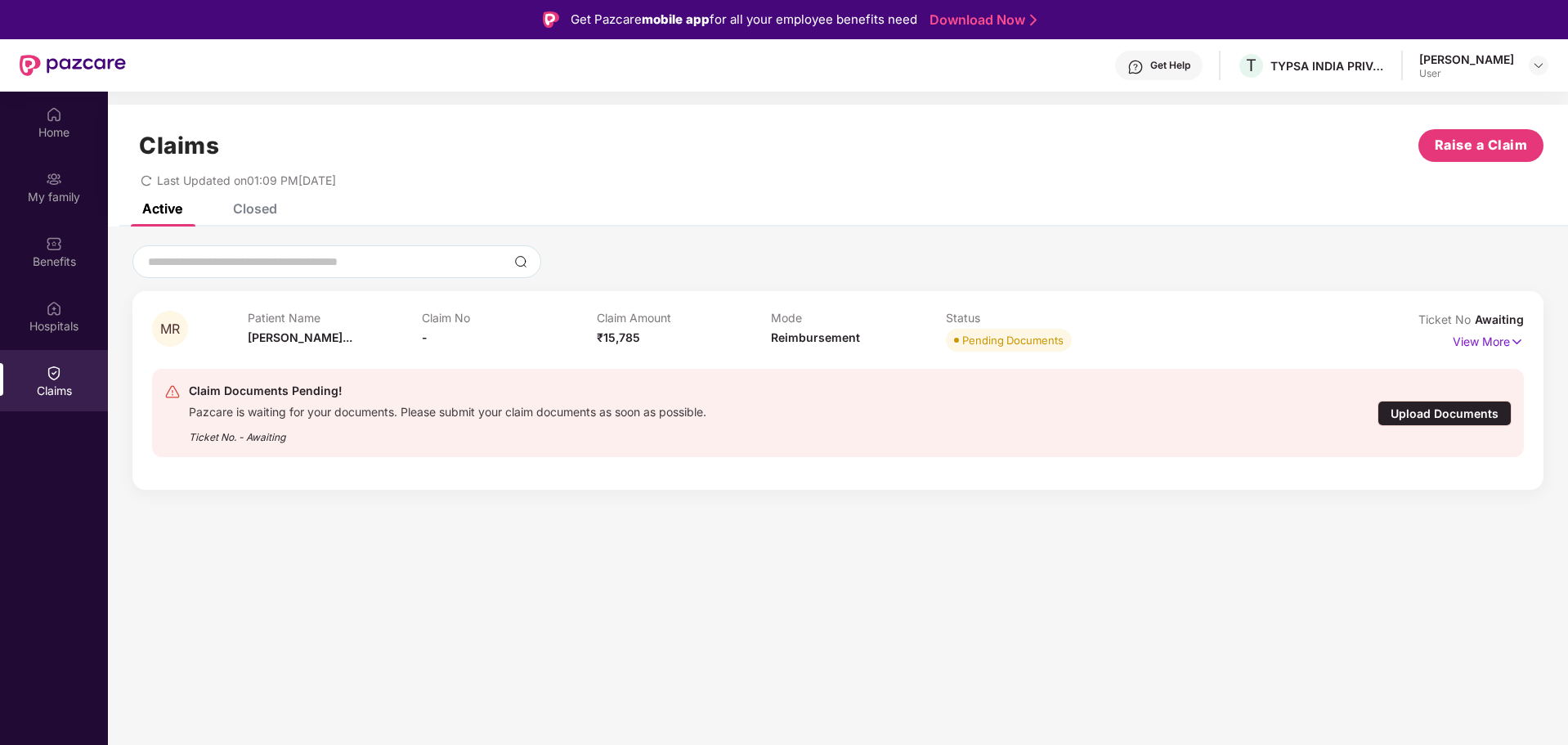
click at [1436, 410] on div "Upload Documents" at bounding box center [1444, 412] width 134 height 25
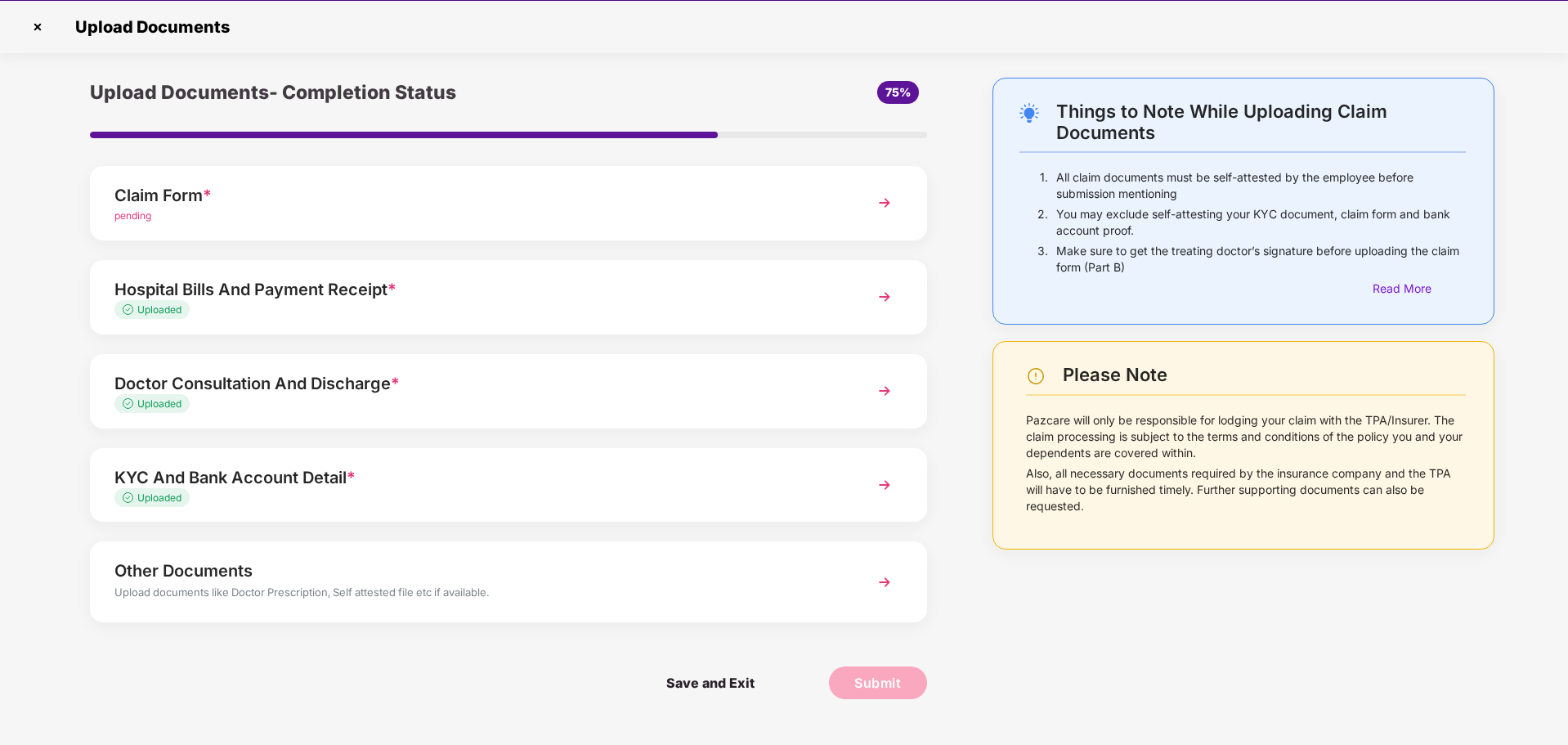
scroll to position [39, 0]
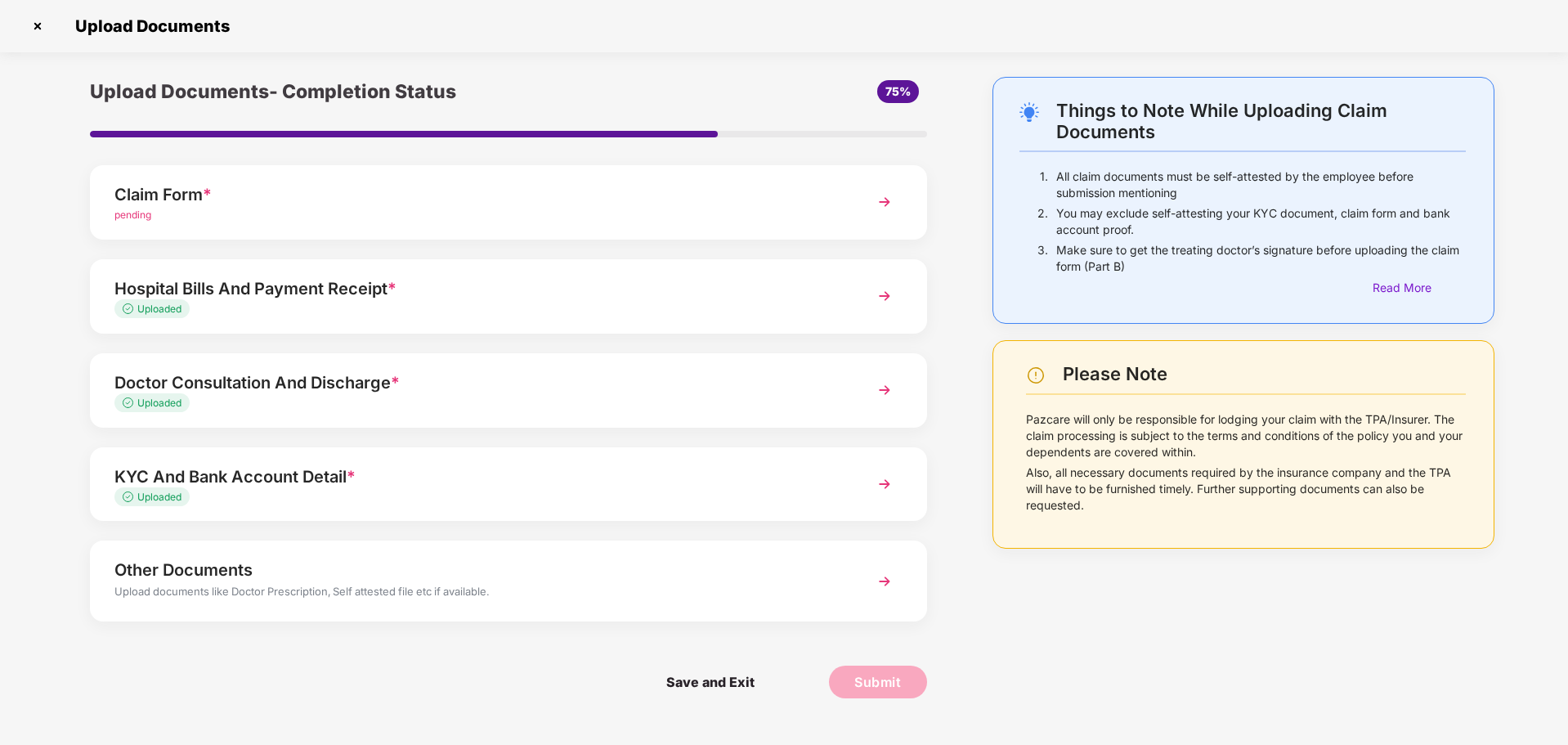
click at [882, 198] on img at bounding box center [884, 201] width 29 height 29
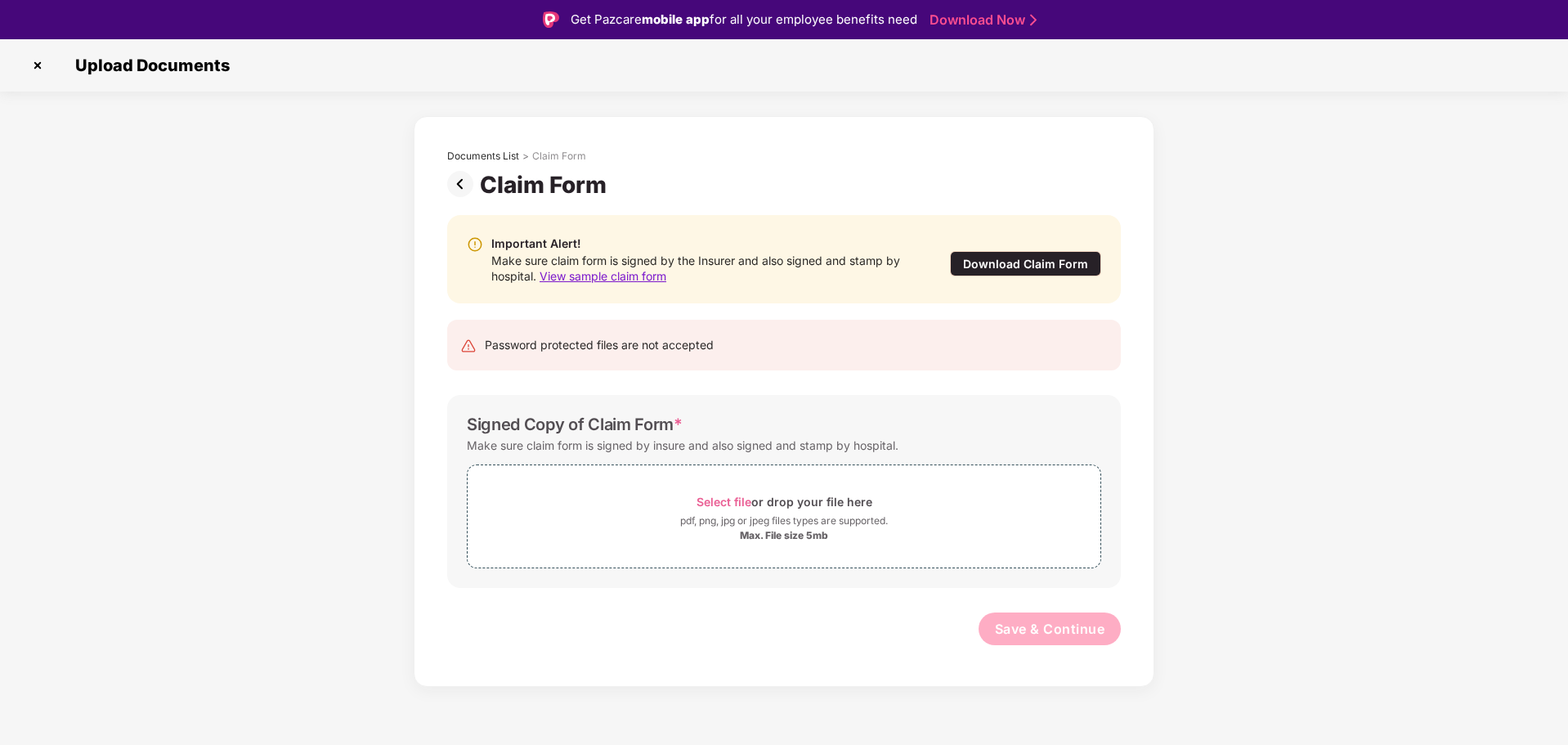
click at [39, 62] on img at bounding box center [38, 66] width 26 height 26
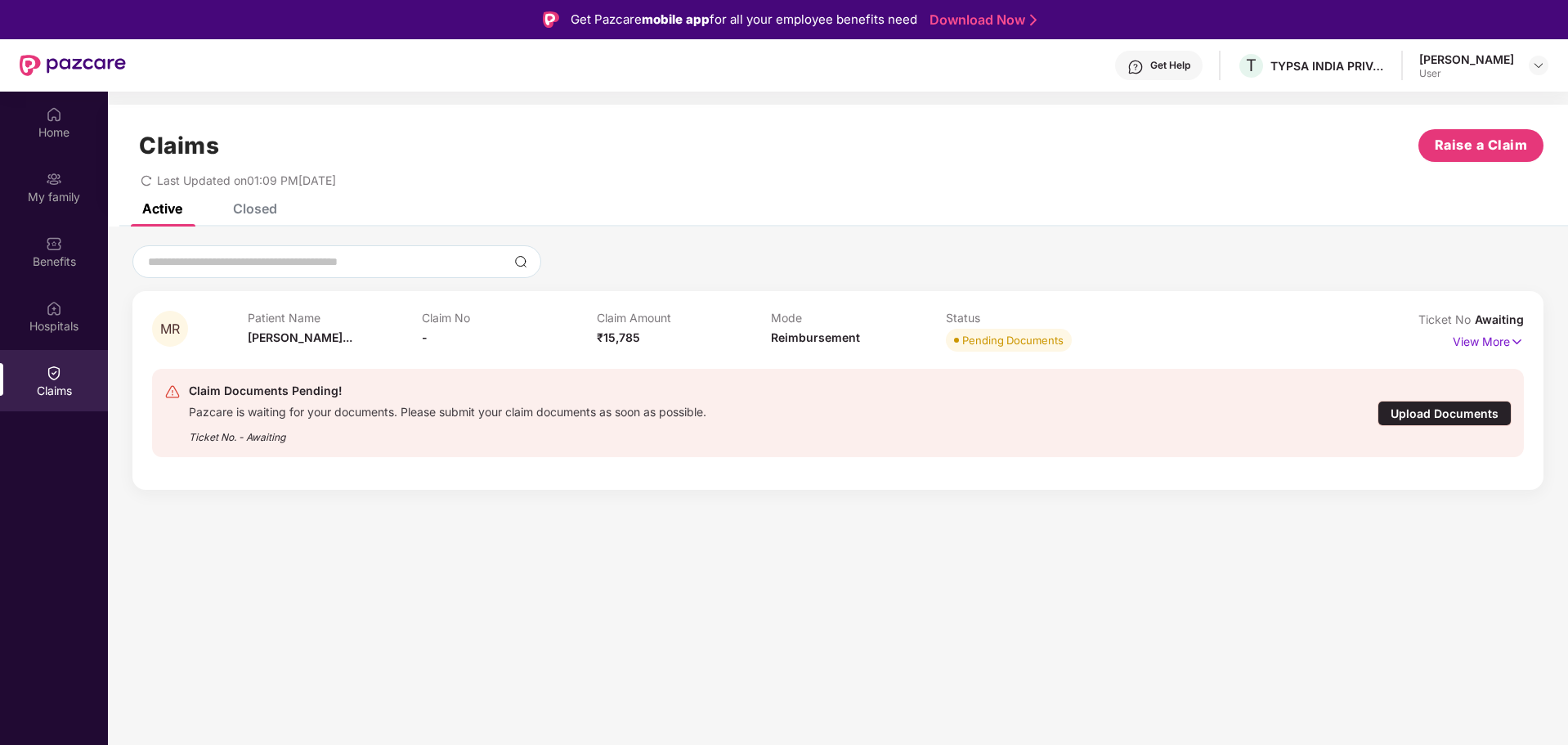
click at [58, 392] on div "Claims" at bounding box center [54, 390] width 108 height 16
click at [52, 370] on img at bounding box center [54, 372] width 16 height 16
click at [270, 316] on p "Patient Name" at bounding box center [335, 318] width 175 height 14
click at [1452, 411] on div "Upload Documents" at bounding box center [1444, 412] width 134 height 25
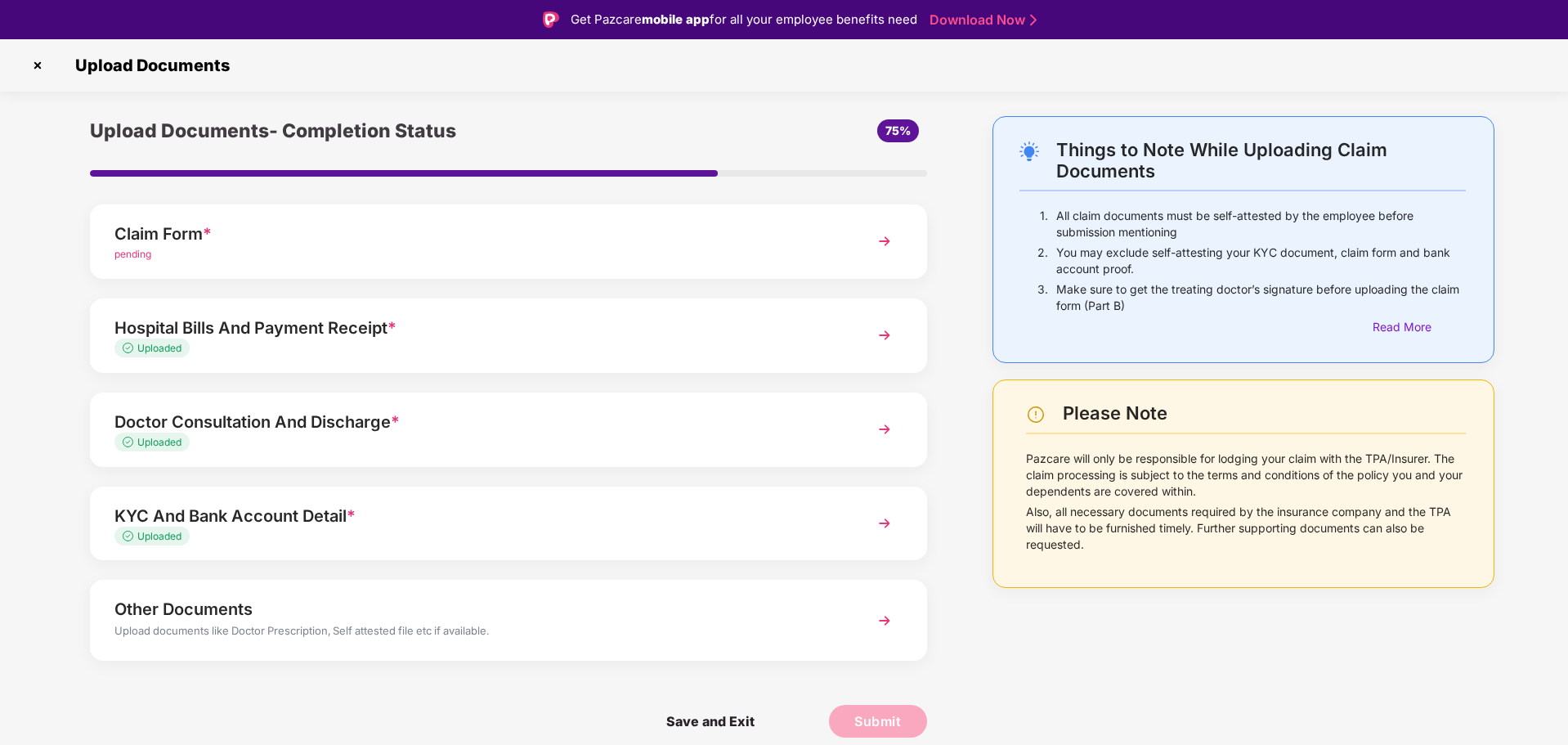
click at [515, 251] on div "pending" at bounding box center [475, 255] width 722 height 16
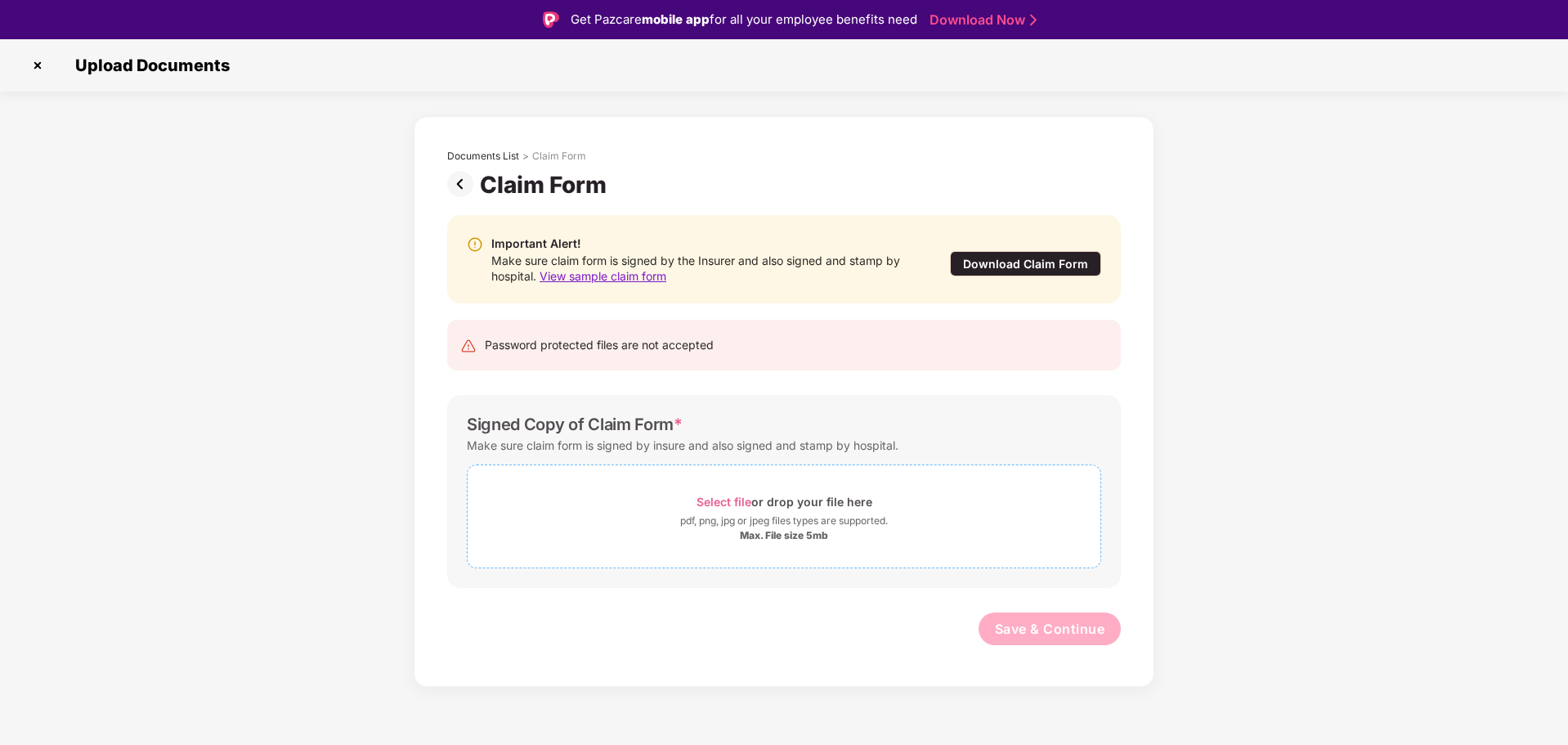
click at [741, 495] on span "Select file" at bounding box center [723, 501] width 54 height 14
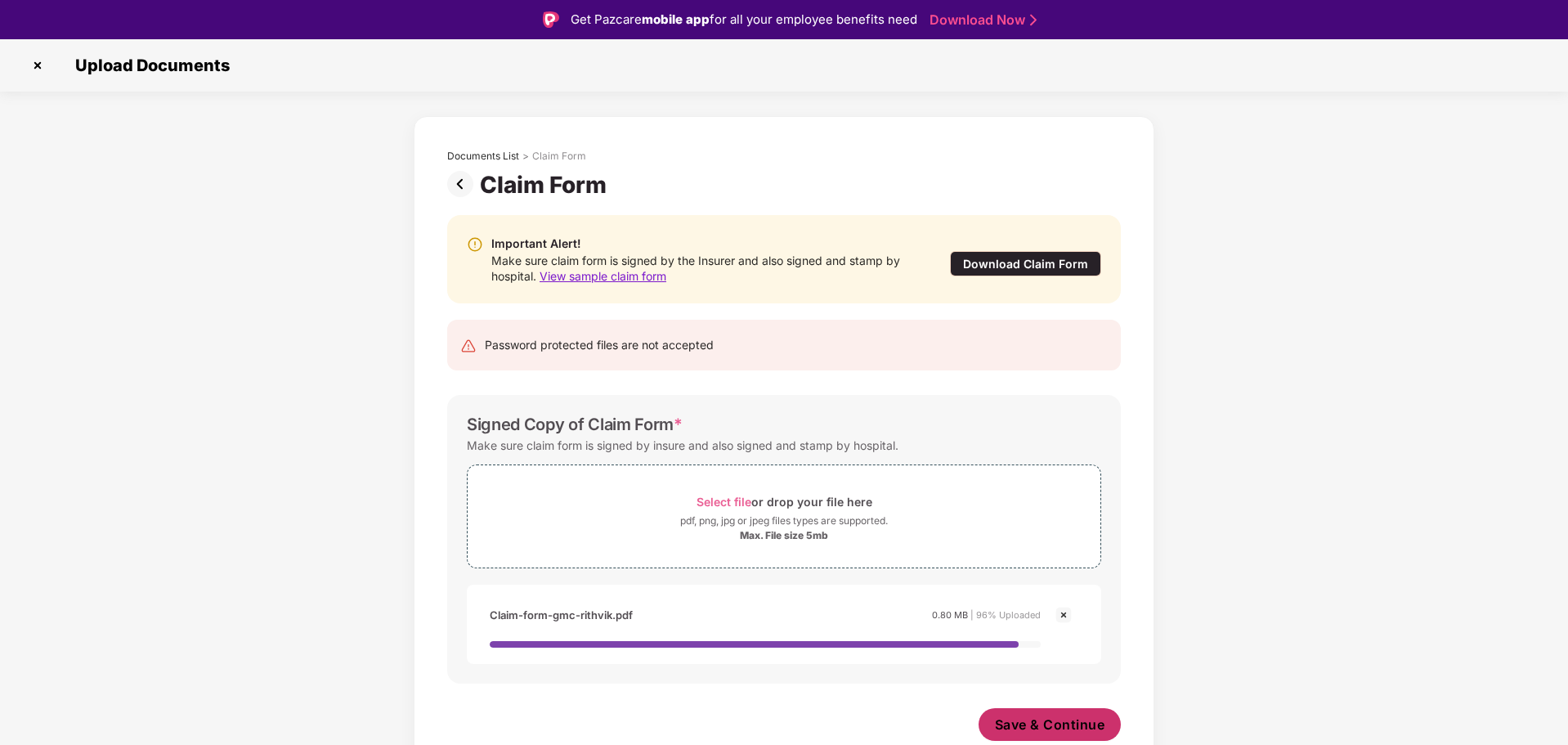
click at [1032, 726] on span "Save & Continue" at bounding box center [1049, 723] width 110 height 18
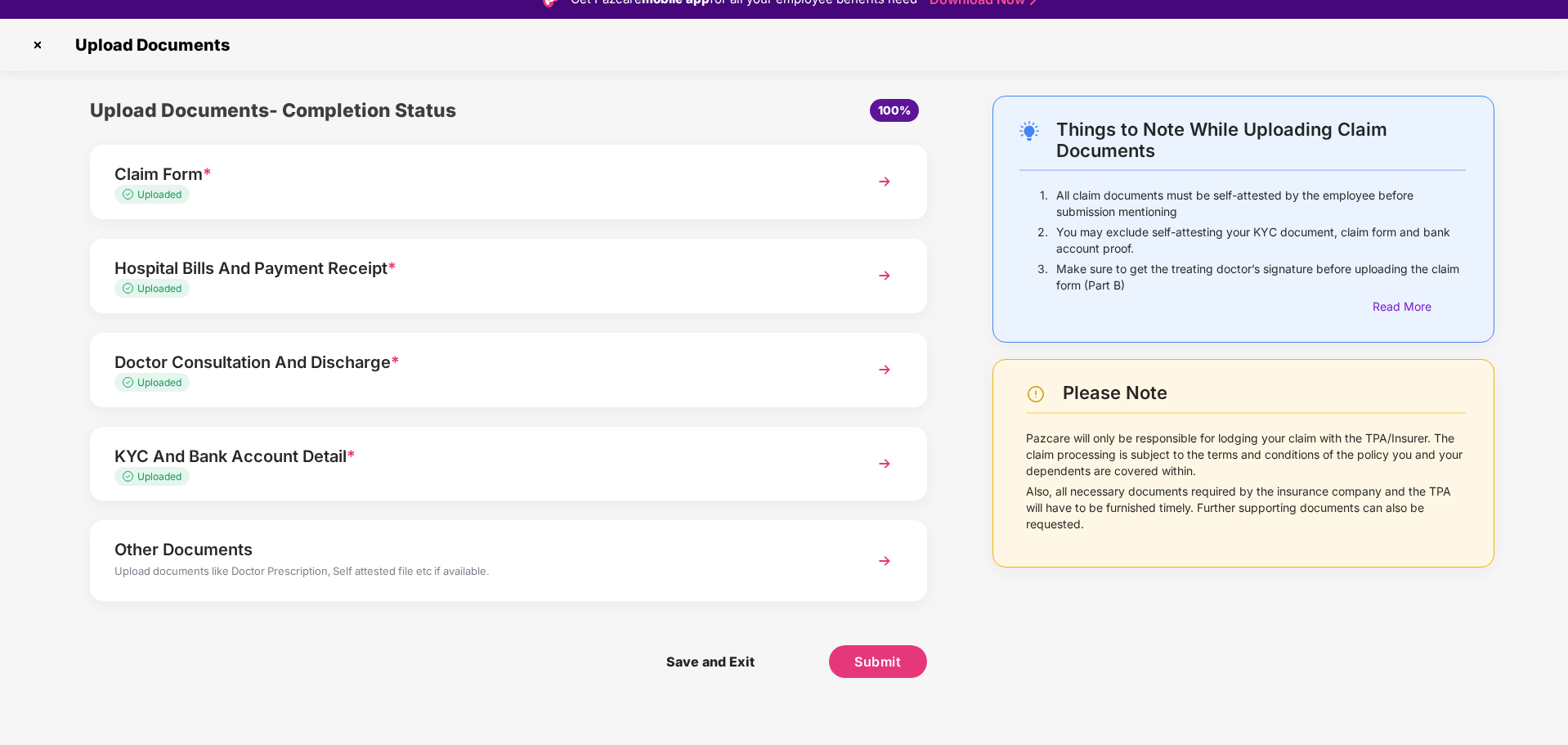
scroll to position [39, 0]
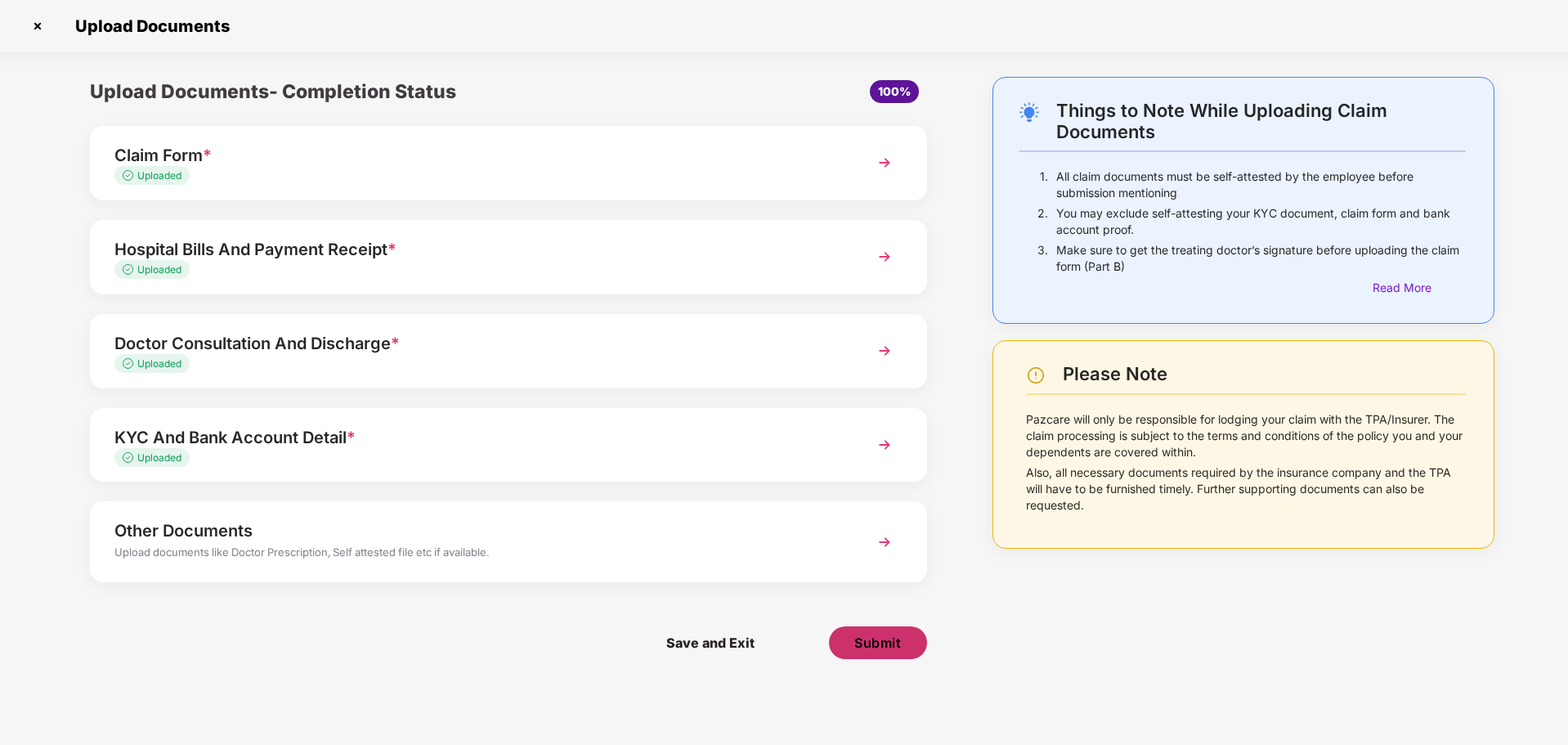
click at [879, 644] on span "Submit" at bounding box center [877, 642] width 47 height 18
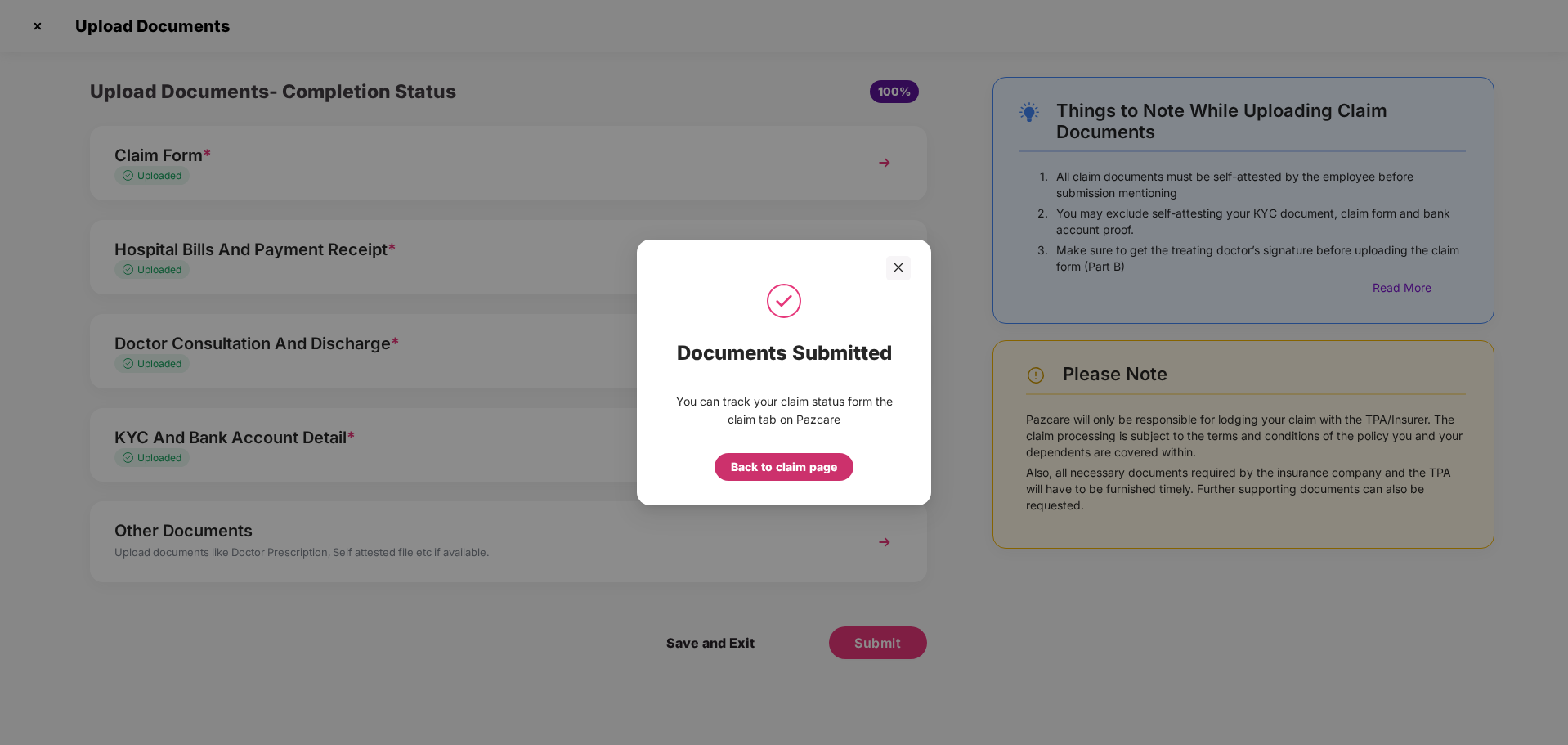
click at [789, 466] on div "Back to claim page" at bounding box center [784, 466] width 106 height 18
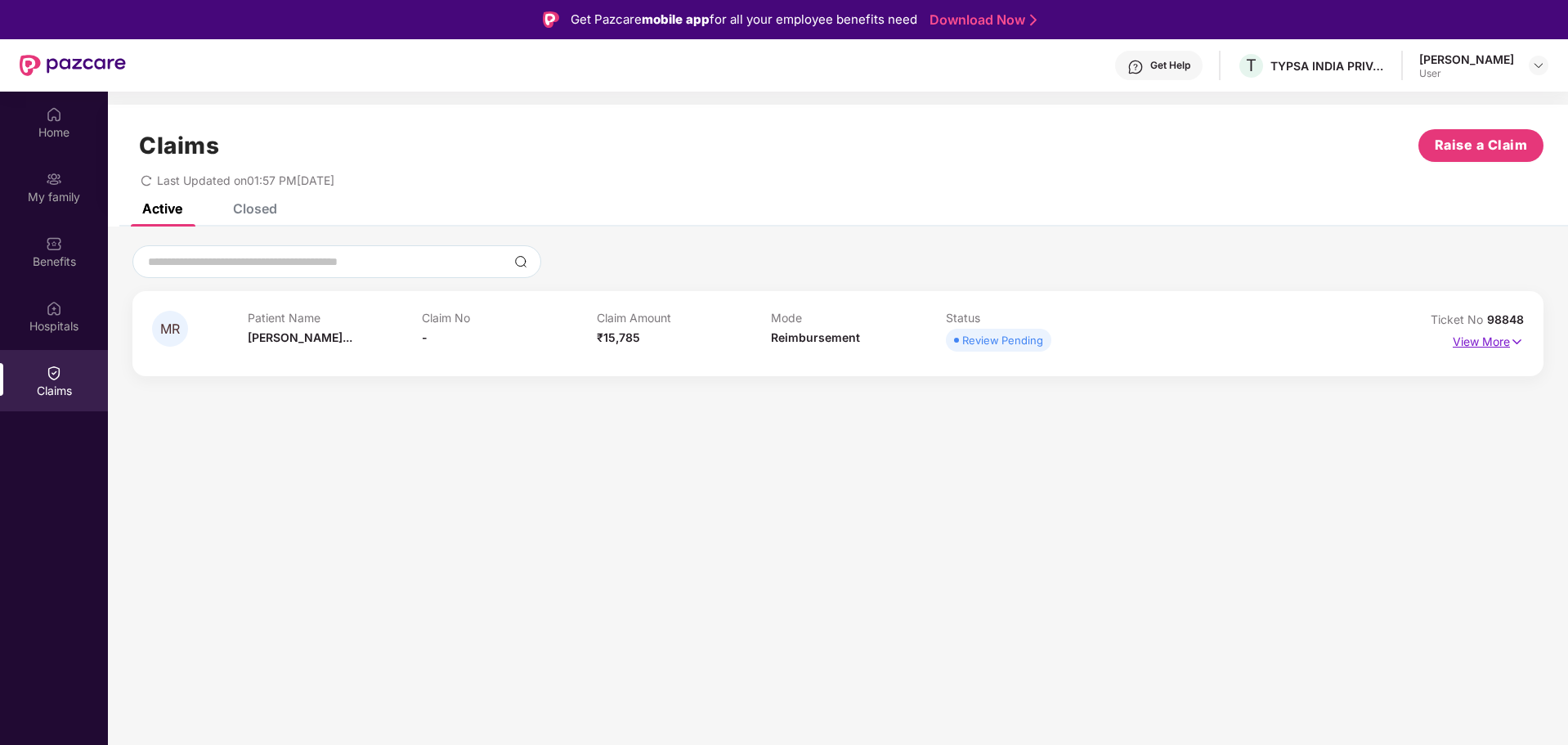
click at [1478, 342] on p "View More" at bounding box center [1488, 339] width 71 height 22
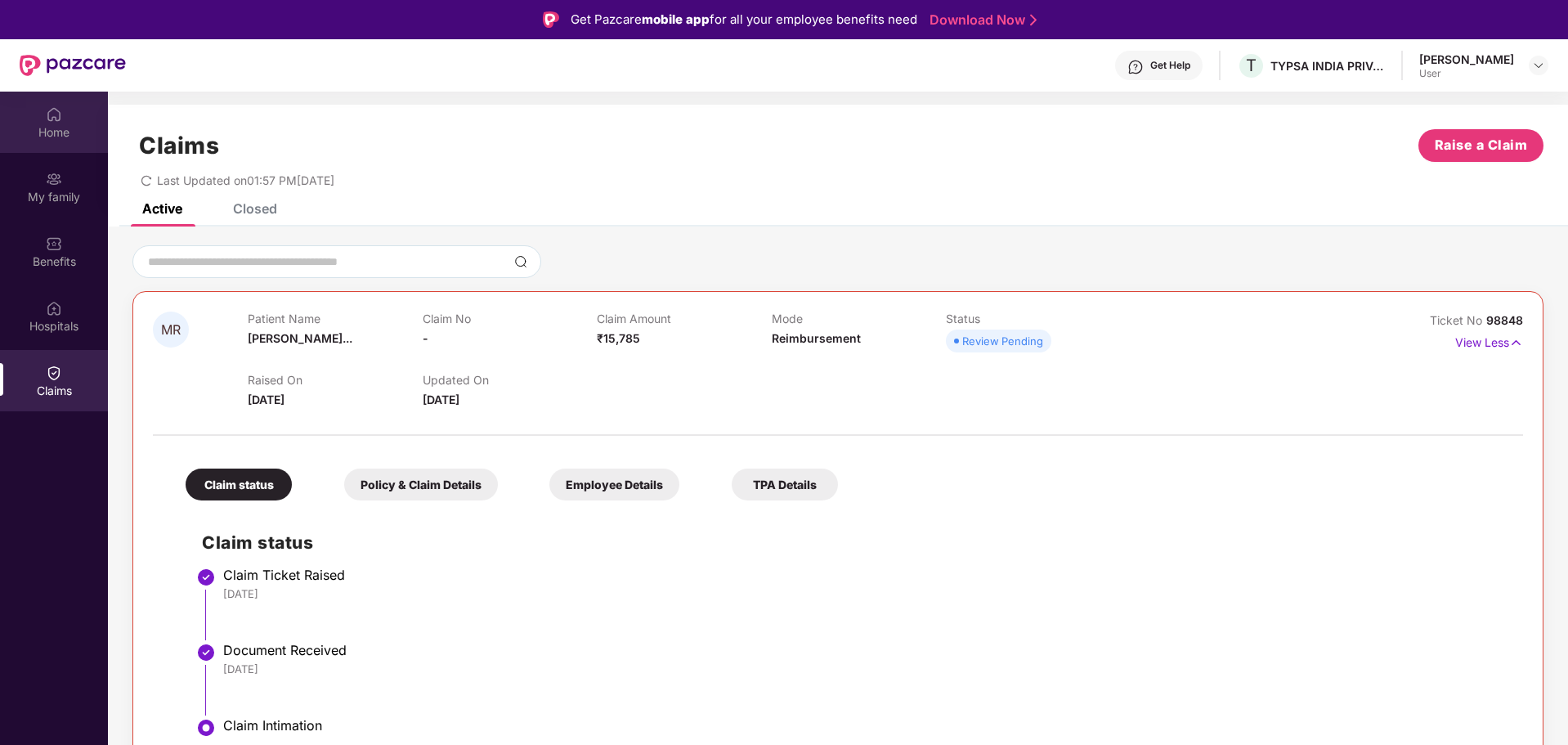
click at [68, 130] on div "Home" at bounding box center [54, 132] width 108 height 16
